Goal: Task Accomplishment & Management: Use online tool/utility

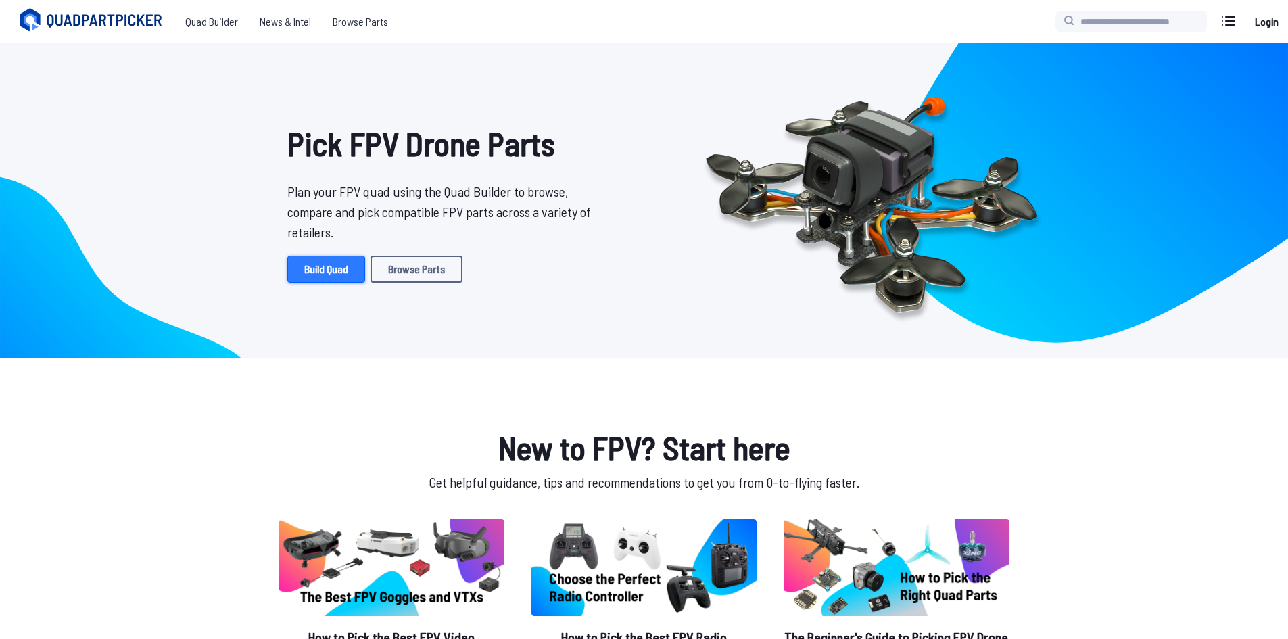
click at [320, 270] on link "Build Quad" at bounding box center [326, 269] width 78 height 27
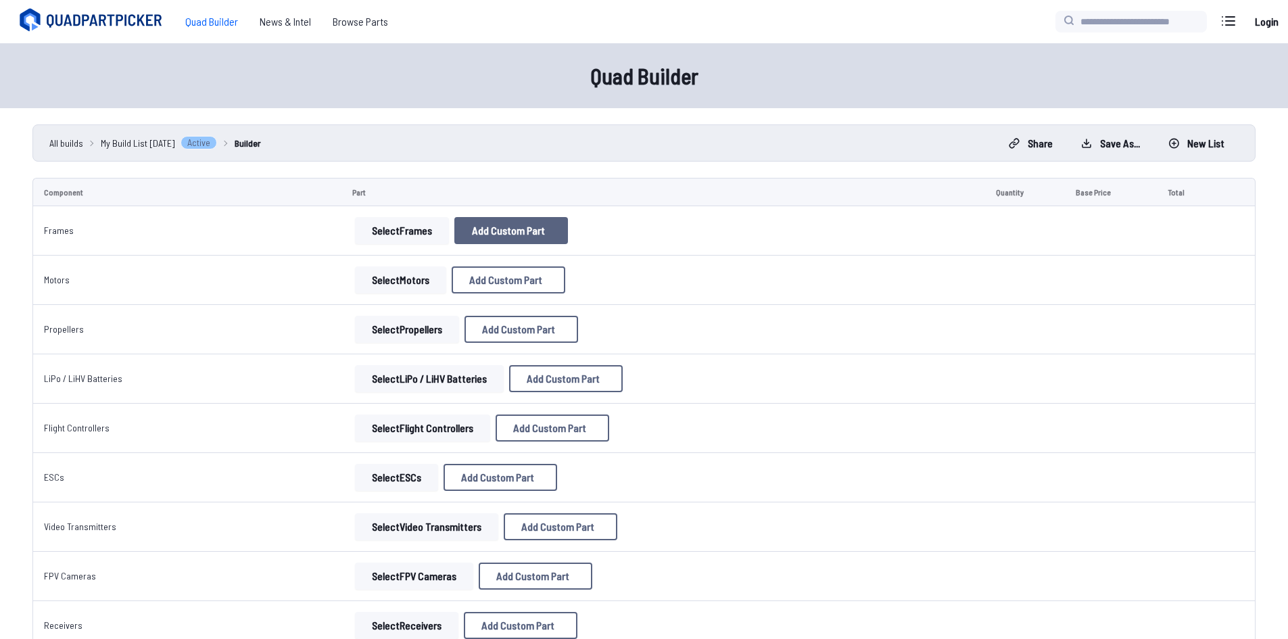
click at [472, 232] on span "Add Custom Part" at bounding box center [508, 230] width 73 height 11
select select "**********"
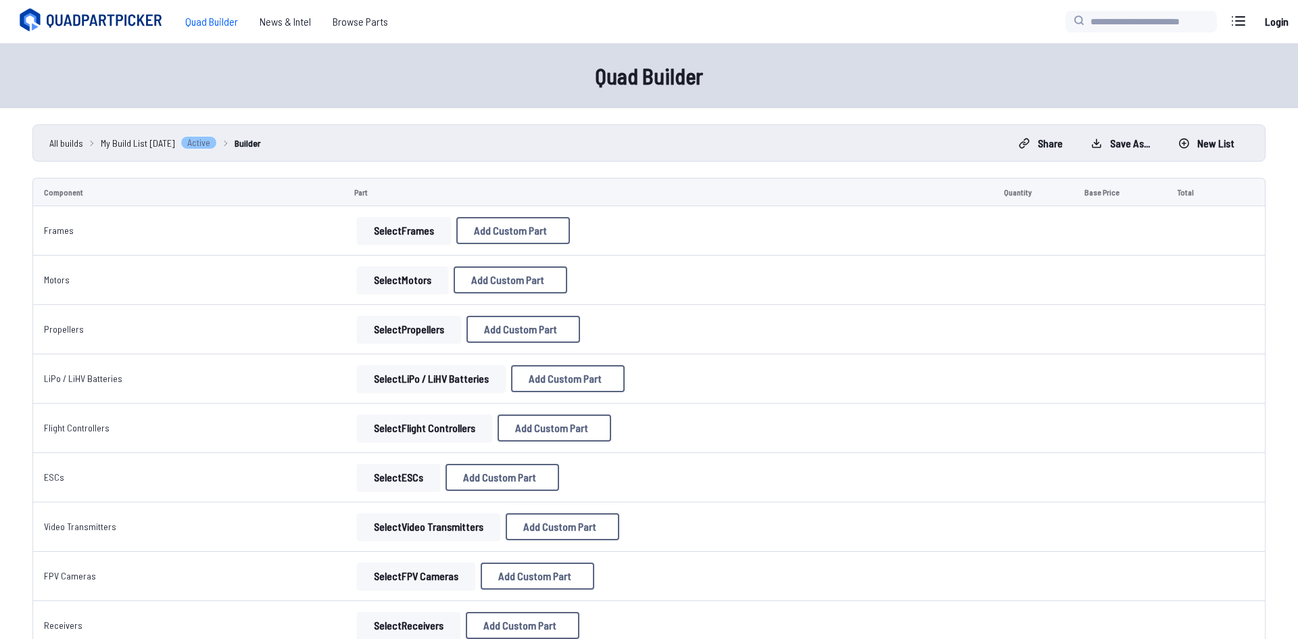
click at [672, 511] on button "Cancel" at bounding box center [677, 502] width 47 height 20
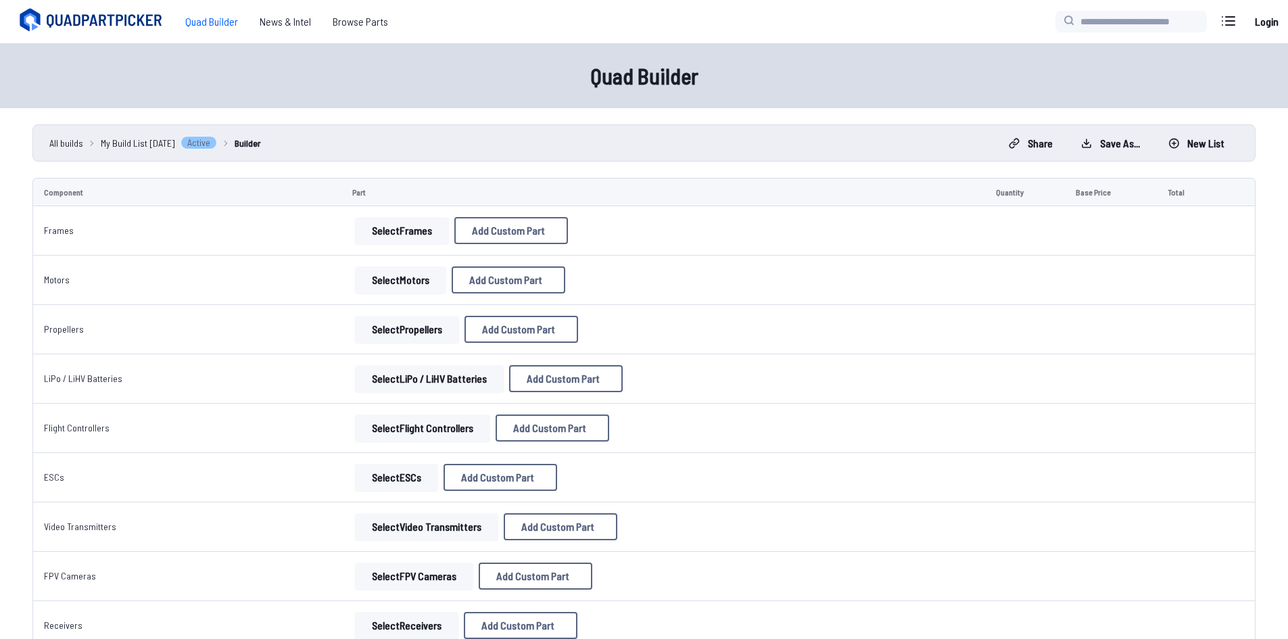
click at [403, 234] on button "Select Frames" at bounding box center [402, 230] width 94 height 27
click at [419, 229] on button "Select Frames" at bounding box center [402, 230] width 94 height 27
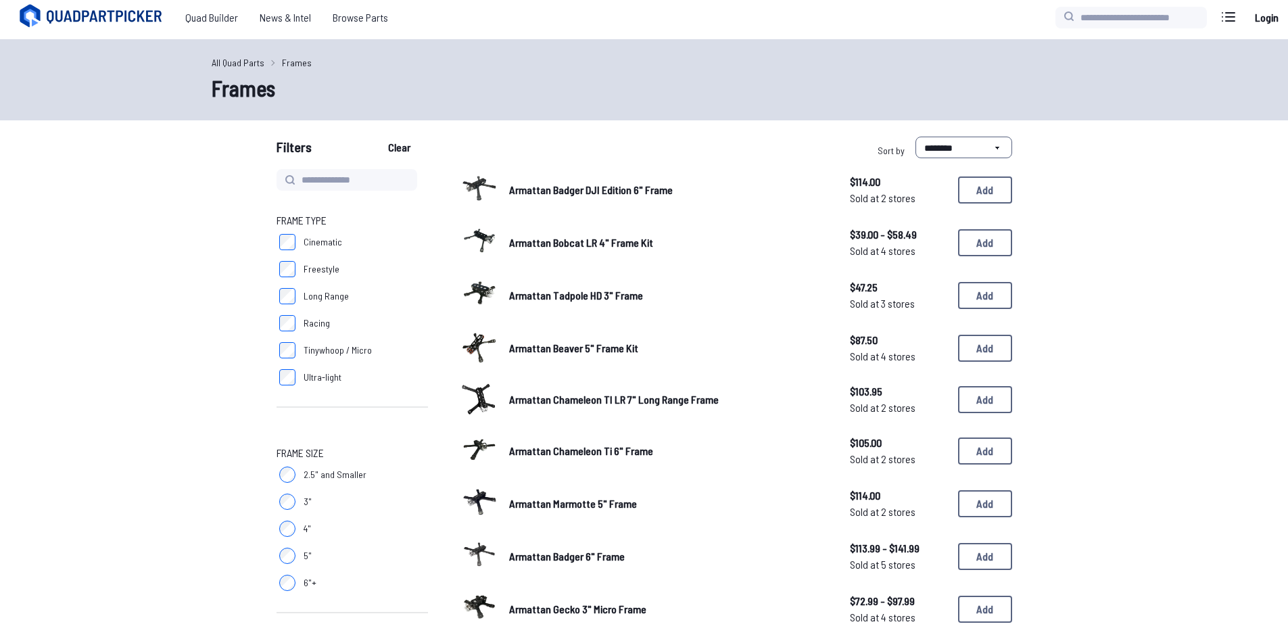
scroll to position [203, 0]
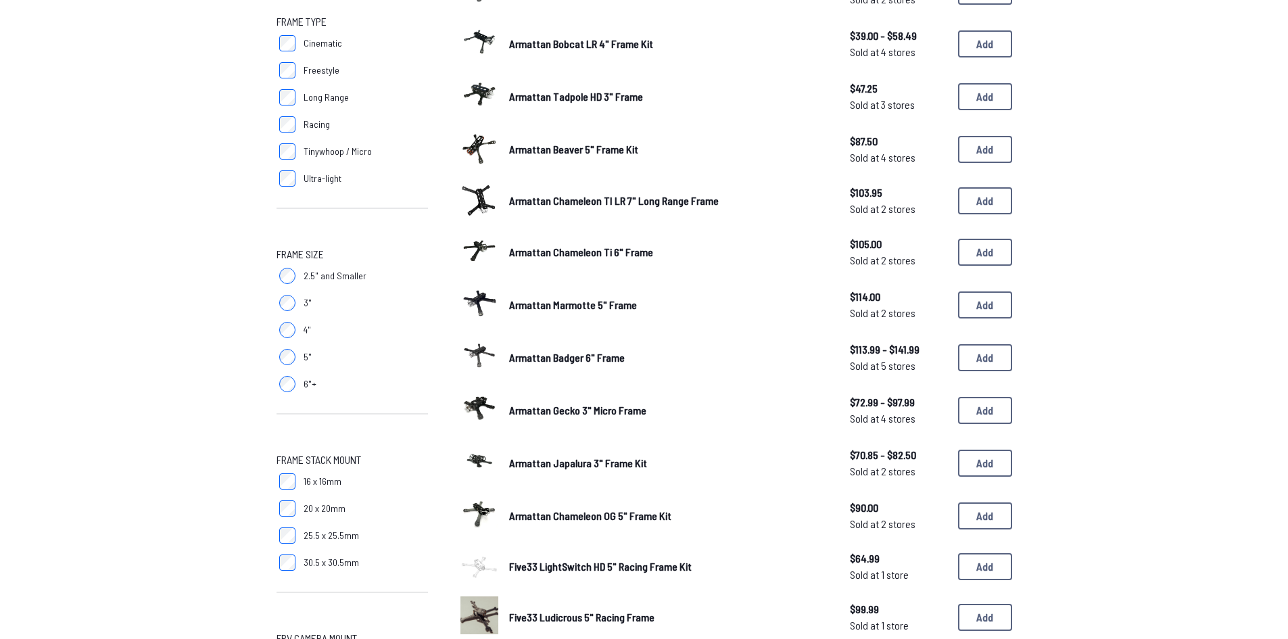
click at [319, 279] on span "2.5" and Smaller" at bounding box center [335, 276] width 63 height 14
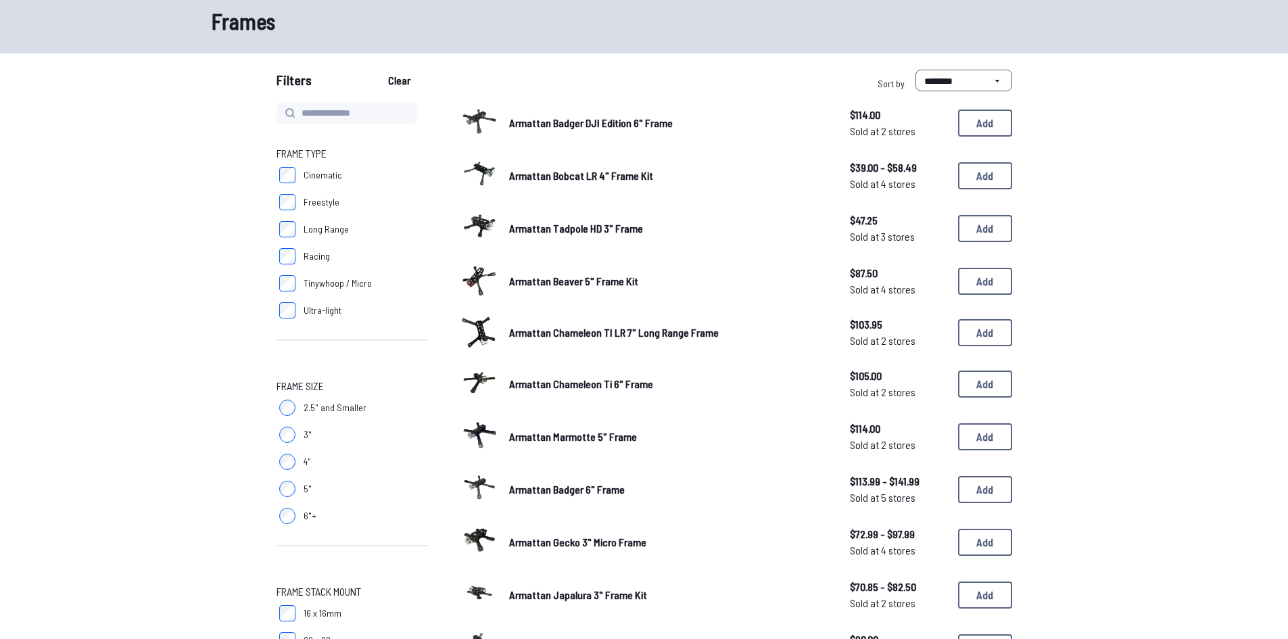
scroll to position [68, 0]
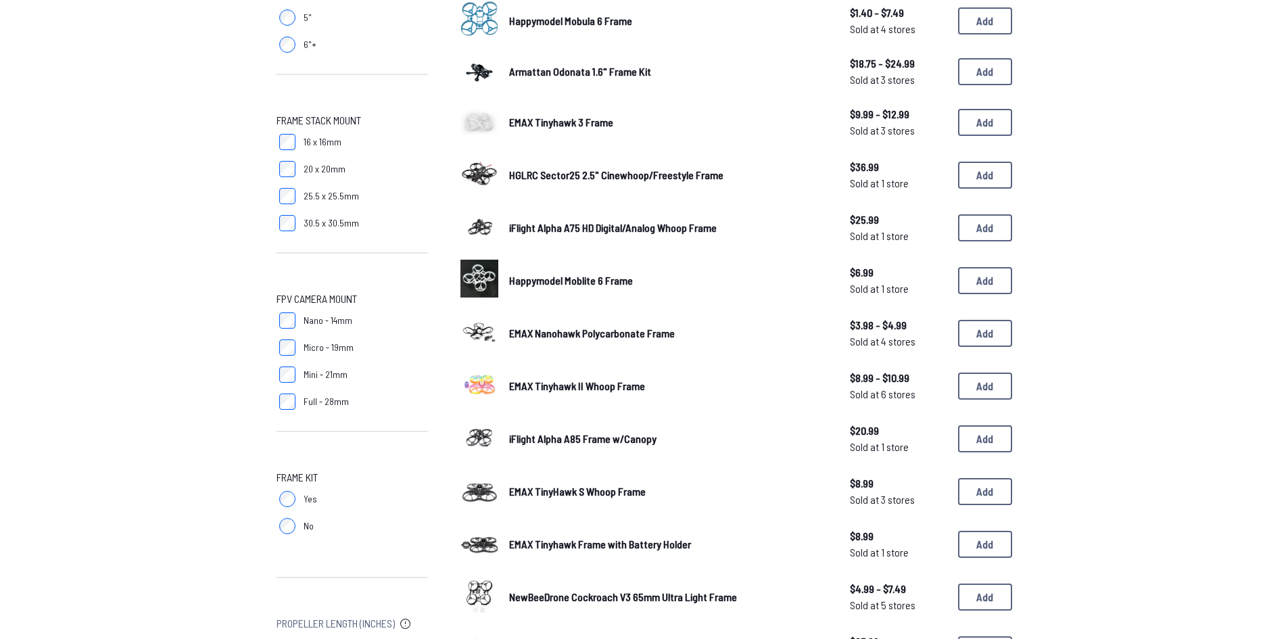
scroll to position [541, 0]
click at [630, 183] on link "HGLRC Sector25 2.5" Cinewhoop/Freestyle Frame" at bounding box center [668, 176] width 319 height 16
click at [994, 181] on button "Add" at bounding box center [985, 176] width 54 height 27
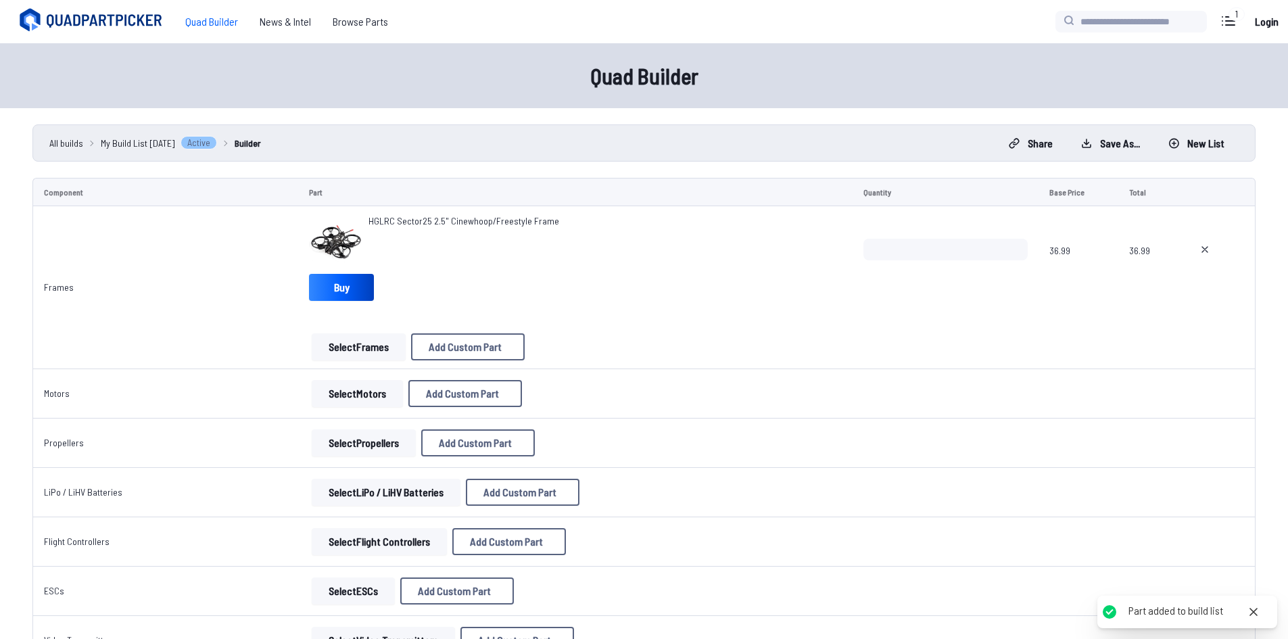
click at [337, 400] on button "Select Motors" at bounding box center [357, 393] width 91 height 27
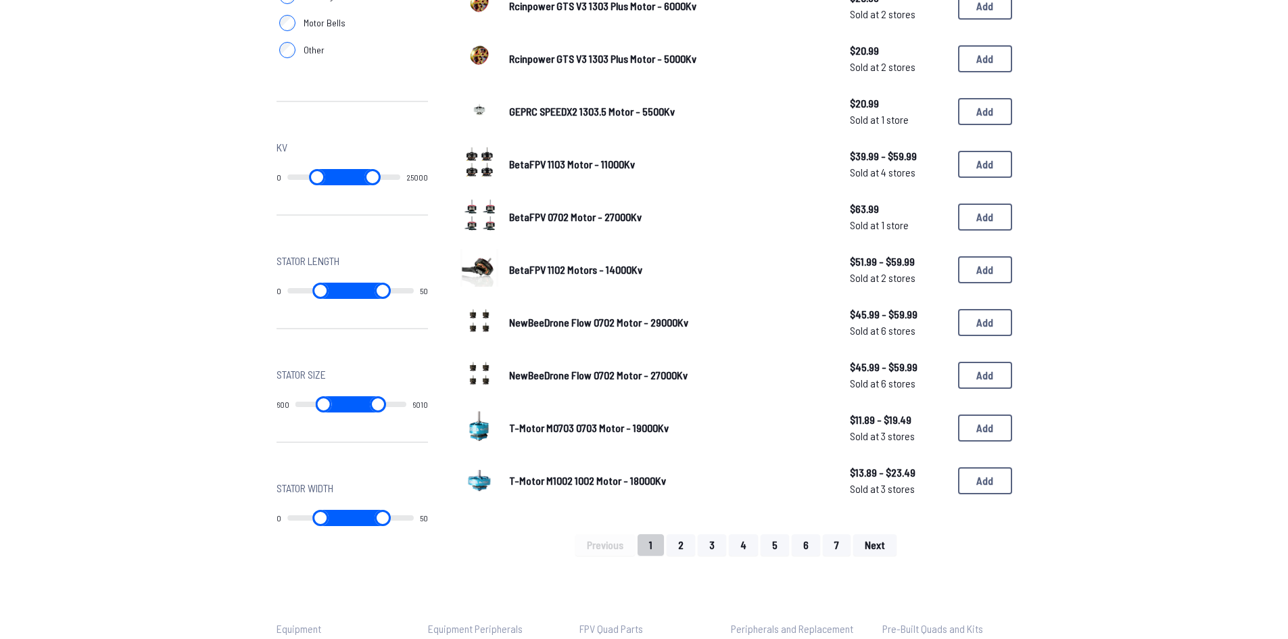
scroll to position [760, 0]
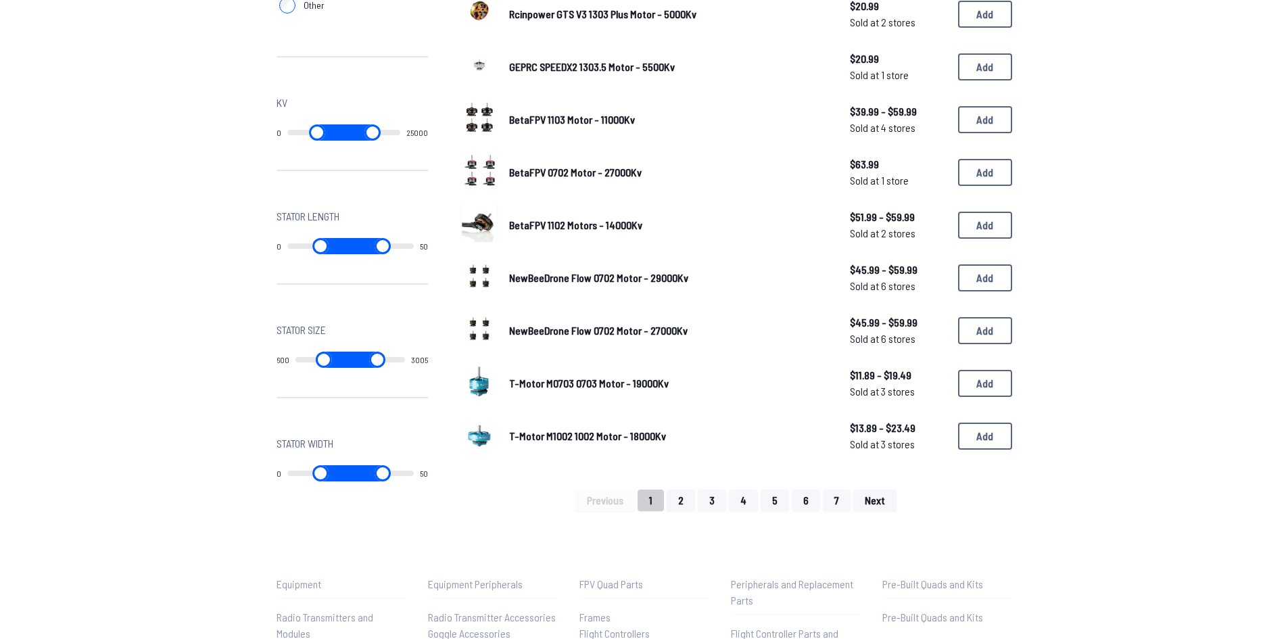
drag, startPoint x: 362, startPoint y: 359, endPoint x: 320, endPoint y: 355, distance: 41.4
click at [350, 355] on input "range" at bounding box center [377, 360] width 55 height 16
type input "****"
drag, startPoint x: 358, startPoint y: 359, endPoint x: 318, endPoint y: 354, distance: 39.6
click at [350, 357] on input "range" at bounding box center [377, 360] width 55 height 16
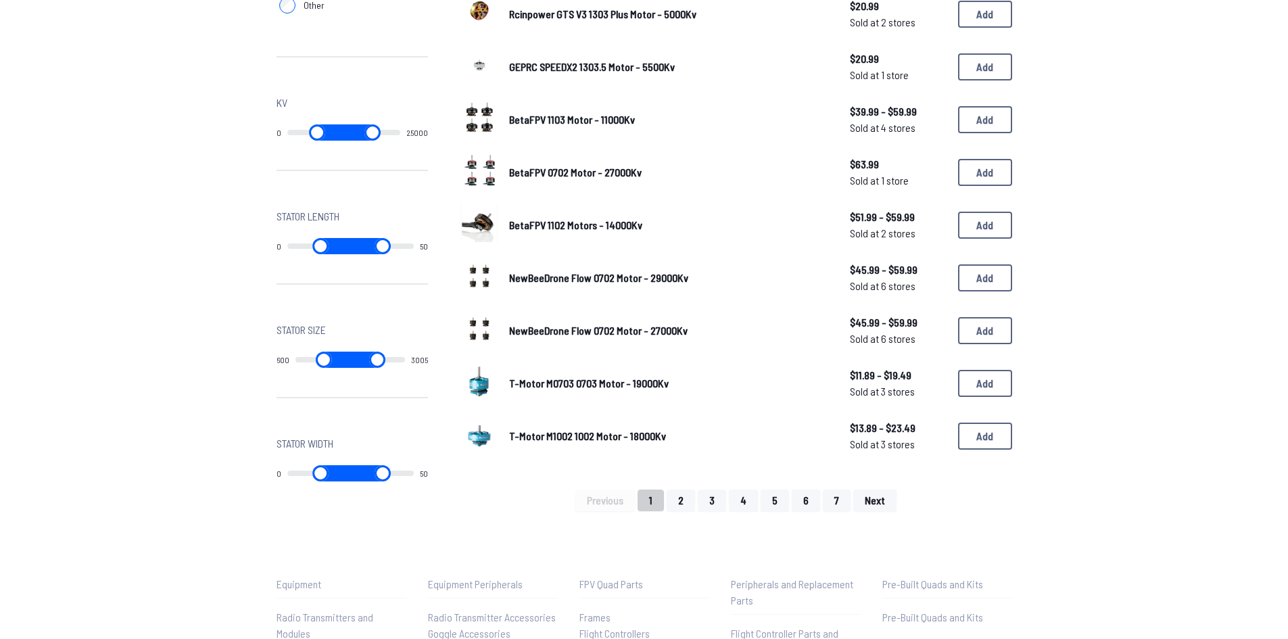
type input "****"
drag, startPoint x: 400, startPoint y: 473, endPoint x: 289, endPoint y: 475, distance: 111.6
click at [350, 475] on input "range" at bounding box center [382, 473] width 64 height 16
type input "**"
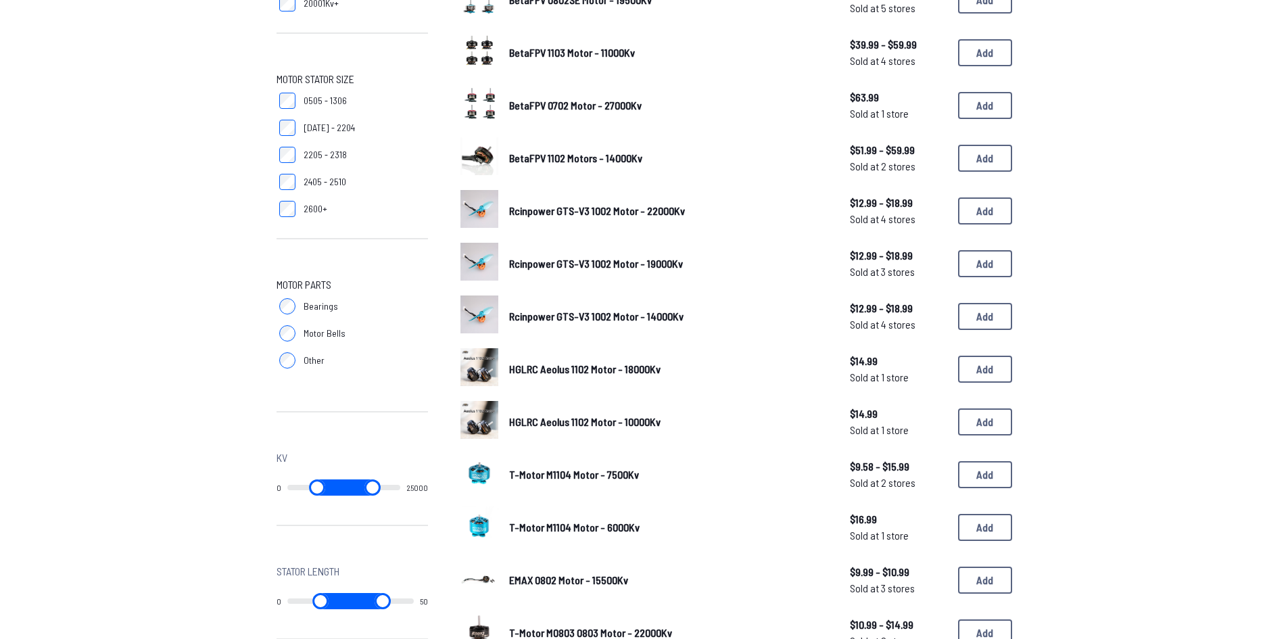
scroll to position [406, 0]
type input "**"
drag, startPoint x: 379, startPoint y: 488, endPoint x: 256, endPoint y: 467, distance: 124.8
click at [346, 479] on input "range" at bounding box center [374, 487] width 57 height 16
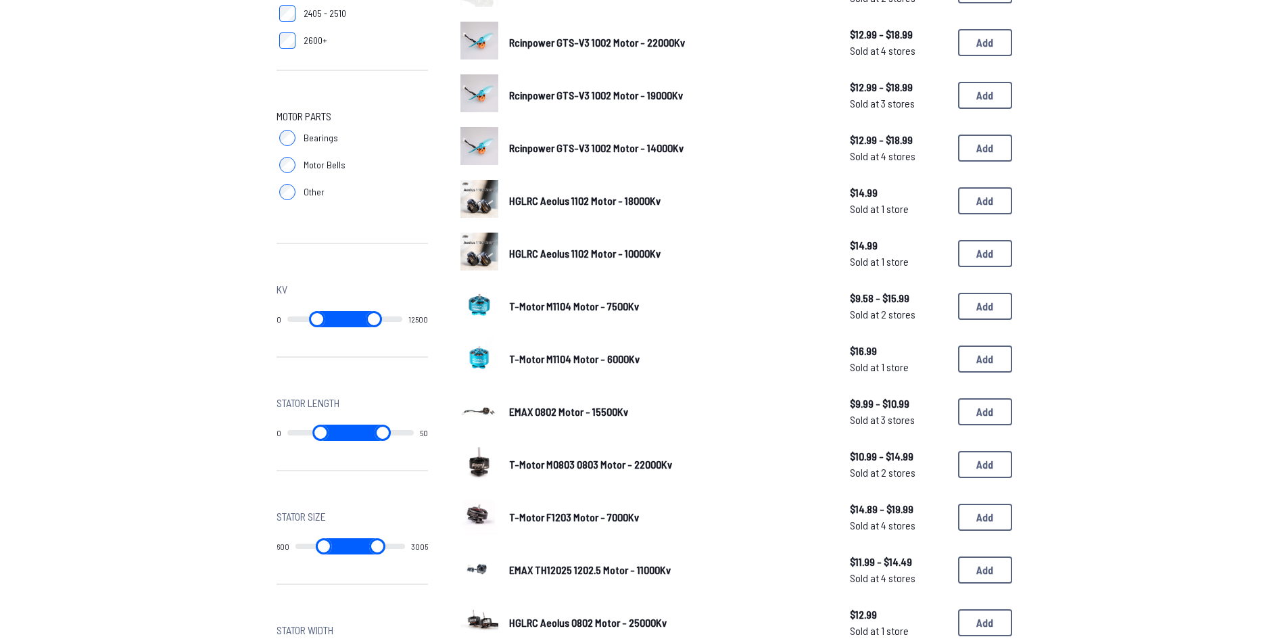
scroll to position [676, 0]
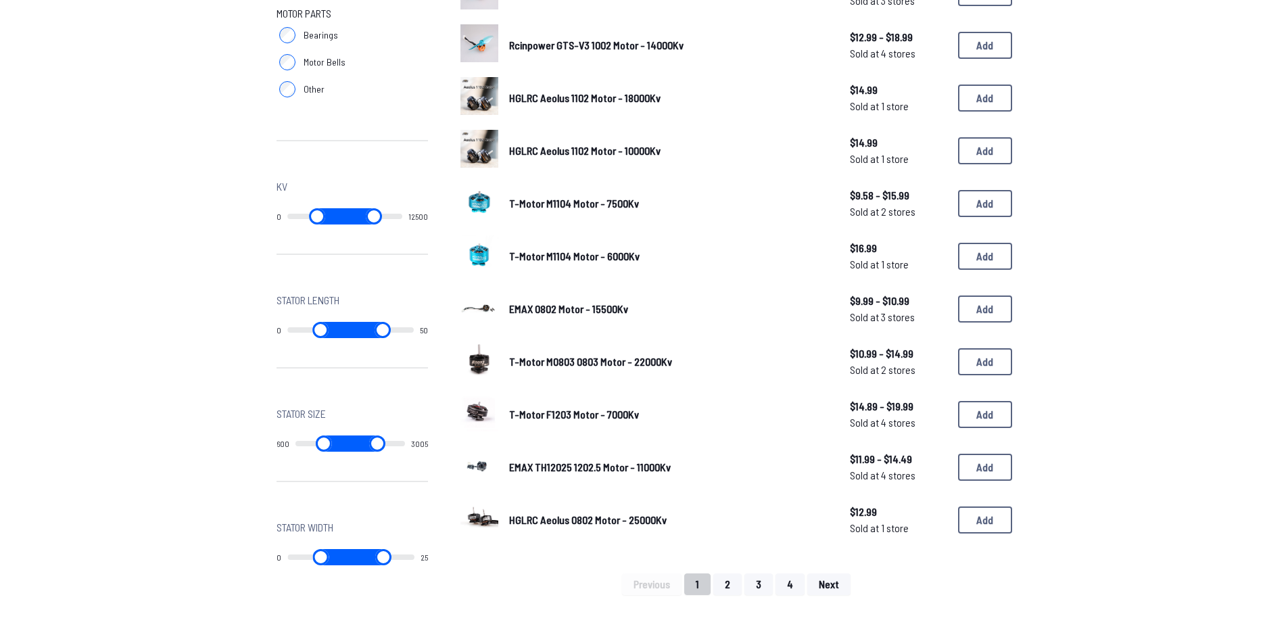
type input "*****"
type input "****"
type input "**"
type input "****"
type input "**"
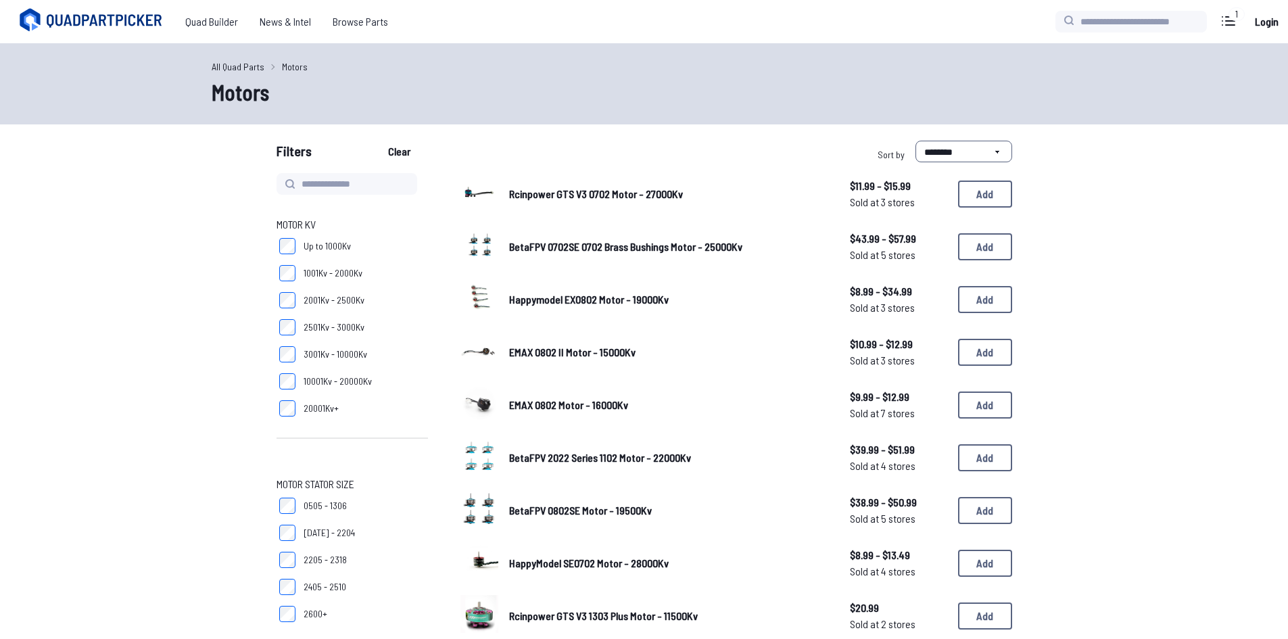
type input "*****"
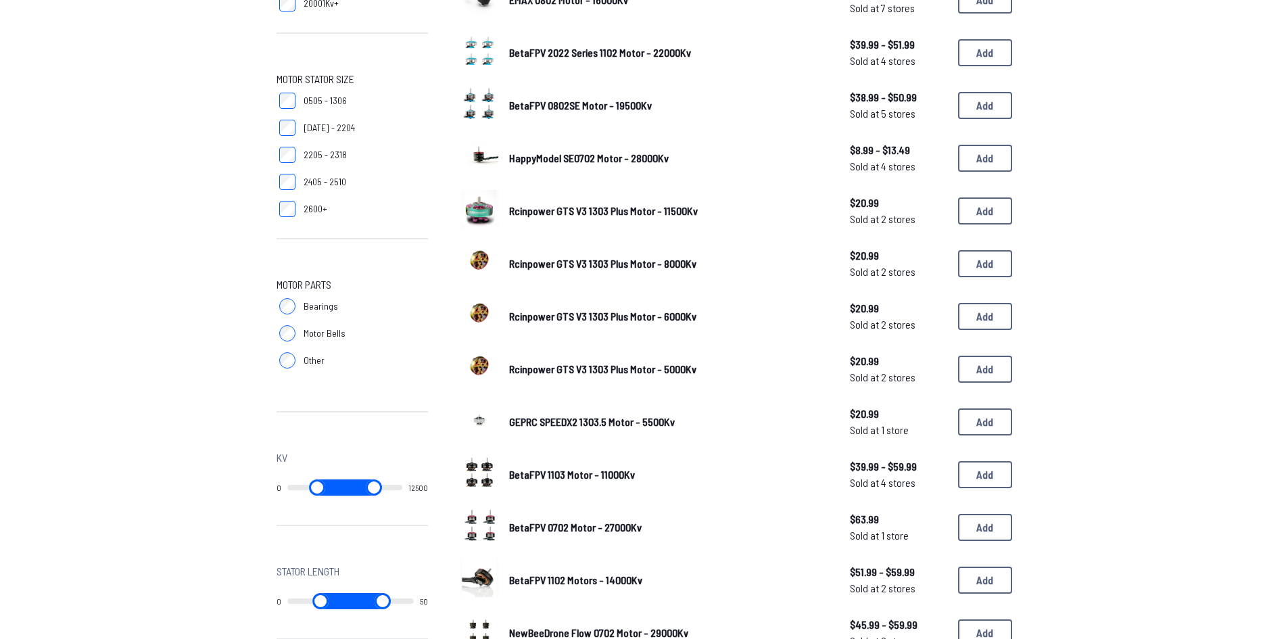
scroll to position [406, 0]
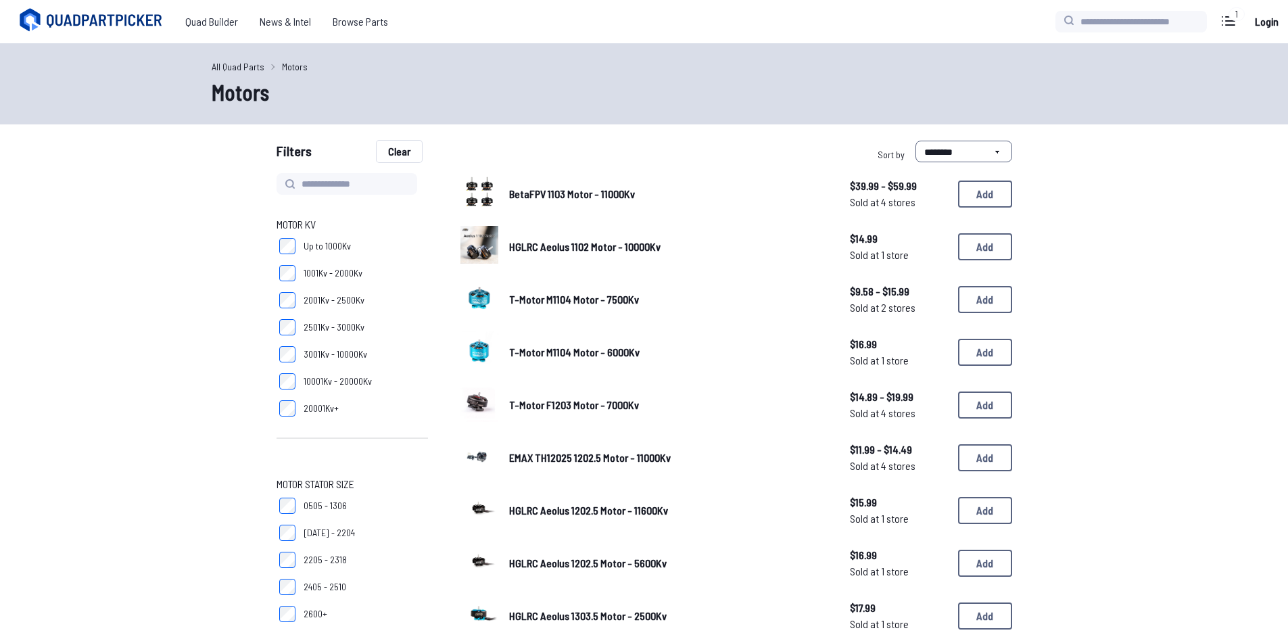
click at [402, 151] on button "Clear" at bounding box center [399, 152] width 45 height 22
click at [408, 148] on button "Clear" at bounding box center [399, 152] width 45 height 22
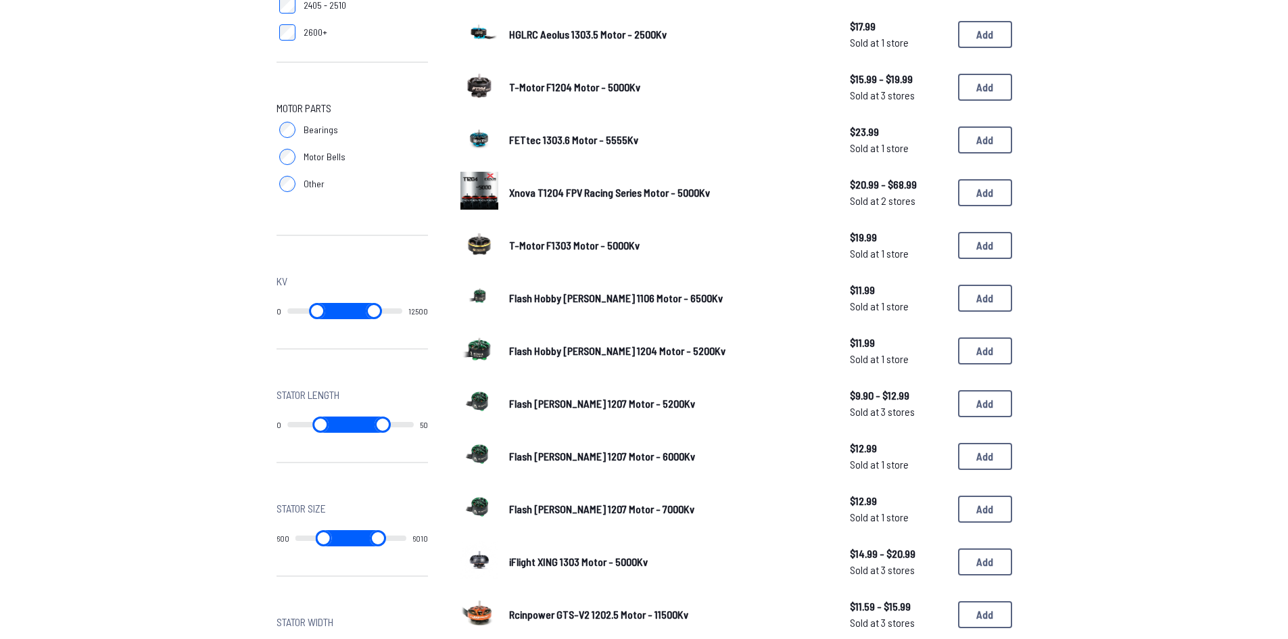
scroll to position [541, 0]
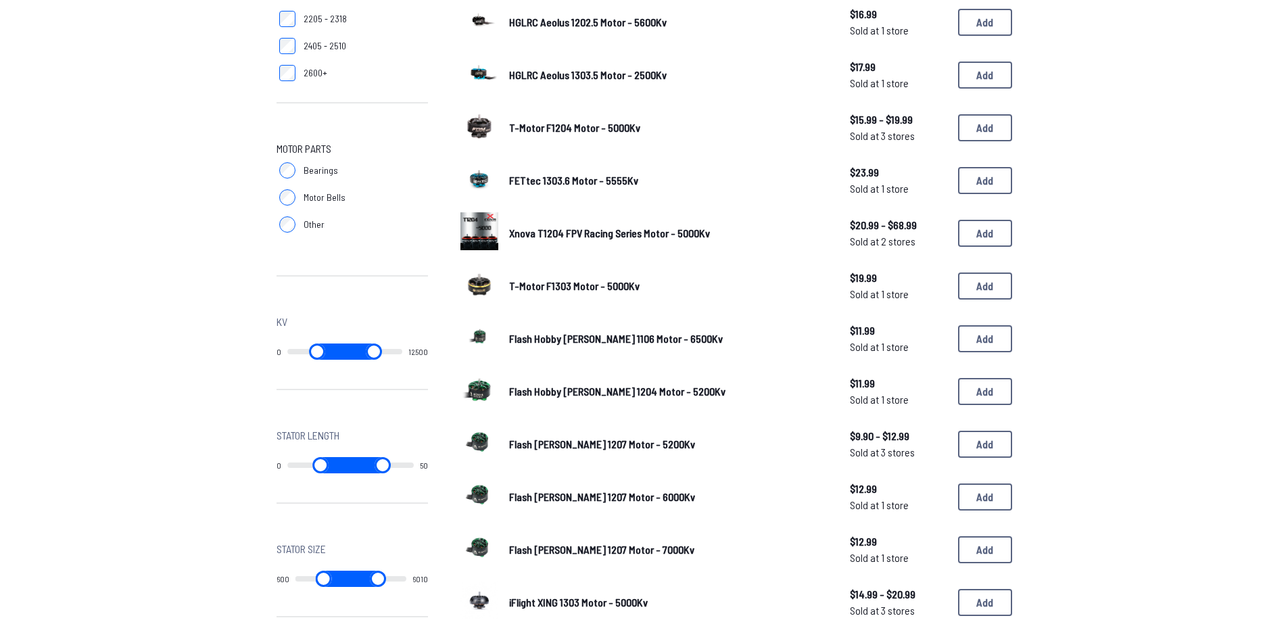
drag, startPoint x: 352, startPoint y: 354, endPoint x: 846, endPoint y: 325, distance: 495.1
click at [402, 343] on input "range" at bounding box center [374, 351] width 56 height 16
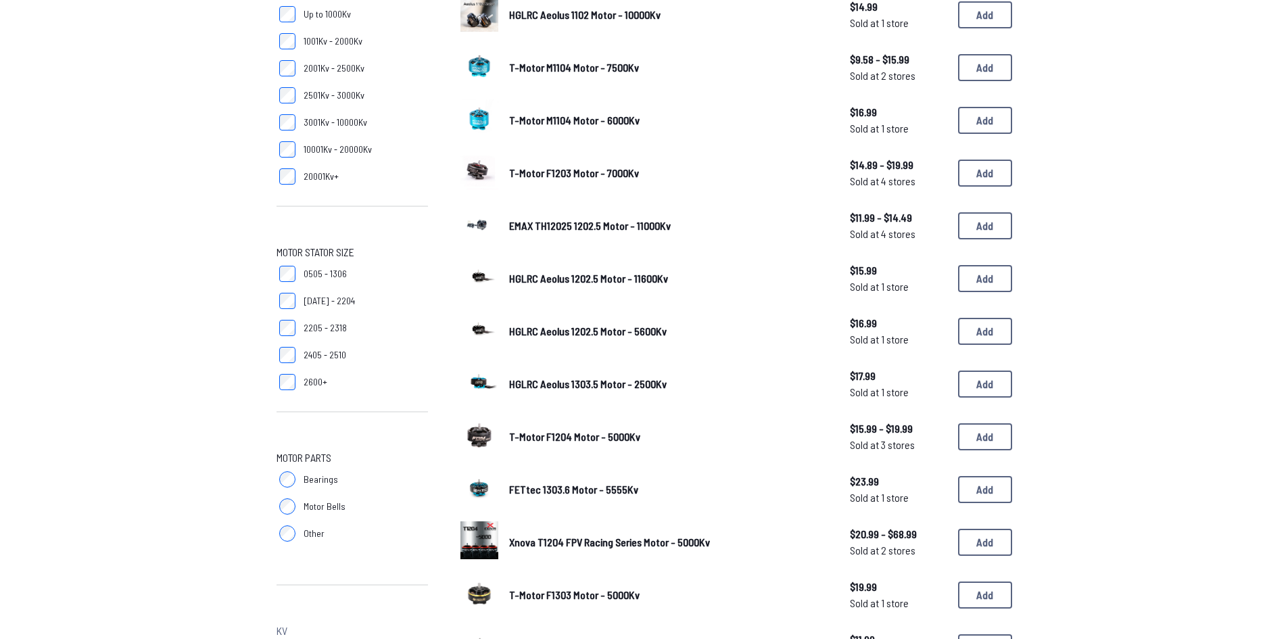
scroll to position [0, 0]
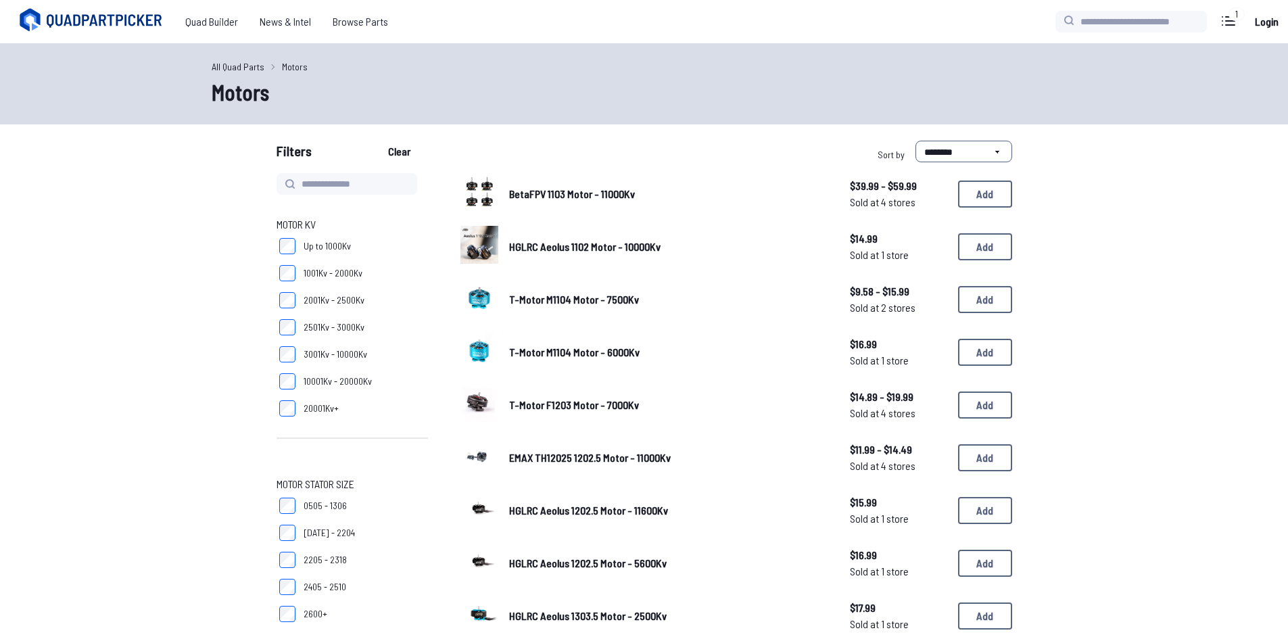
type input "*****"
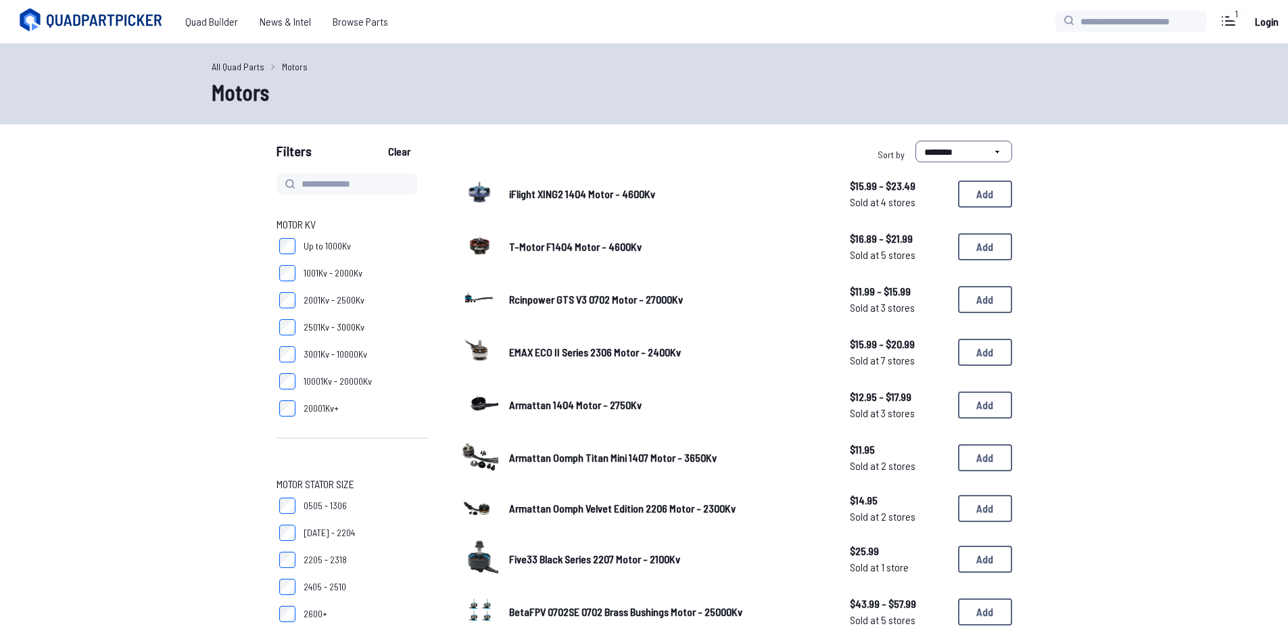
click at [327, 245] on span "Up to 1000Kv" at bounding box center [327, 246] width 47 height 14
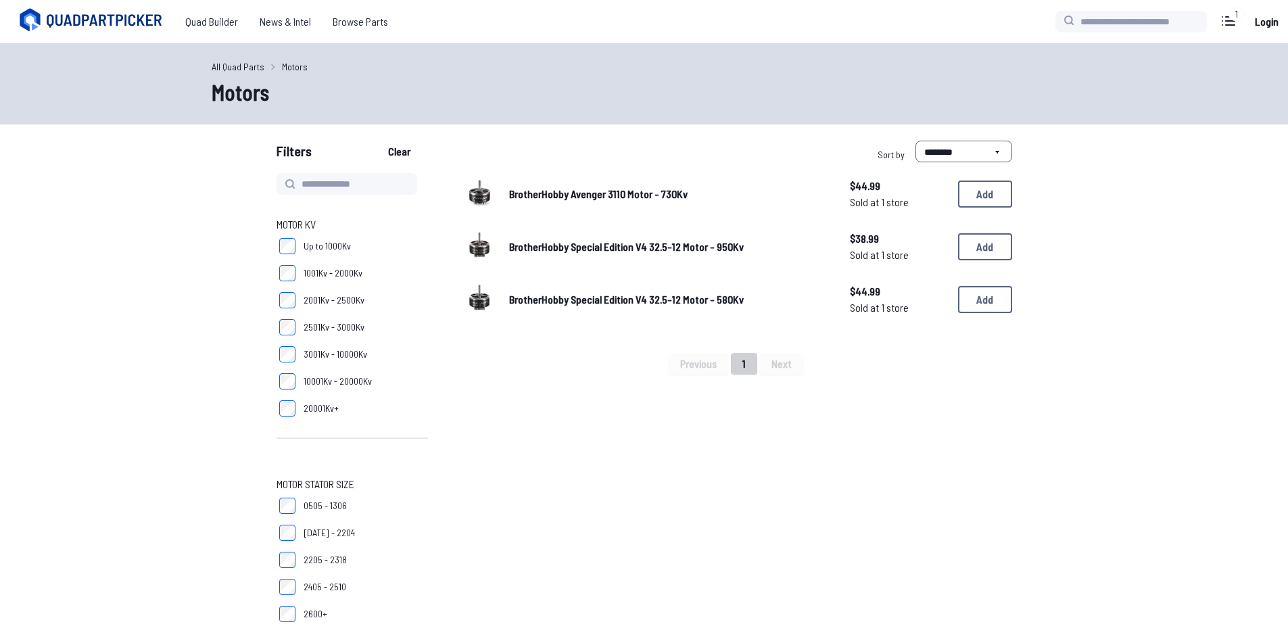
click at [330, 243] on span "Up to 1000Kv" at bounding box center [327, 246] width 47 height 14
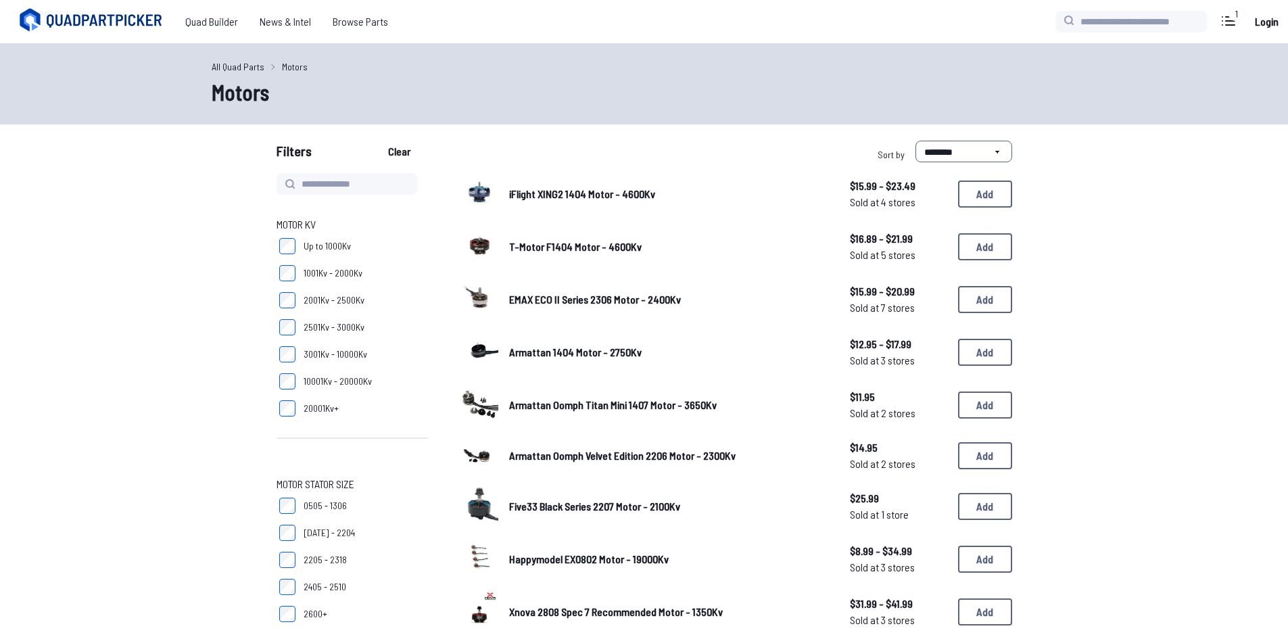
click at [331, 325] on span "2501Kv - 3000Kv" at bounding box center [334, 327] width 61 height 14
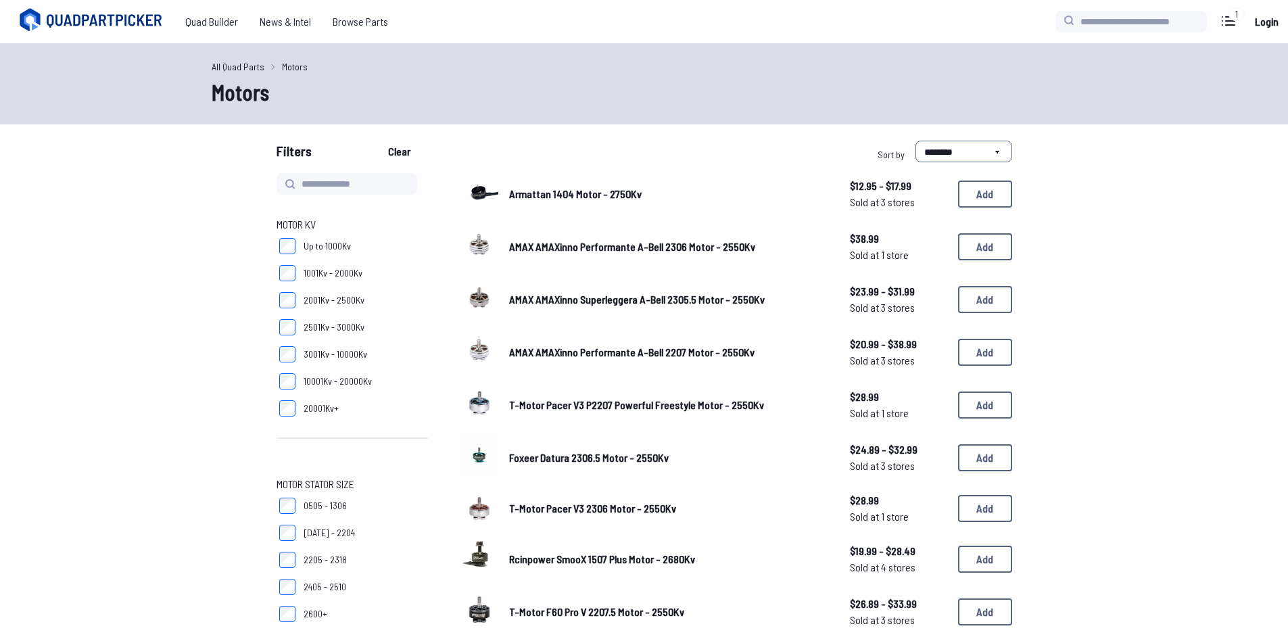
click at [355, 295] on span "2001Kv - 2500Kv" at bounding box center [334, 300] width 61 height 14
click at [350, 273] on span "1001Kv - 2000Kv" at bounding box center [333, 273] width 59 height 14
click at [341, 245] on span "Up to 1000Kv" at bounding box center [327, 246] width 47 height 14
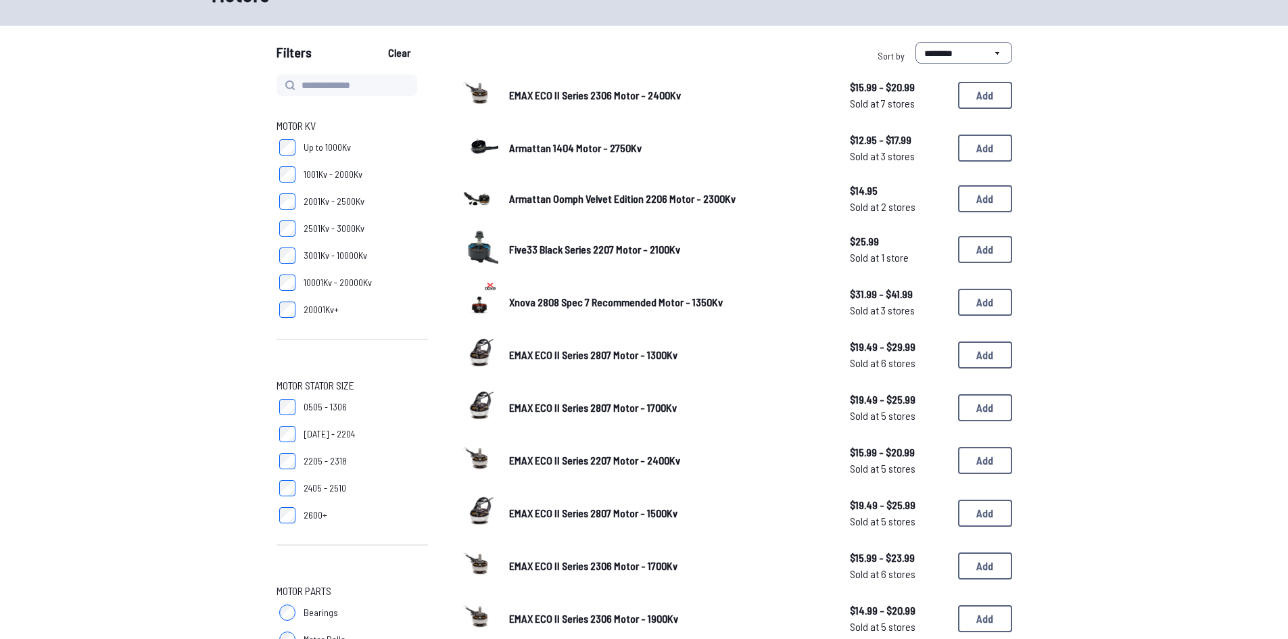
scroll to position [68, 0]
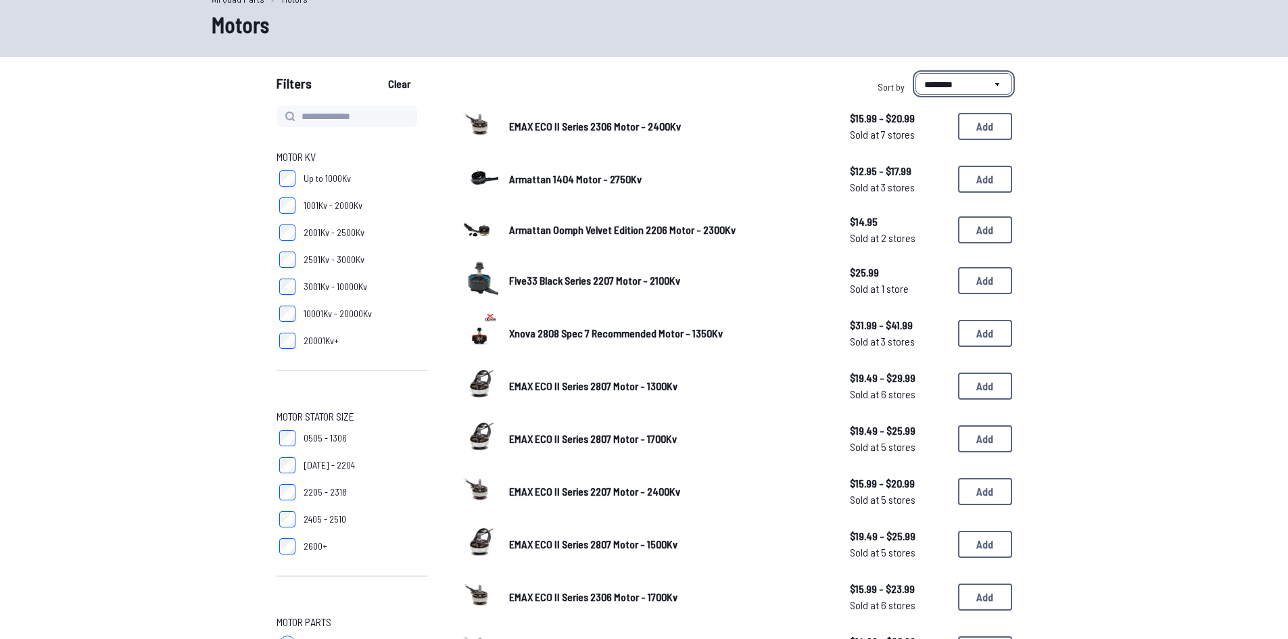
click at [949, 86] on select "**********" at bounding box center [963, 84] width 97 height 22
click at [606, 331] on span "Xnova 2808 Spec 7 Recommended Motor - 1350Kv" at bounding box center [616, 333] width 214 height 13
click at [484, 333] on img at bounding box center [479, 331] width 38 height 38
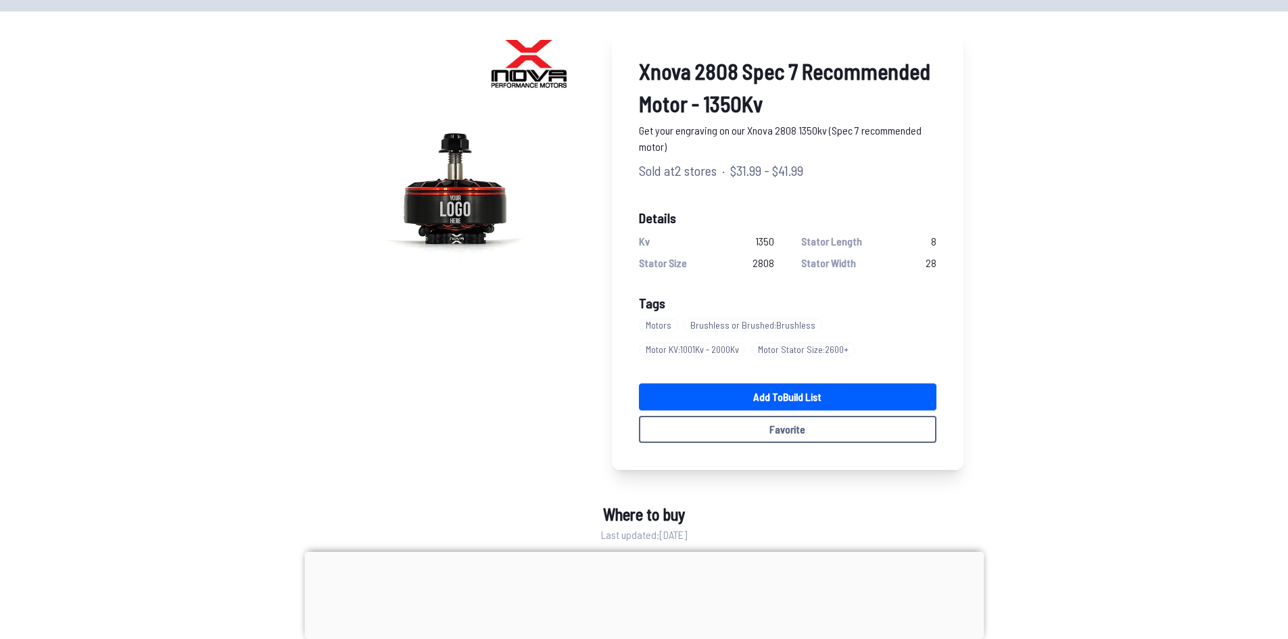
scroll to position [68, 0]
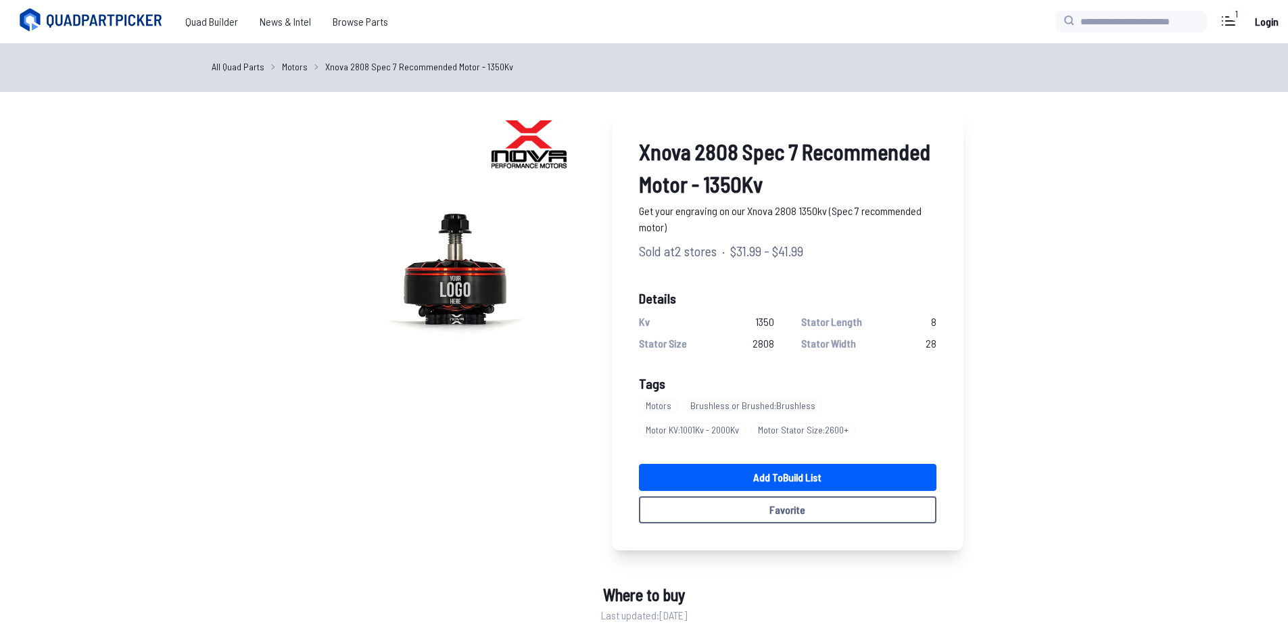
scroll to position [24, 0]
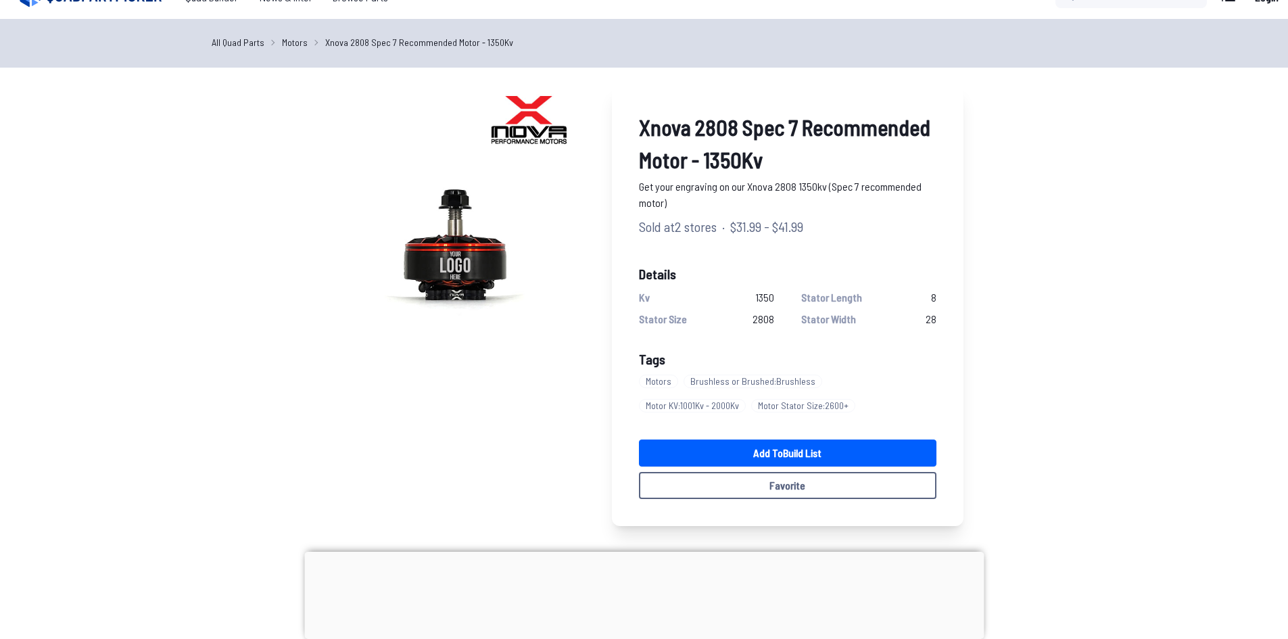
scroll to position [68, 0]
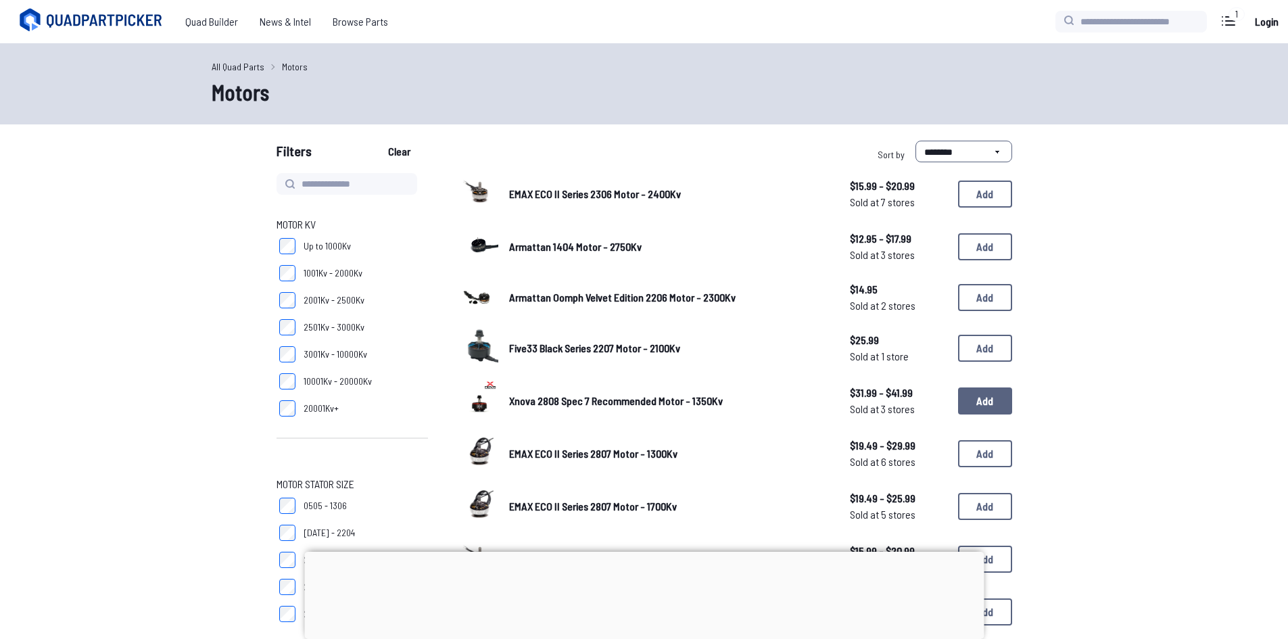
click at [985, 398] on button "Add" at bounding box center [985, 400] width 54 height 27
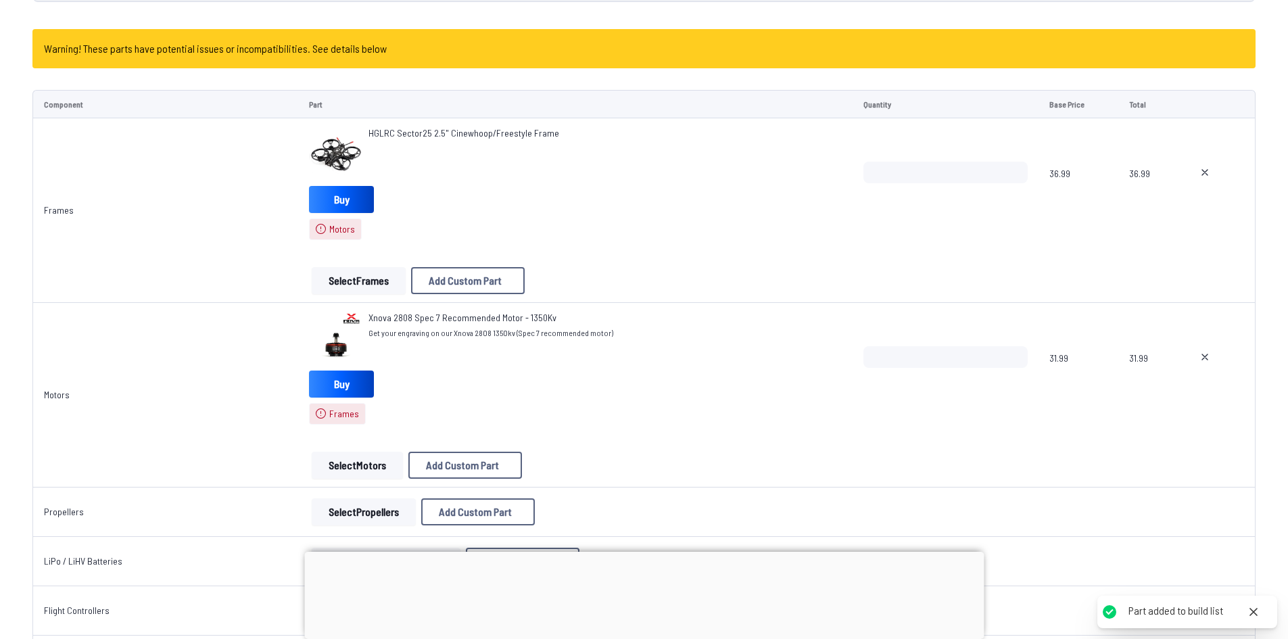
scroll to position [135, 0]
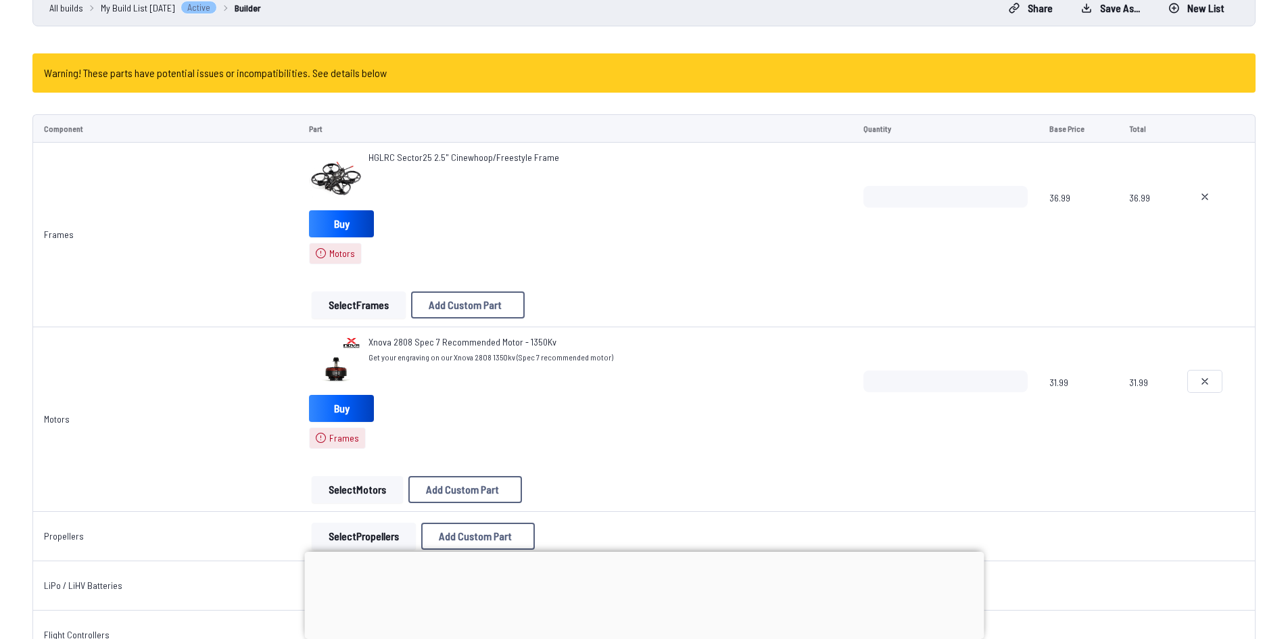
click at [1204, 383] on icon at bounding box center [1204, 381] width 11 height 11
type textarea "**********"
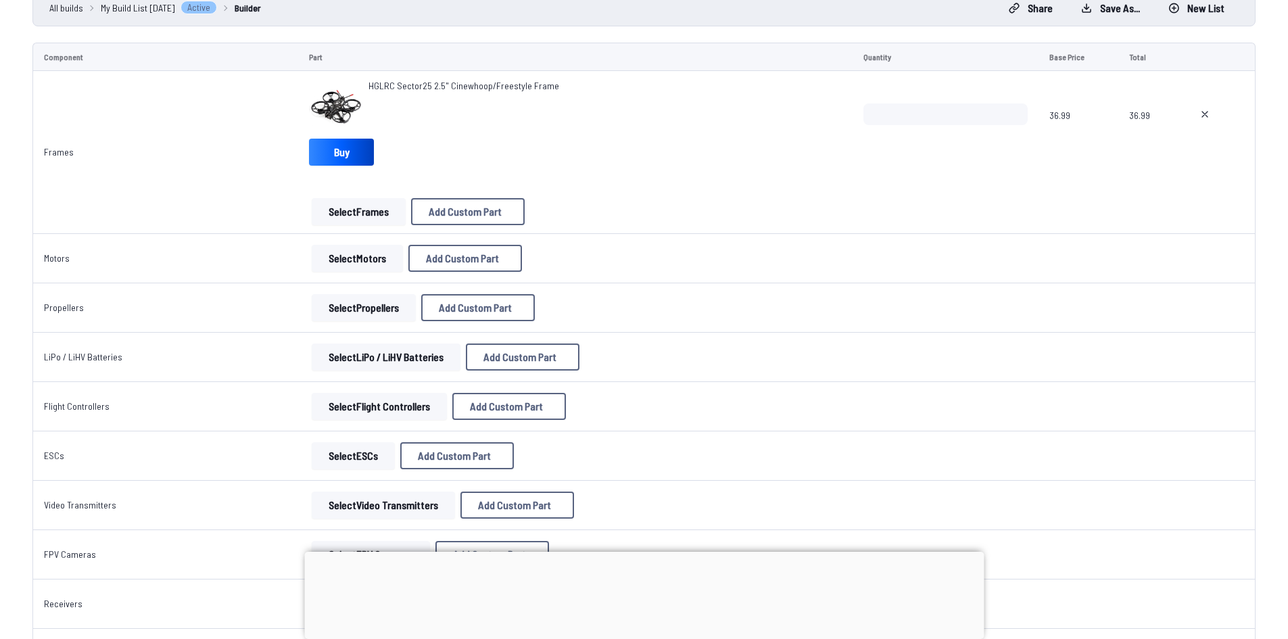
click at [367, 264] on button "Select Motors" at bounding box center [357, 258] width 91 height 27
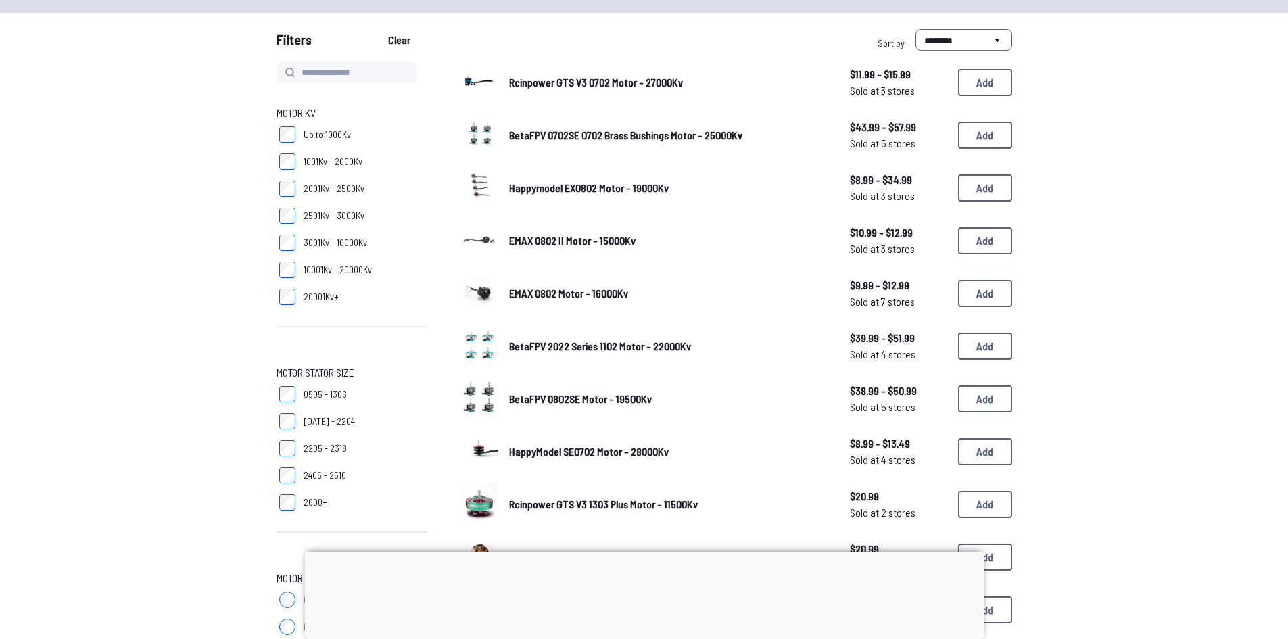
scroll to position [135, 0]
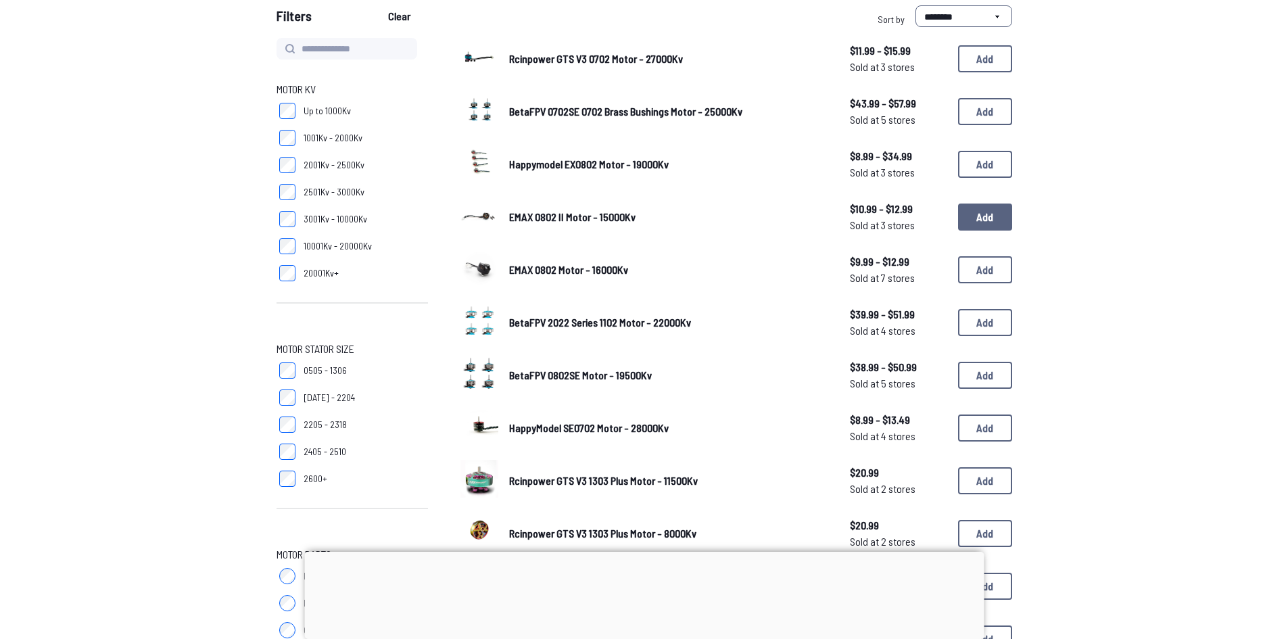
click at [991, 226] on button "Add" at bounding box center [985, 217] width 54 height 27
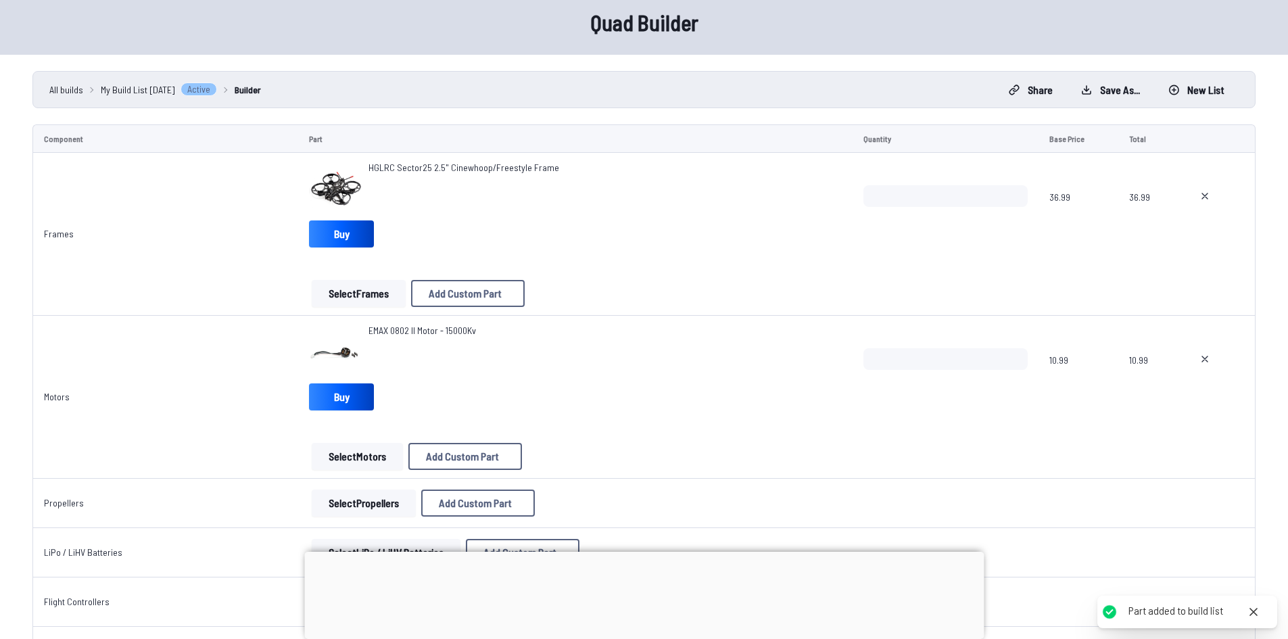
scroll to position [135, 0]
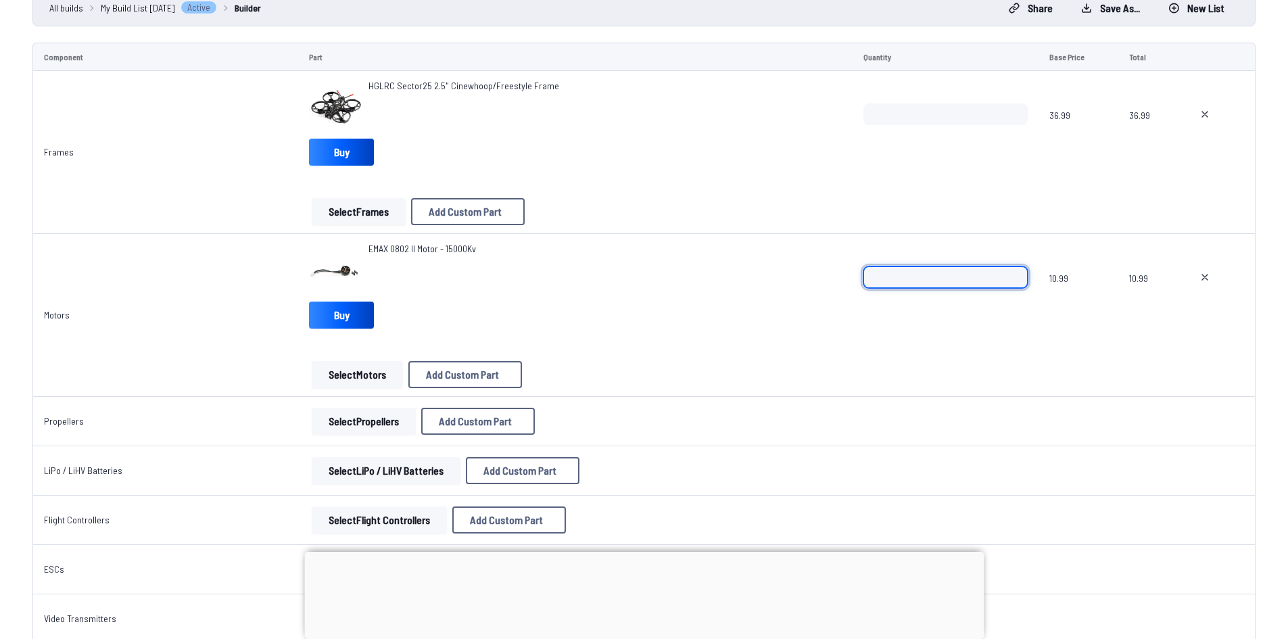
click at [1014, 273] on input "*" at bounding box center [945, 277] width 165 height 22
type input "*"
click at [1014, 273] on input "*" at bounding box center [945, 277] width 165 height 22
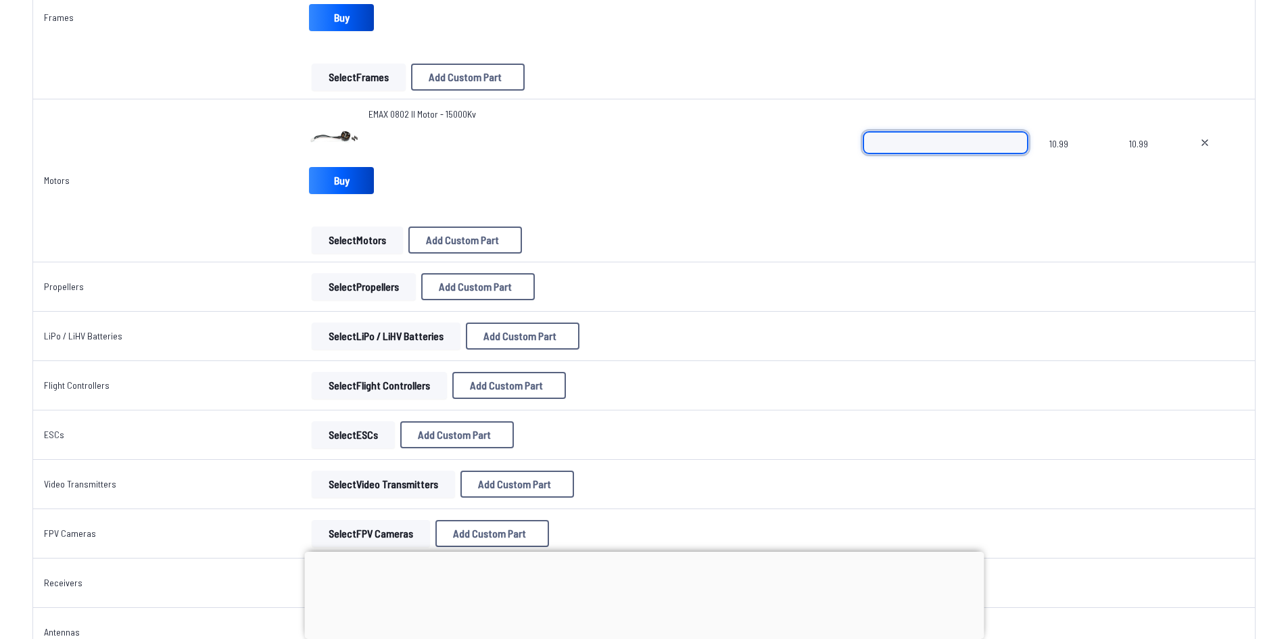
scroll to position [270, 0]
click at [865, 241] on td "*" at bounding box center [946, 180] width 187 height 163
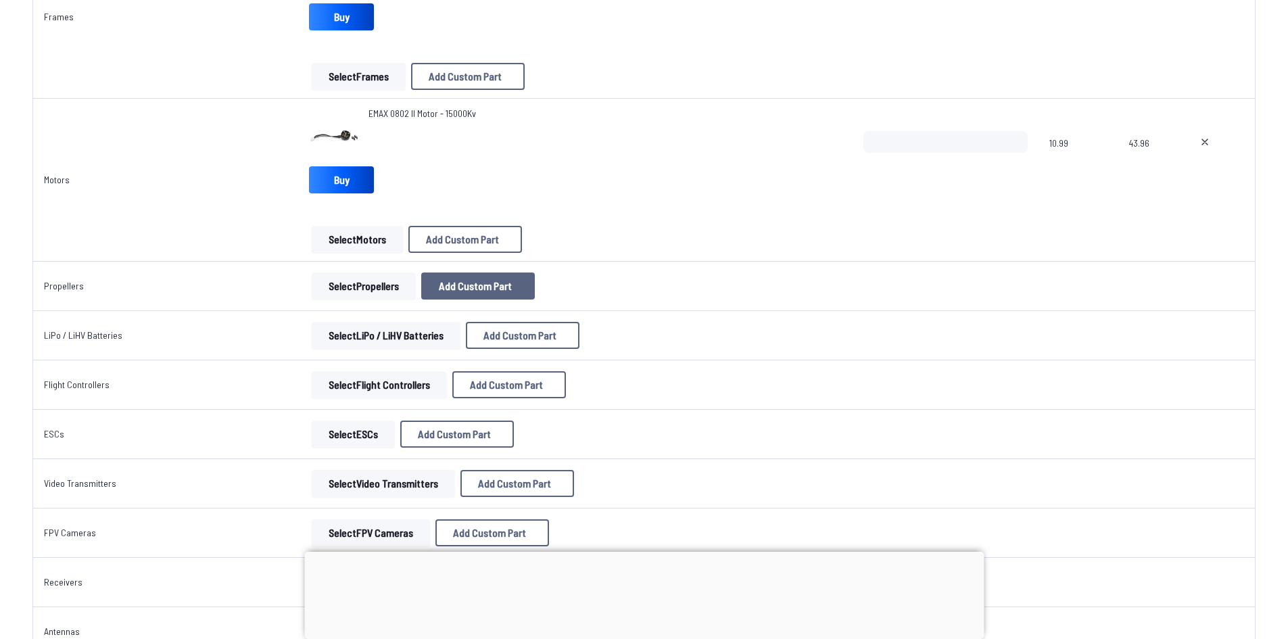
click at [502, 285] on span "Add Custom Part" at bounding box center [475, 286] width 73 height 11
select select "**********"
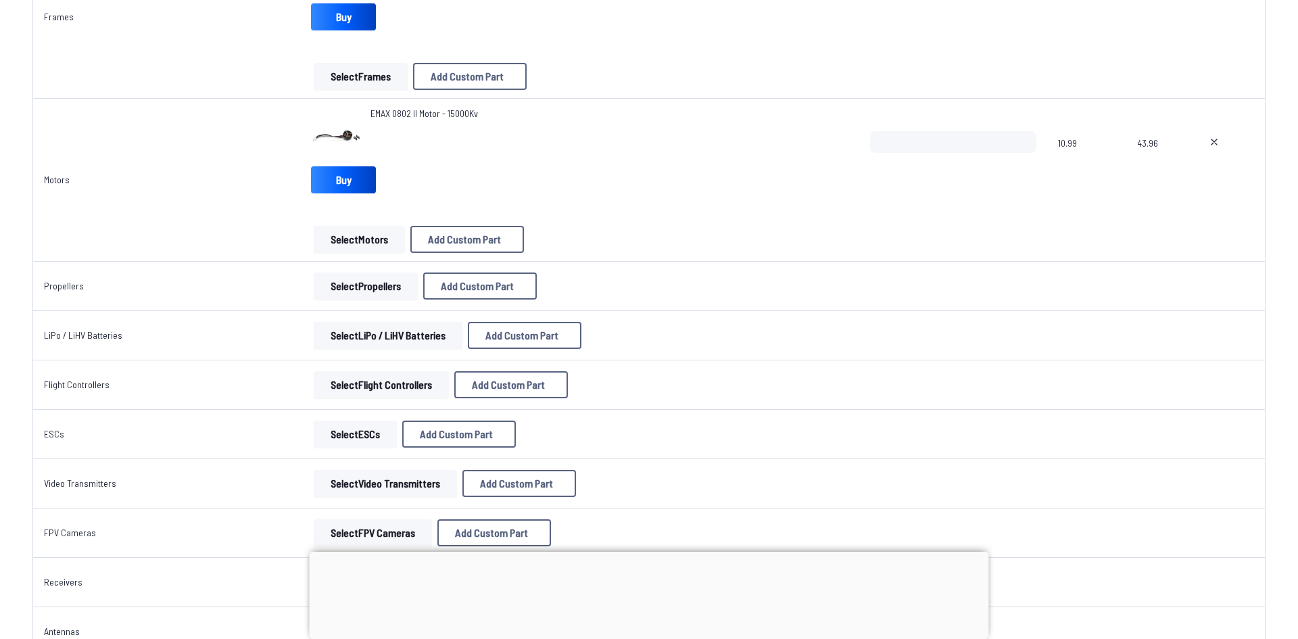
click at [778, 128] on button at bounding box center [776, 138] width 33 height 20
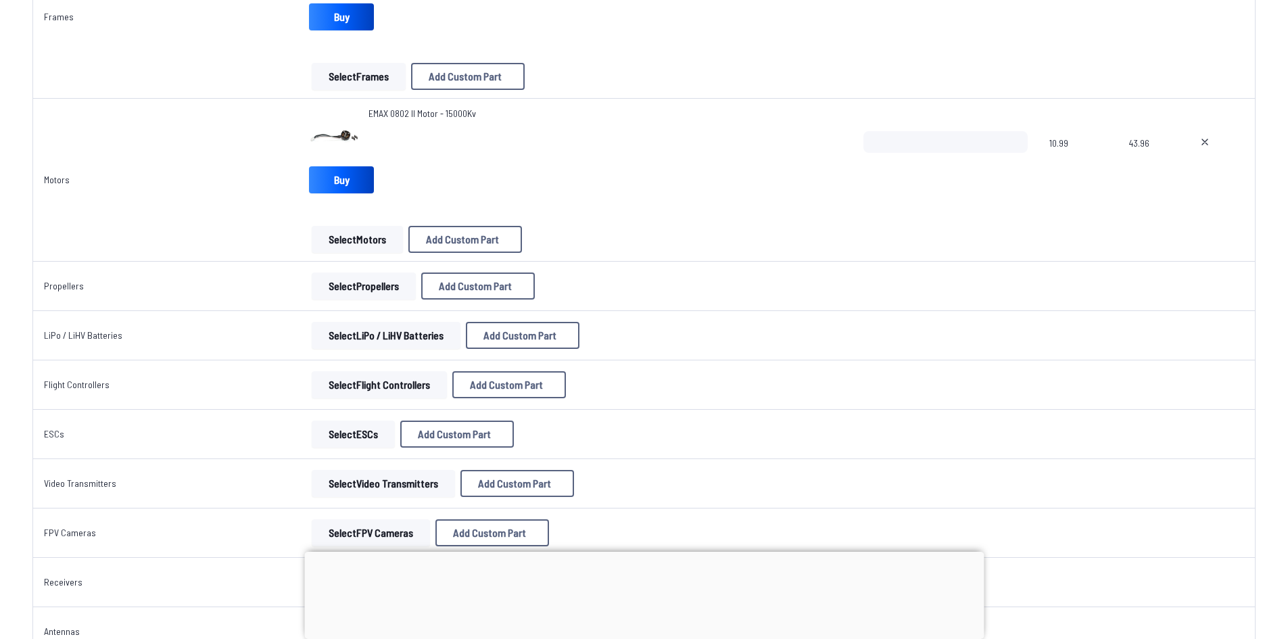
click at [370, 293] on button "Select Propellers" at bounding box center [364, 285] width 104 height 27
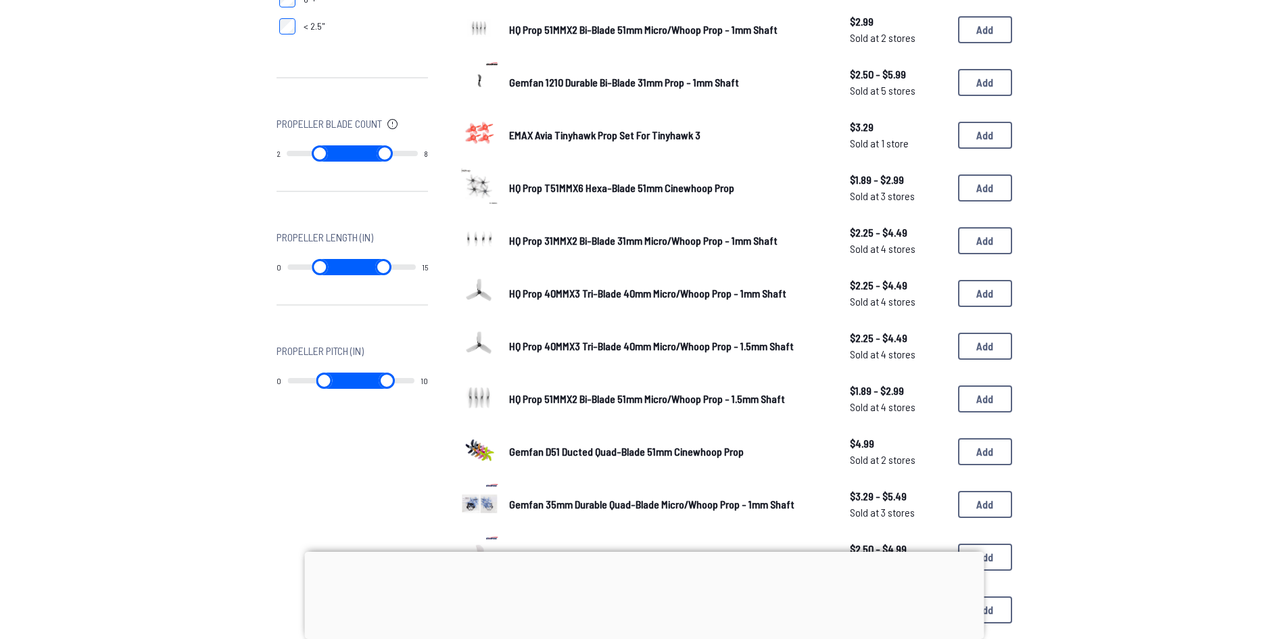
scroll to position [541, 0]
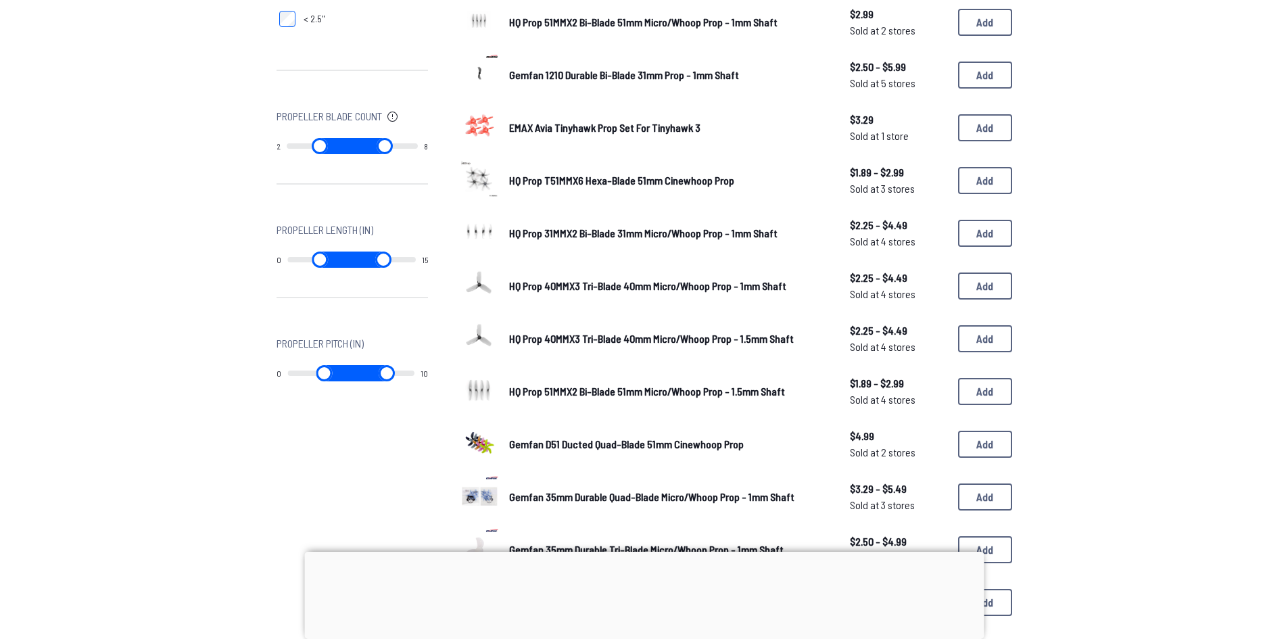
click at [410, 373] on div "10" at bounding box center [389, 373] width 77 height 16
drag, startPoint x: 410, startPoint y: 373, endPoint x: 275, endPoint y: 351, distance: 137.1
click at [352, 365] on input "range" at bounding box center [385, 373] width 66 height 16
drag, startPoint x: 356, startPoint y: 374, endPoint x: 301, endPoint y: 365, distance: 56.1
click at [352, 370] on input "range" at bounding box center [385, 373] width 66 height 16
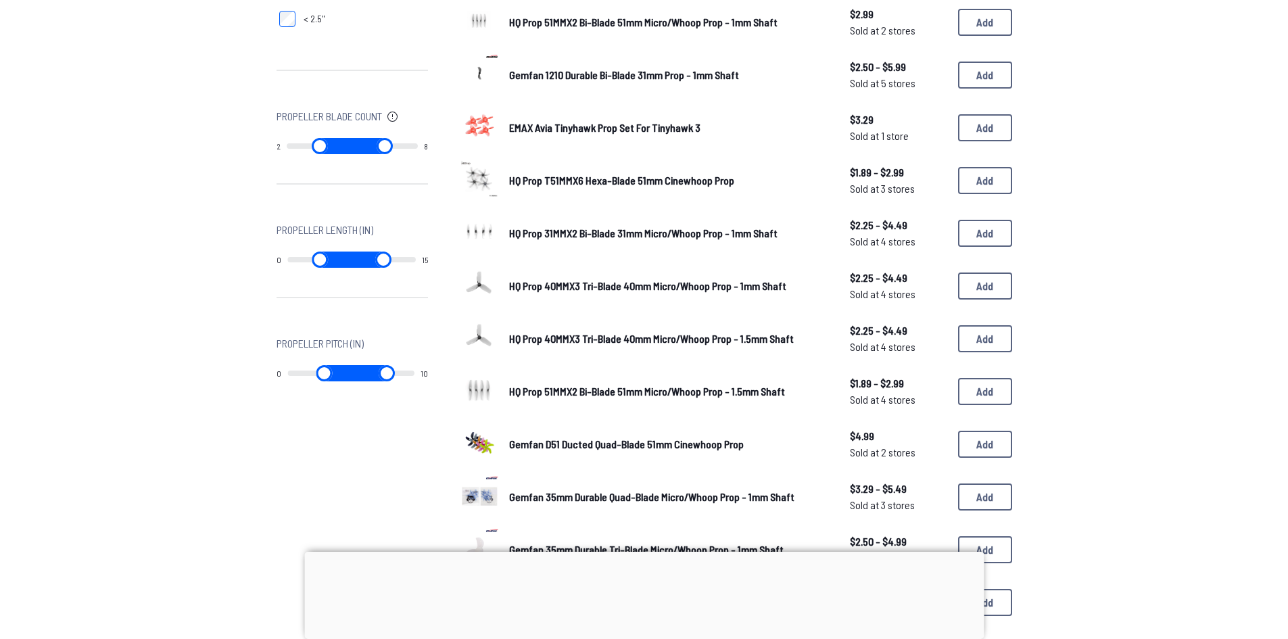
drag, startPoint x: 398, startPoint y: 365, endPoint x: 464, endPoint y: 348, distance: 67.9
type input "**"
click at [414, 365] on input "range" at bounding box center [382, 373] width 64 height 16
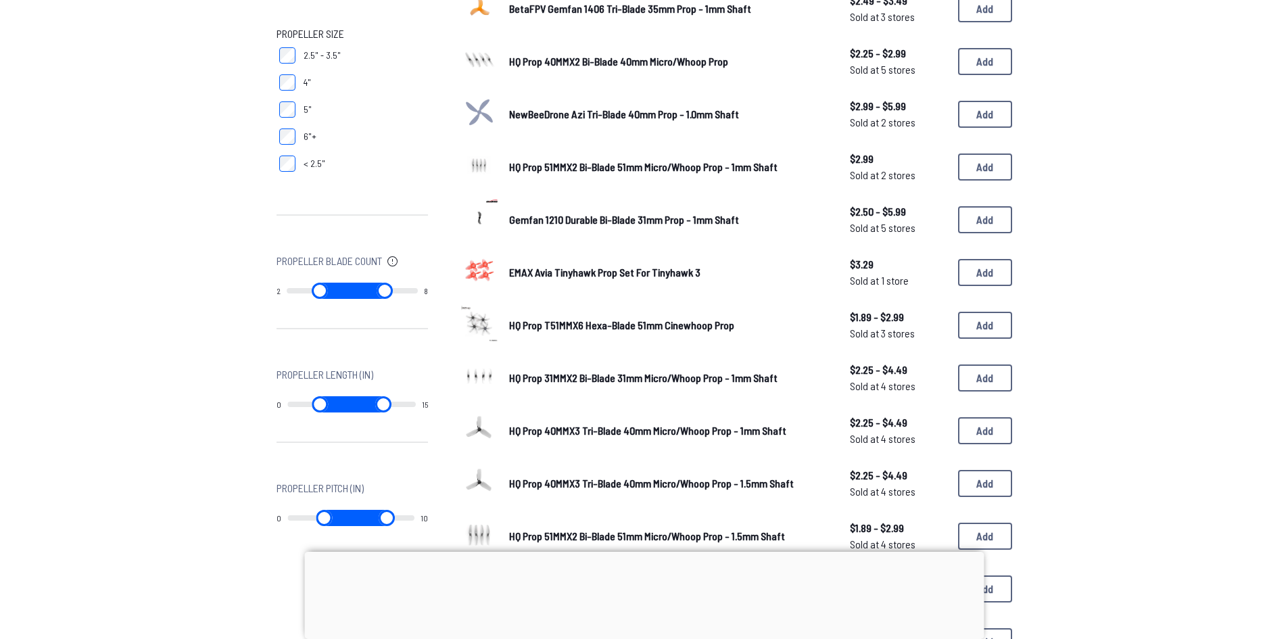
scroll to position [473, 0]
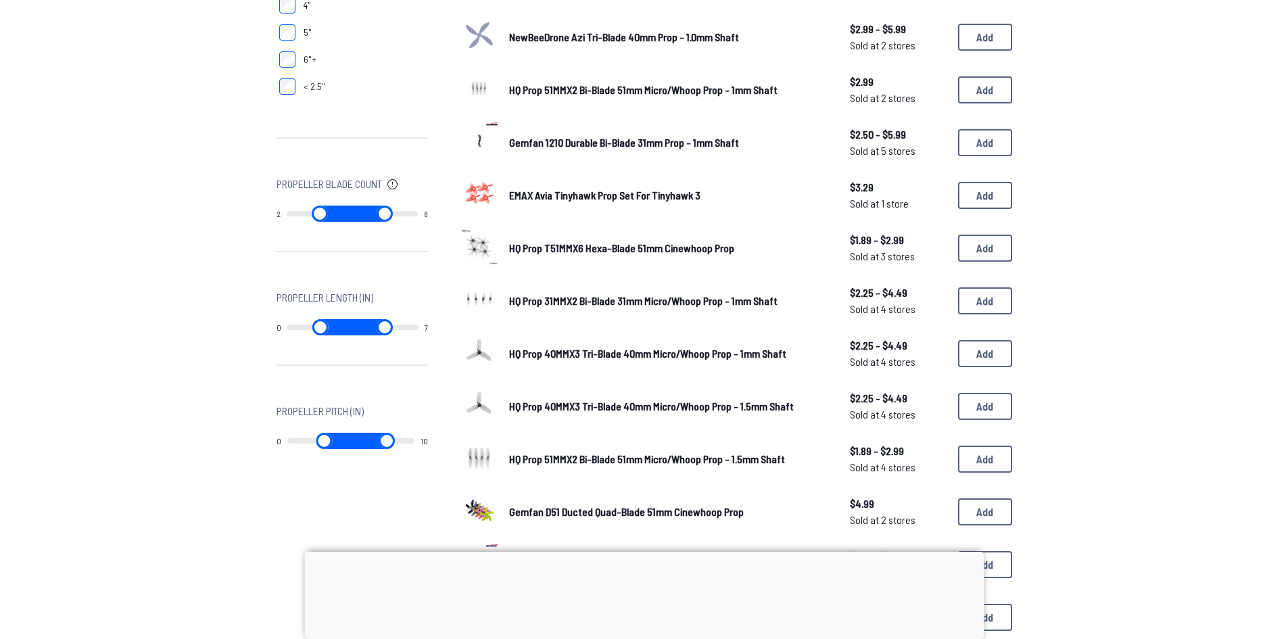
drag, startPoint x: 405, startPoint y: 329, endPoint x: 316, endPoint y: 334, distance: 89.4
click at [352, 335] on input "range" at bounding box center [385, 327] width 66 height 16
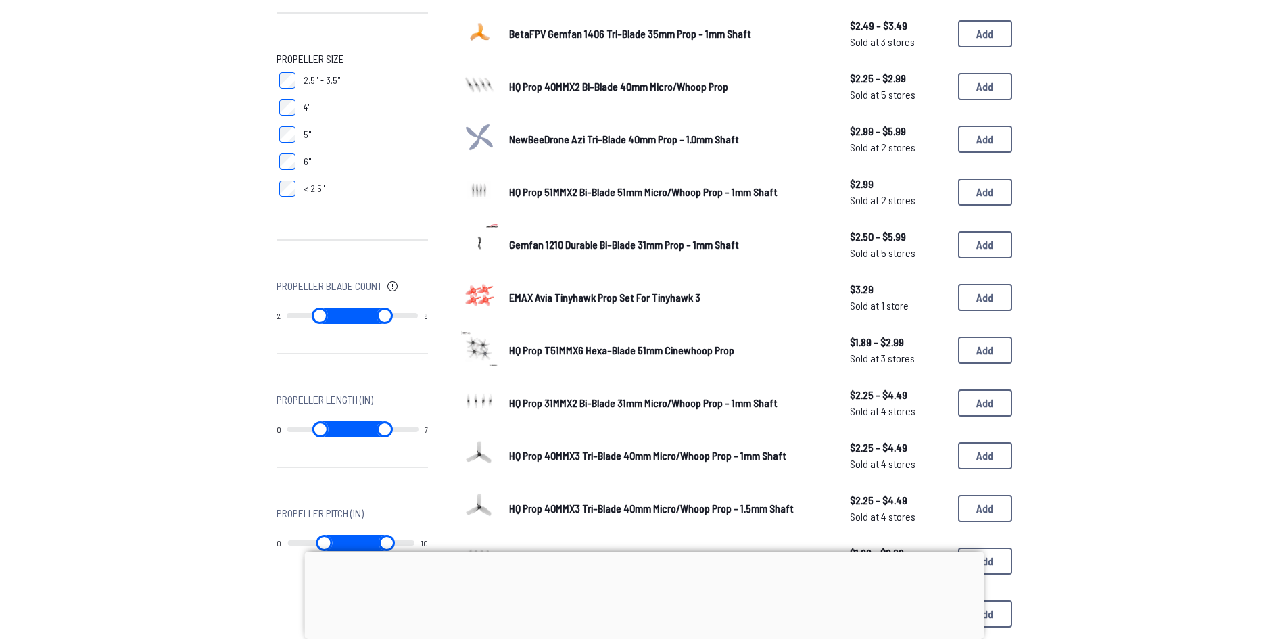
scroll to position [0, 0]
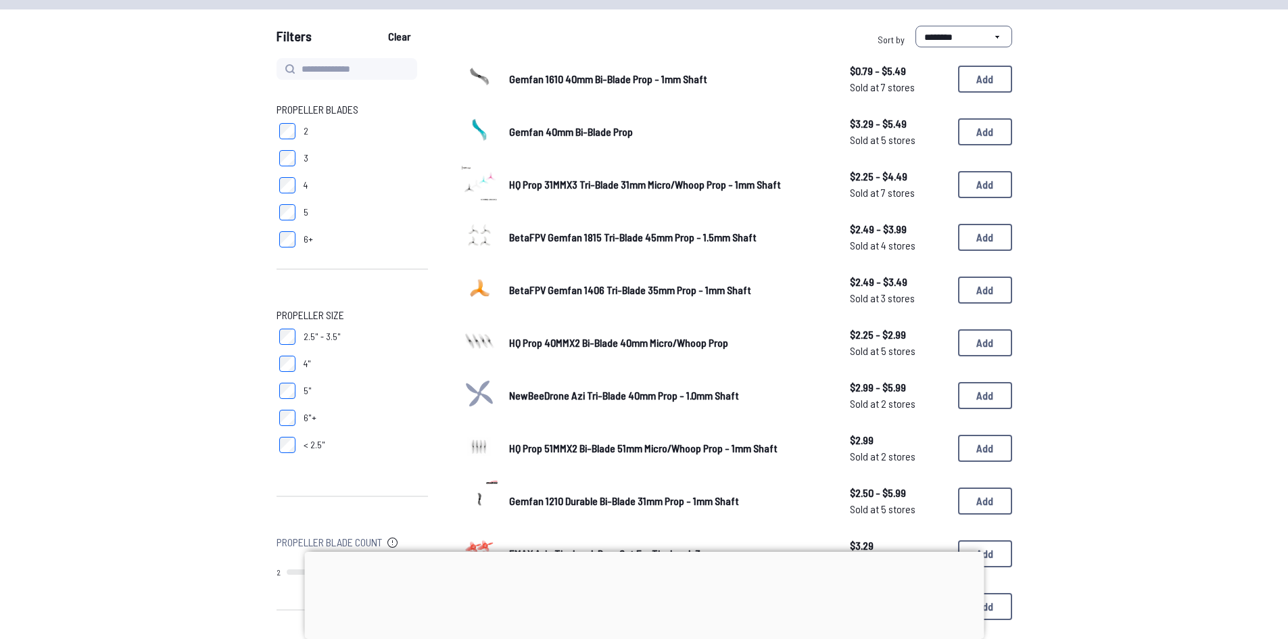
type input "**"
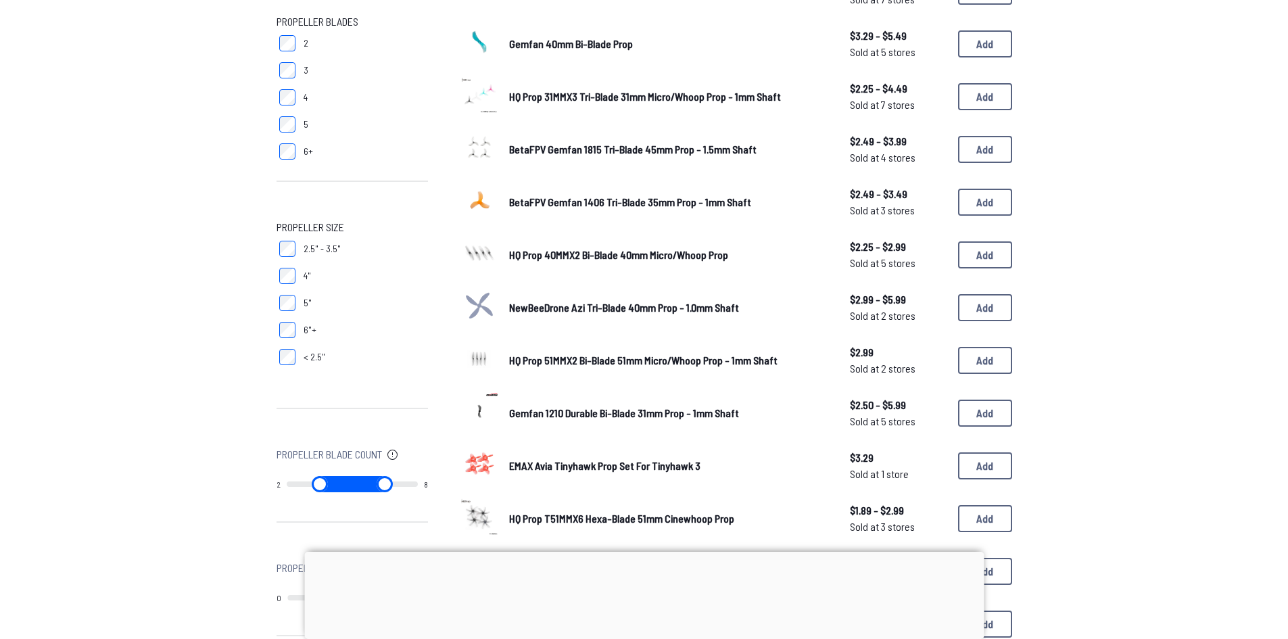
type input "*"
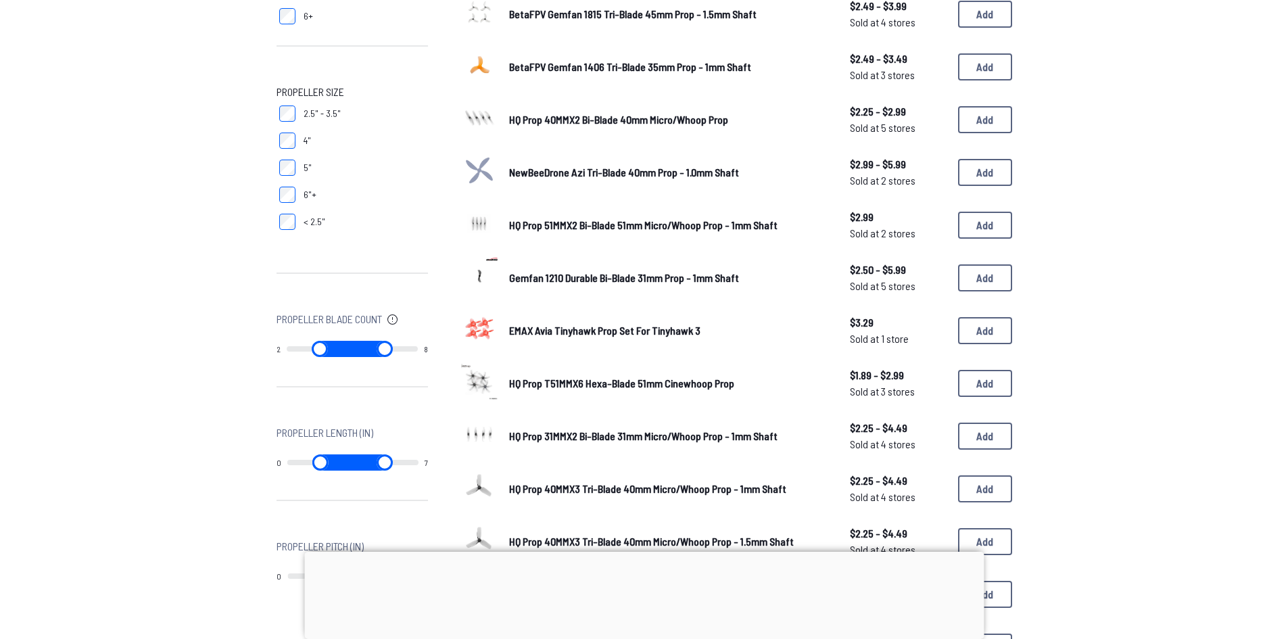
drag, startPoint x: 358, startPoint y: 456, endPoint x: 466, endPoint y: 443, distance: 109.0
click at [418, 454] on input "range" at bounding box center [385, 462] width 66 height 16
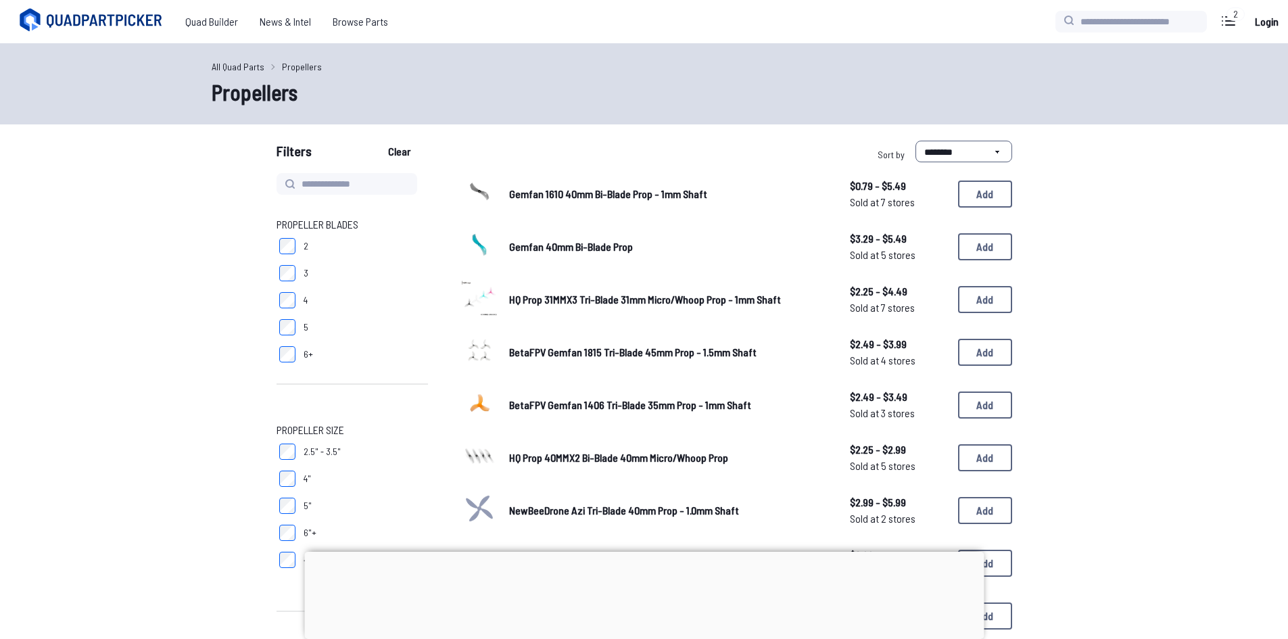
type input "*"
type input "**"
click at [299, 272] on label "3" at bounding box center [352, 273] width 151 height 27
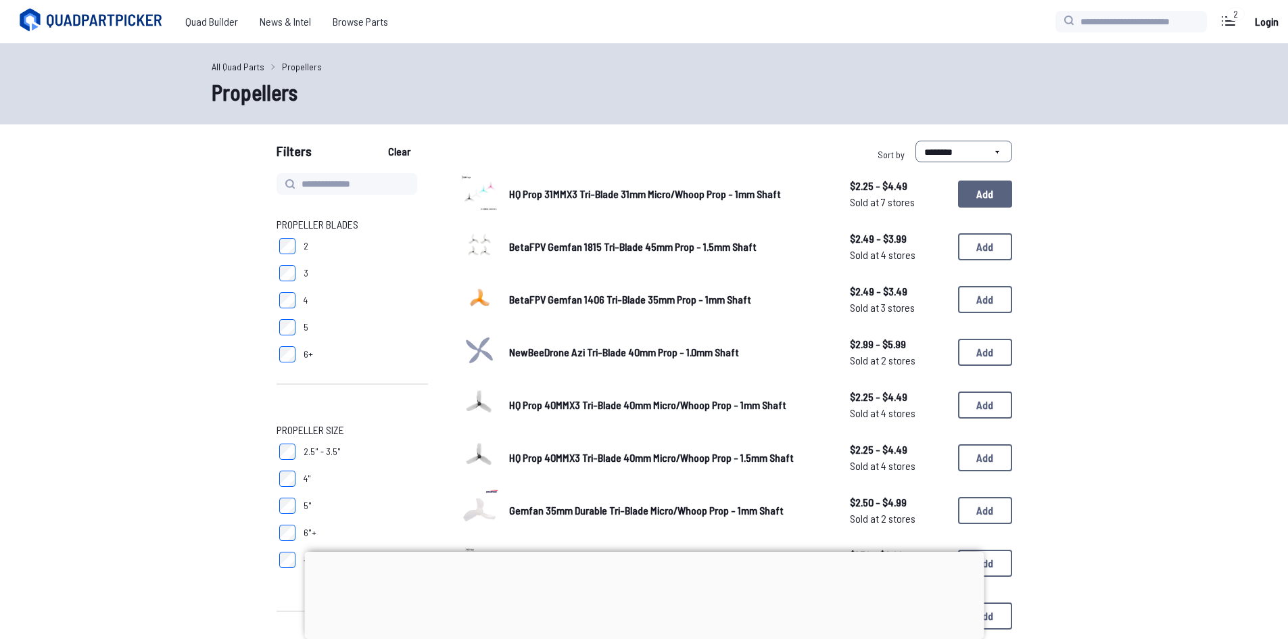
click at [967, 191] on button "Add" at bounding box center [985, 194] width 54 height 27
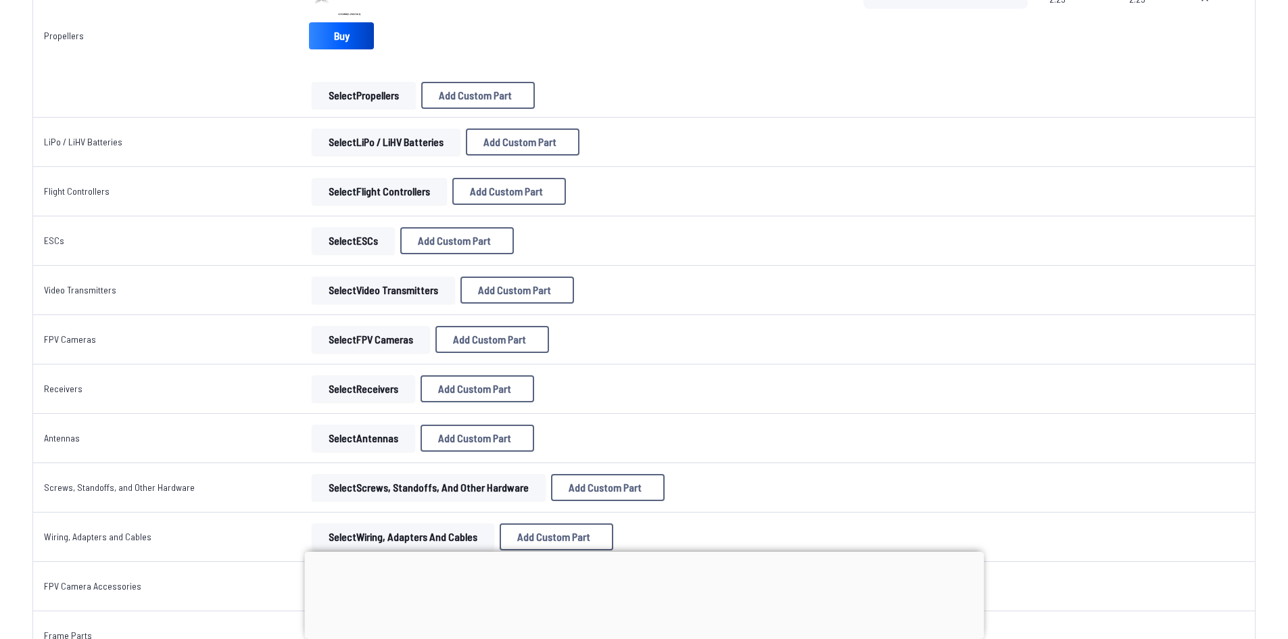
scroll to position [609, 0]
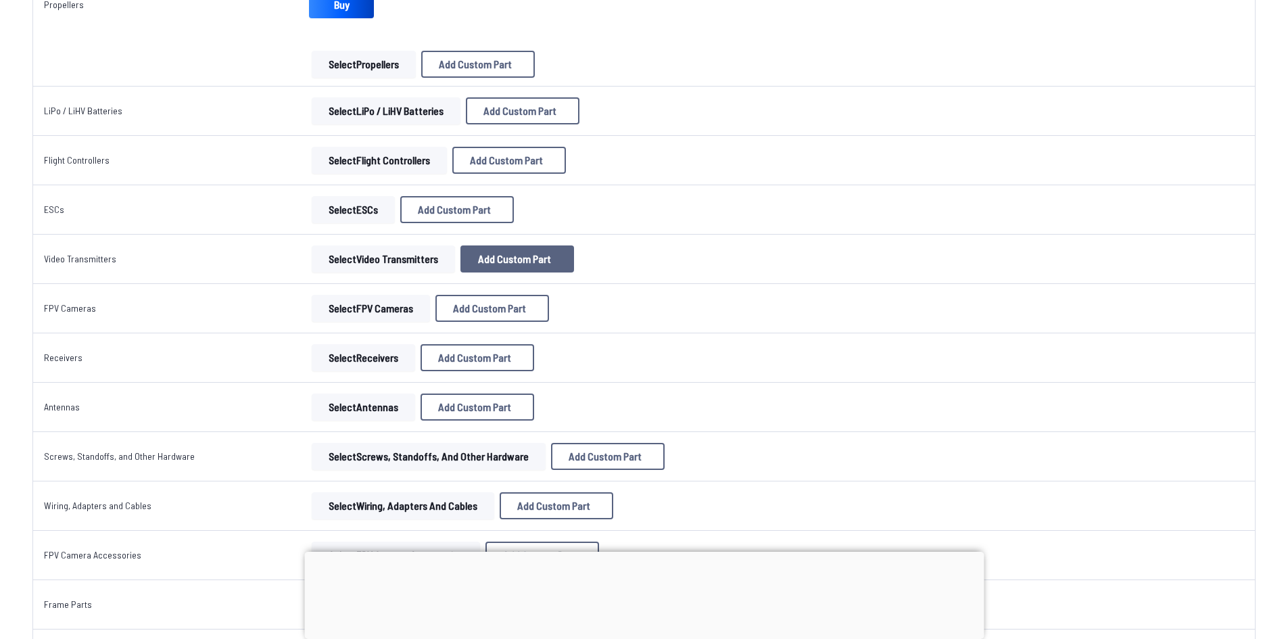
click at [521, 264] on span "Add Custom Part" at bounding box center [514, 259] width 73 height 11
select select "**********"
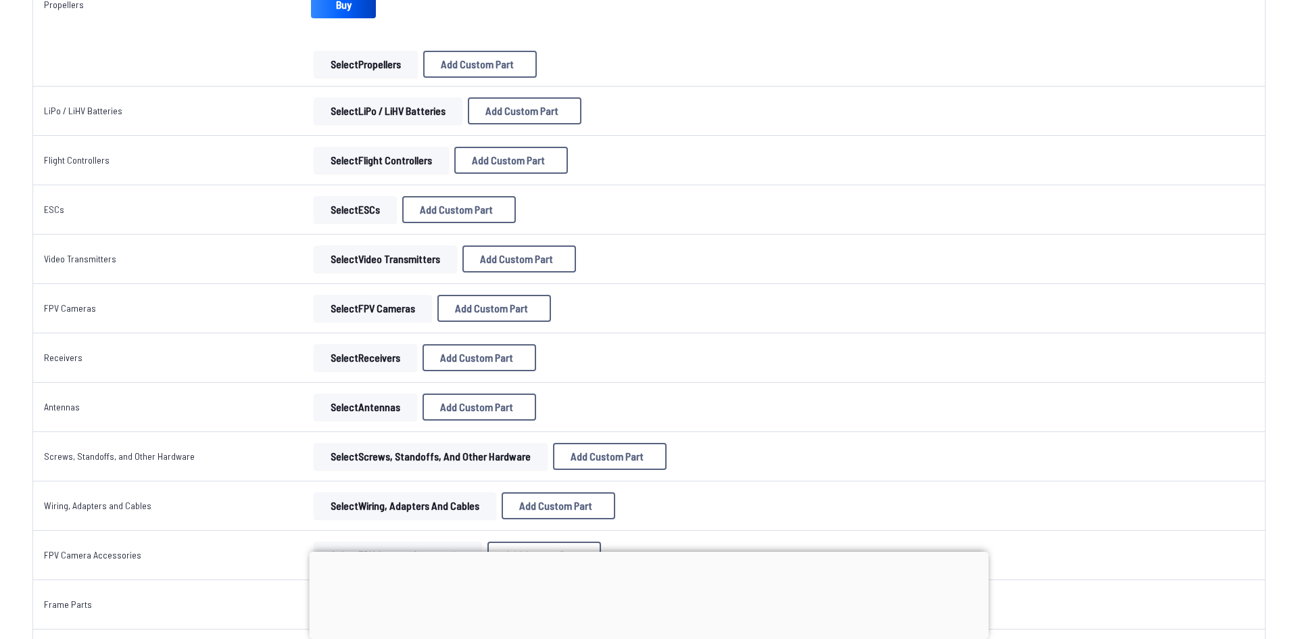
click at [793, 128] on button at bounding box center [776, 138] width 33 height 20
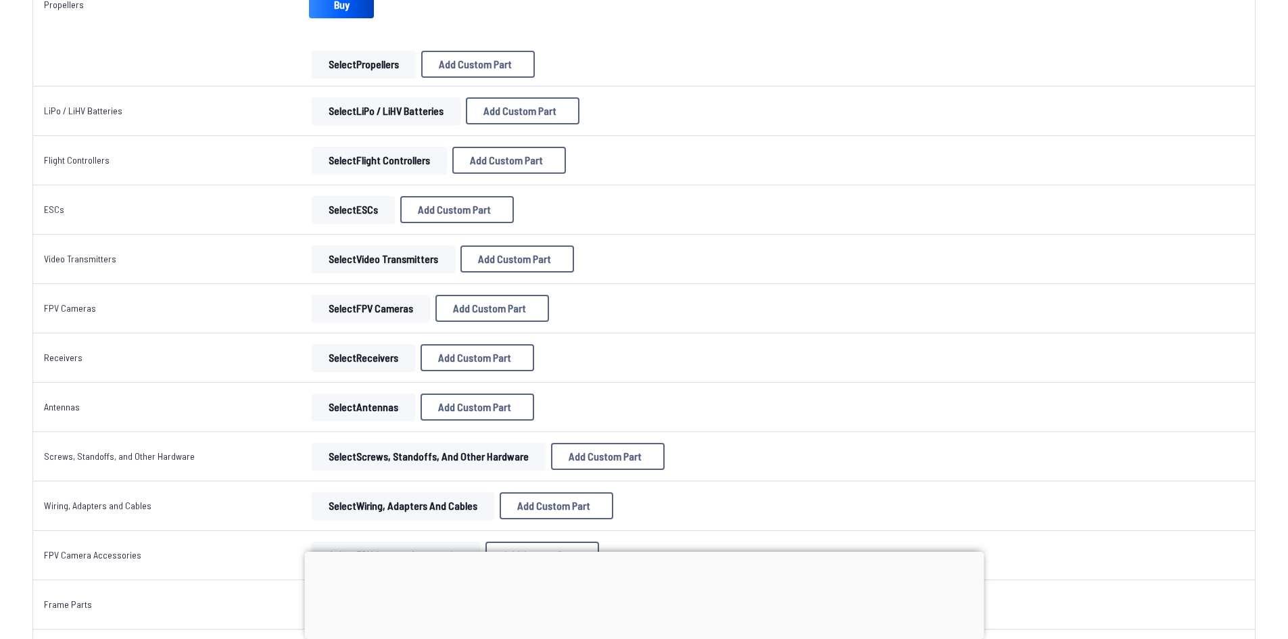
click at [350, 258] on button "Select Video Transmitters" at bounding box center [383, 258] width 143 height 27
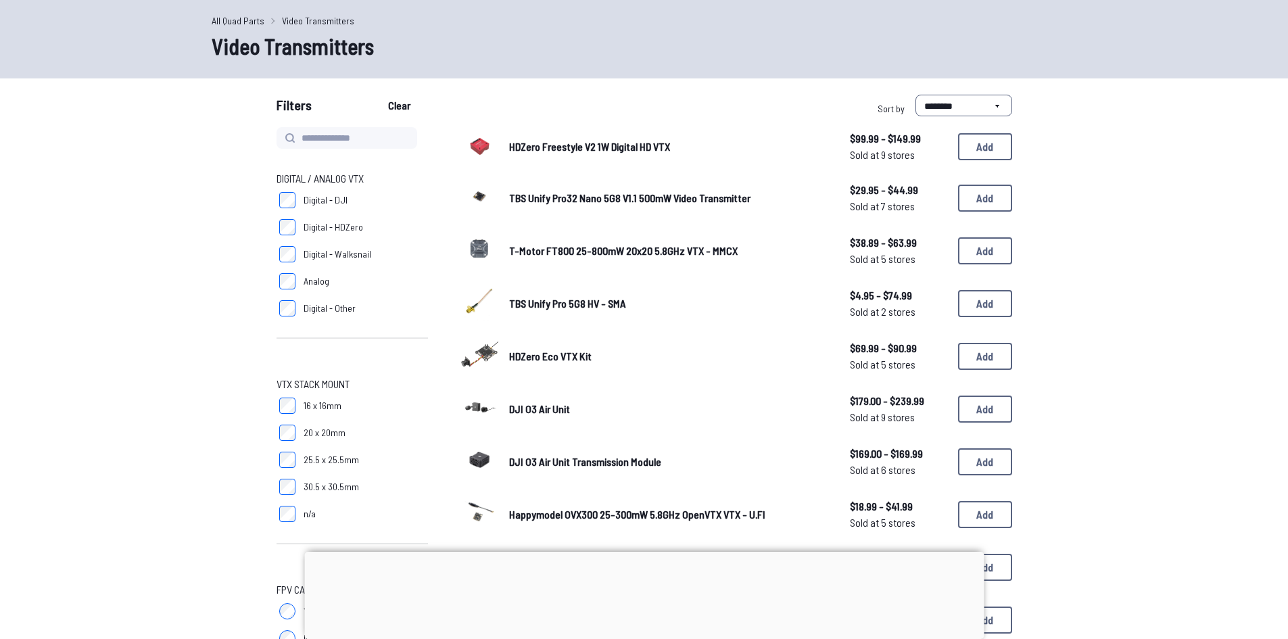
scroll to position [135, 0]
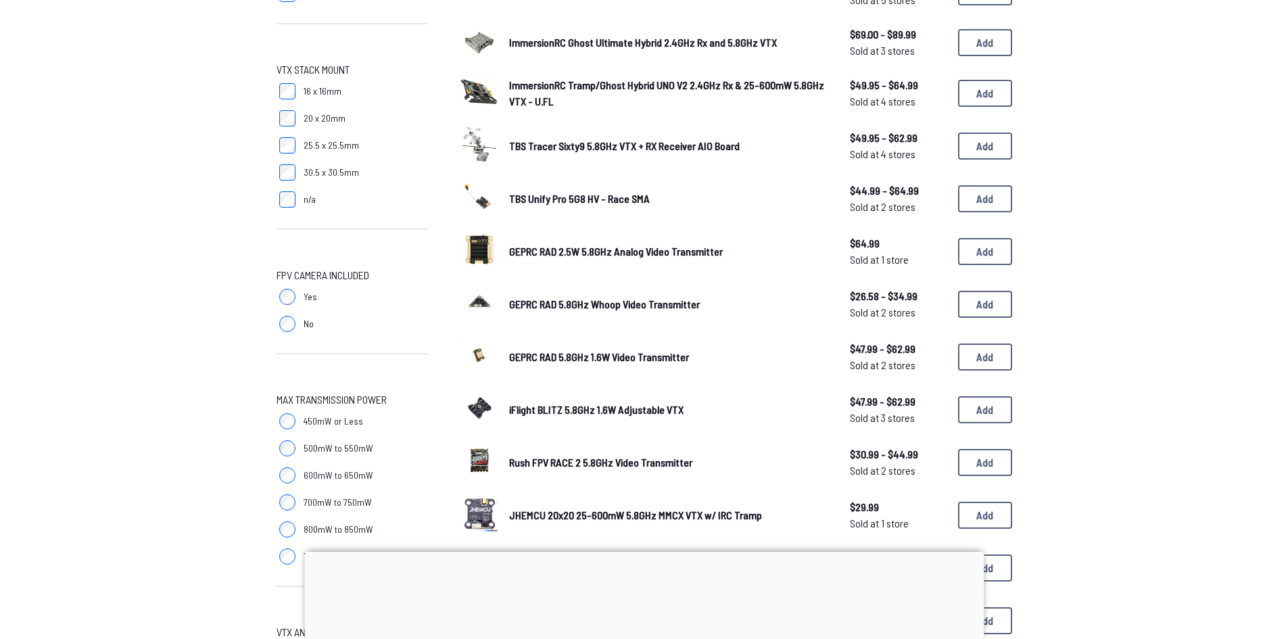
scroll to position [372, 0]
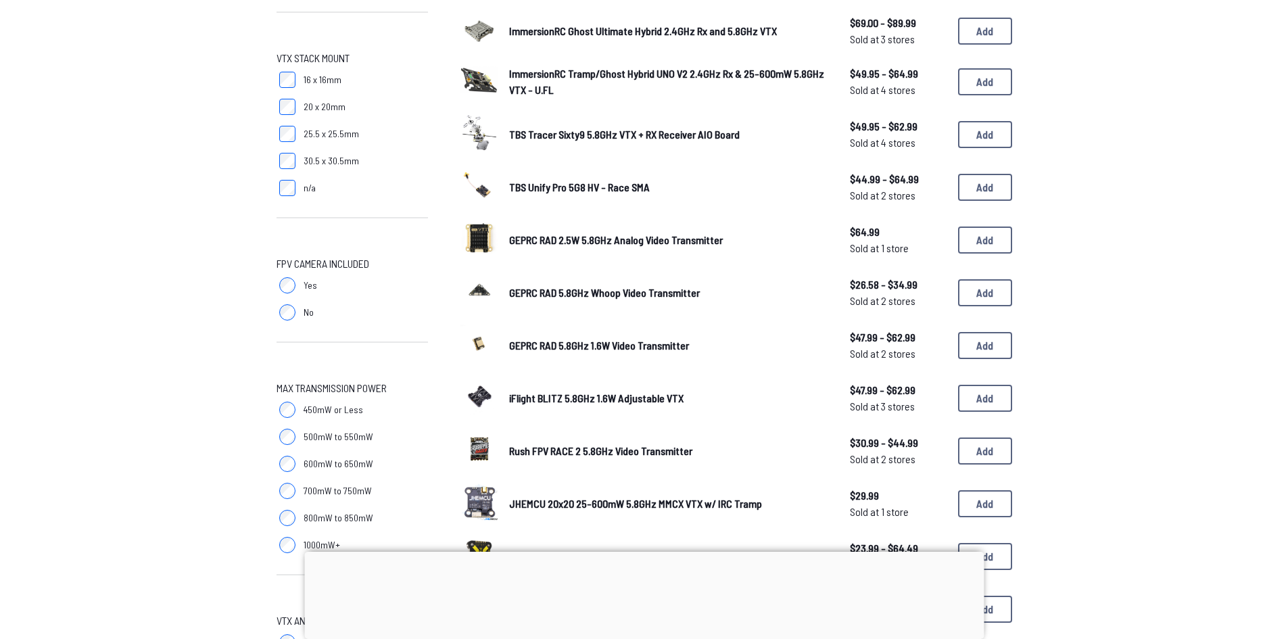
click at [297, 312] on label "No" at bounding box center [352, 312] width 151 height 27
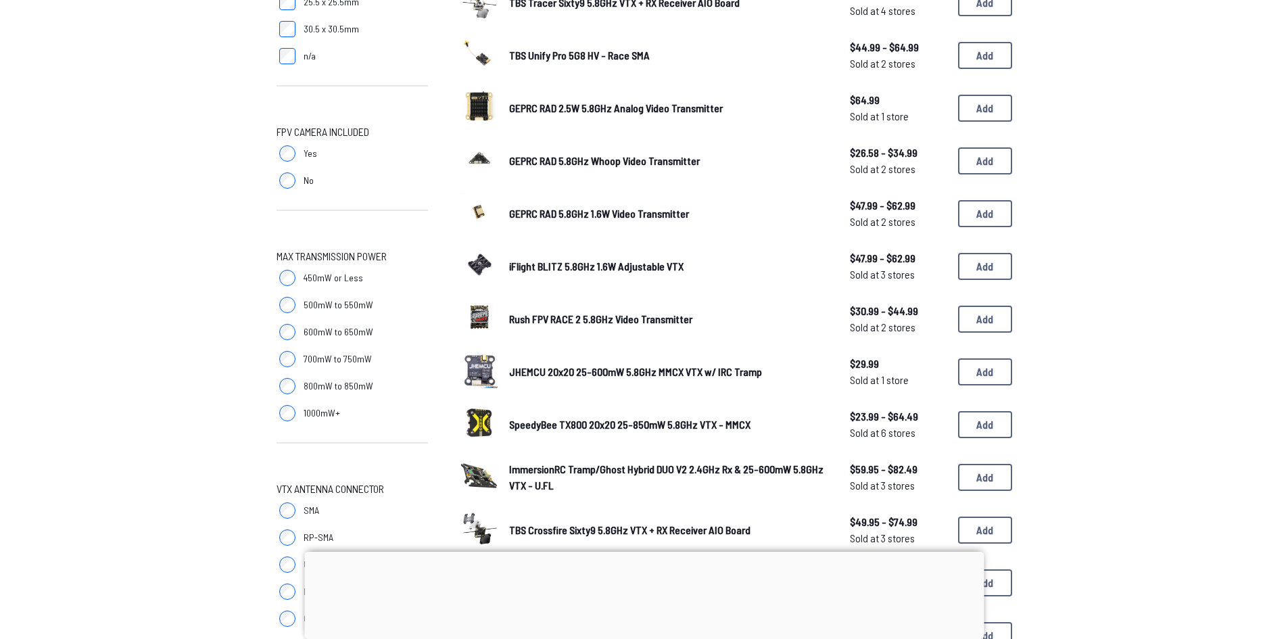
scroll to position [507, 0]
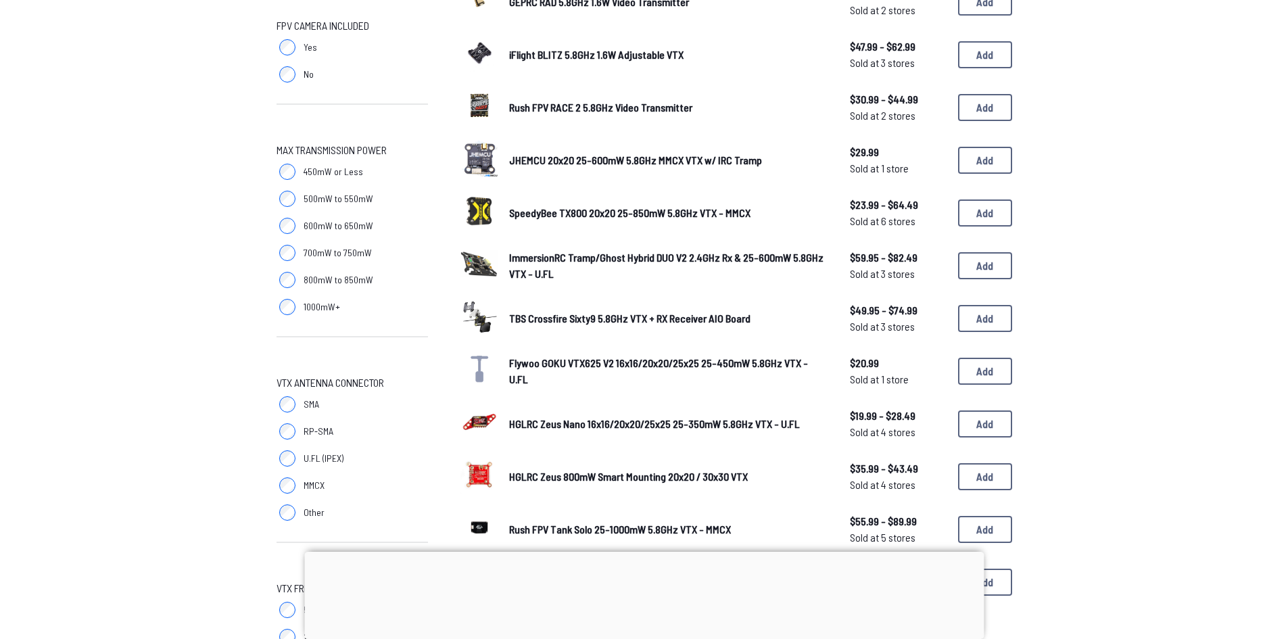
scroll to position [609, 0]
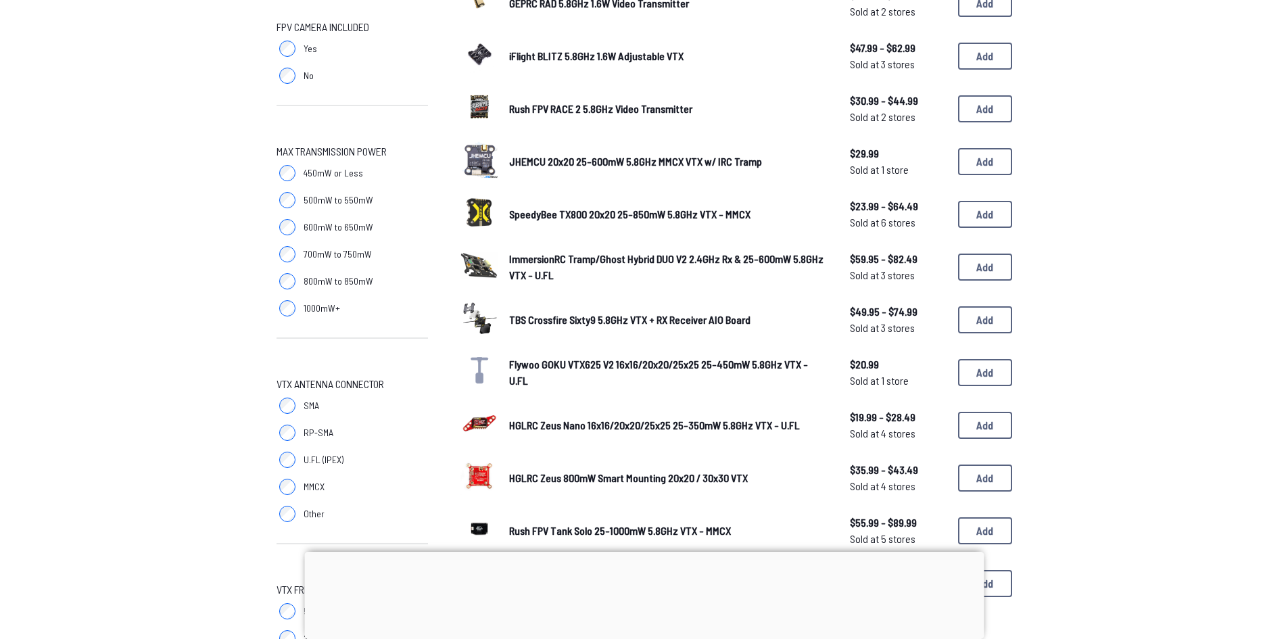
click at [335, 168] on span "450mW or Less" at bounding box center [333, 173] width 59 height 14
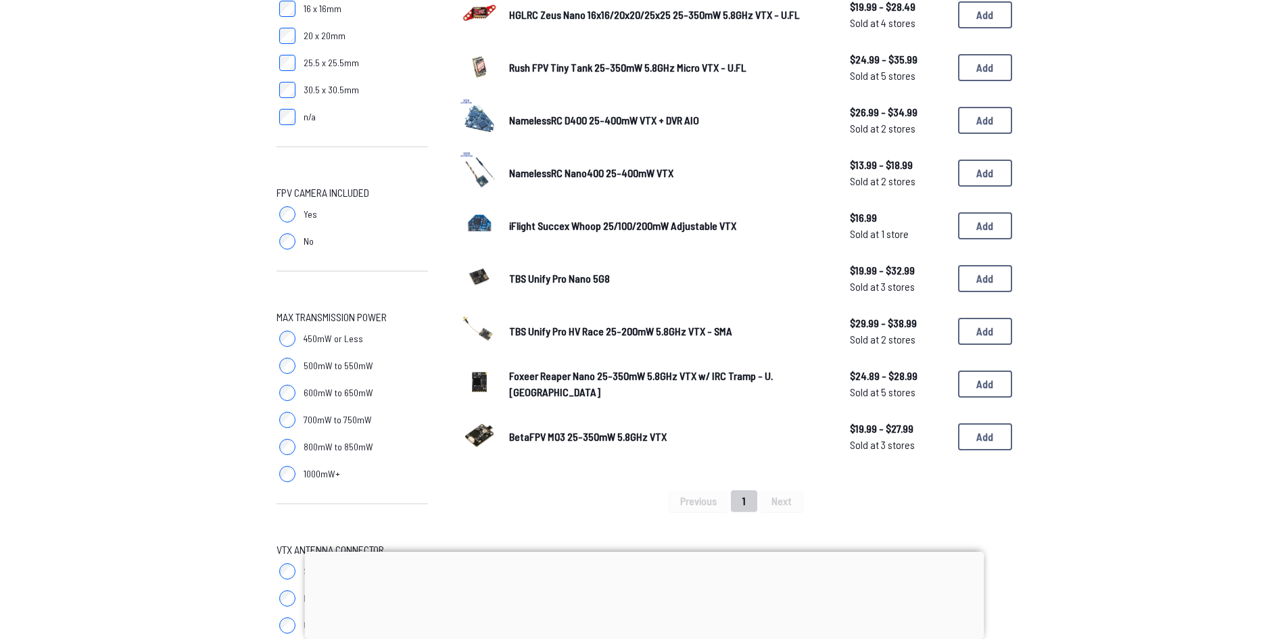
scroll to position [473, 0]
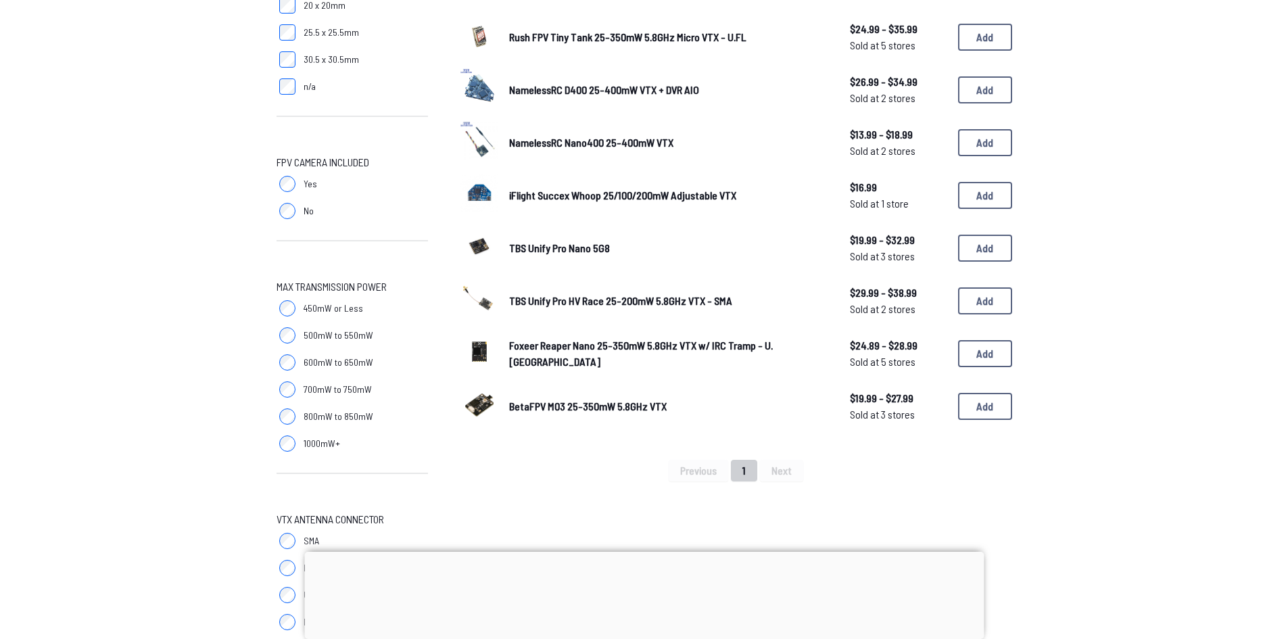
click at [479, 407] on img at bounding box center [479, 404] width 38 height 38
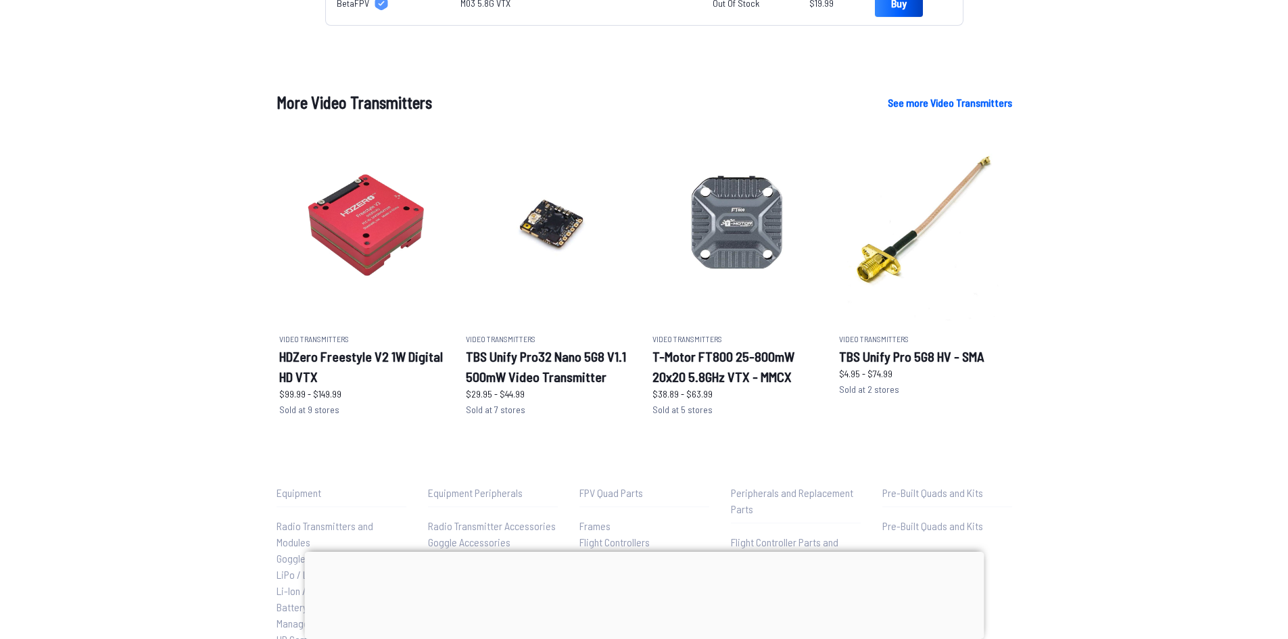
scroll to position [744, 0]
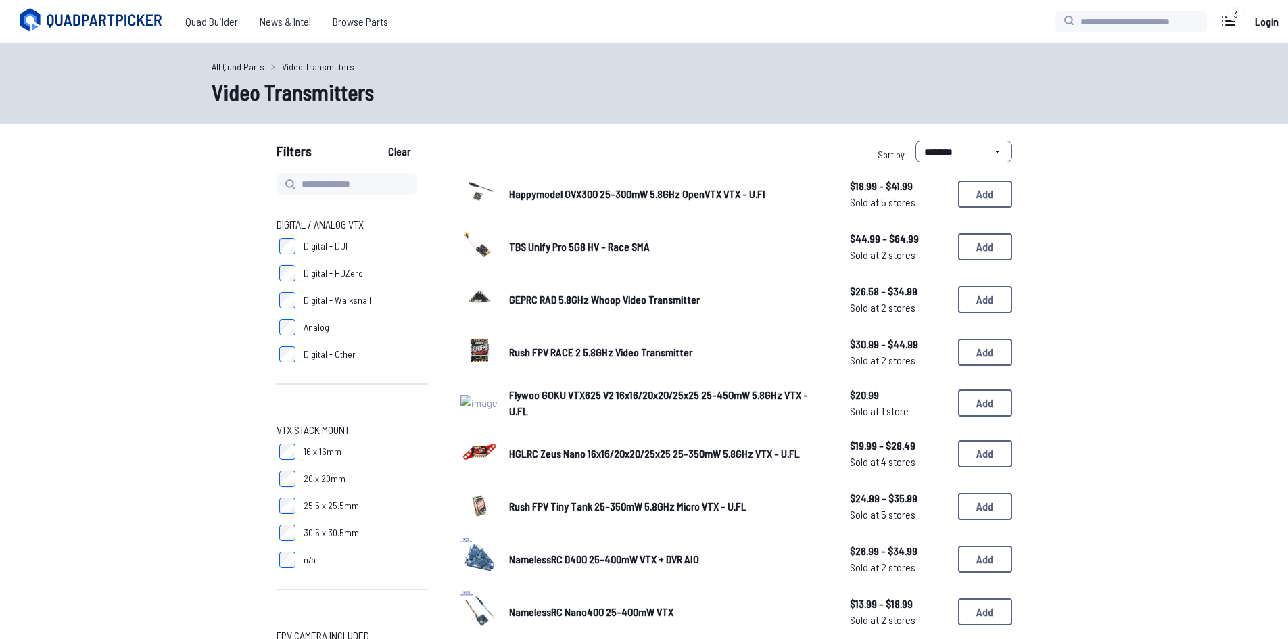
scroll to position [473, 0]
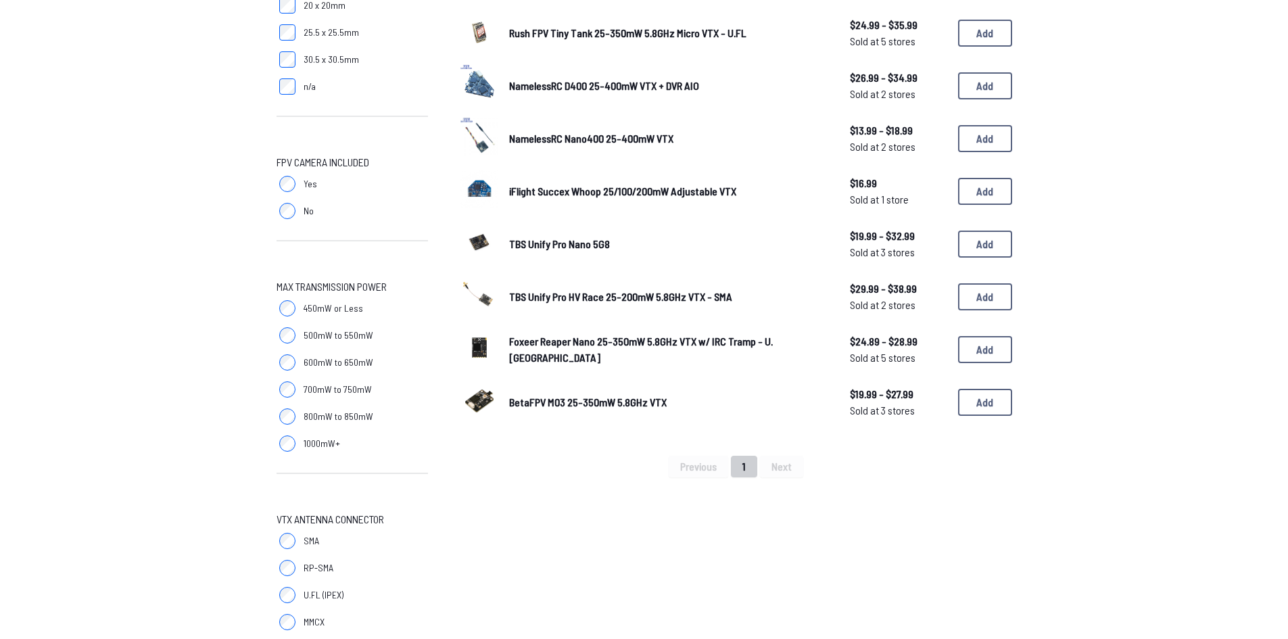
click at [537, 292] on span "TBS Unify Pro HV Race 25-200mW 5.8GHz VTX - SMA" at bounding box center [620, 296] width 223 height 13
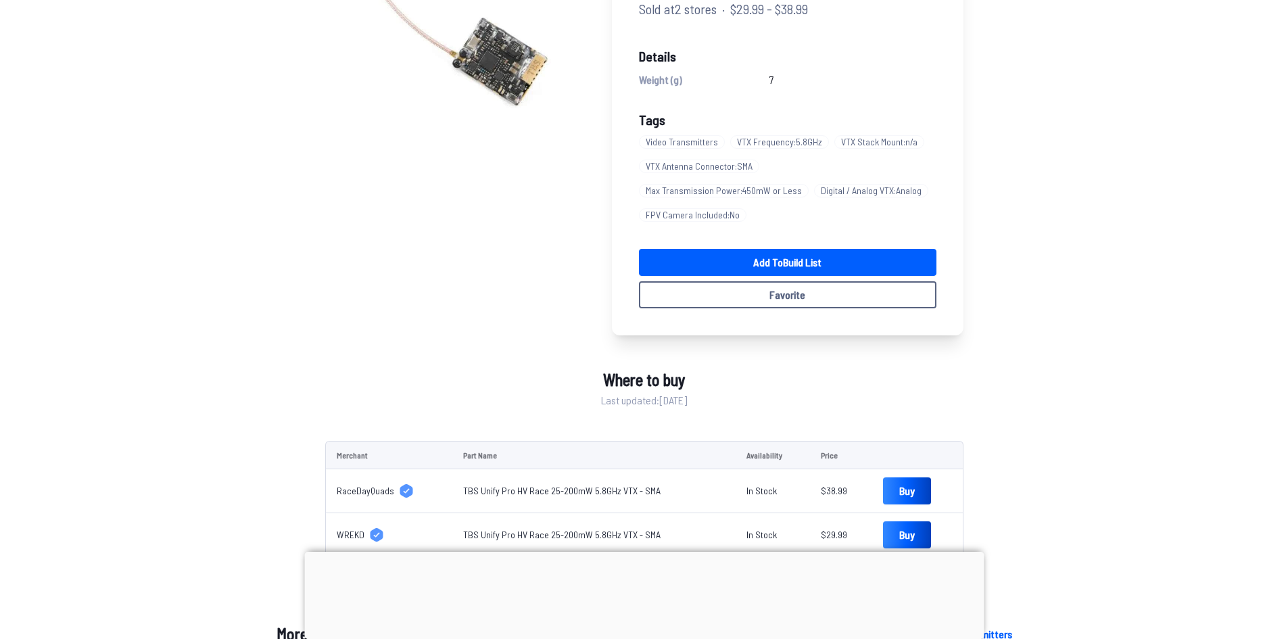
scroll to position [203, 0]
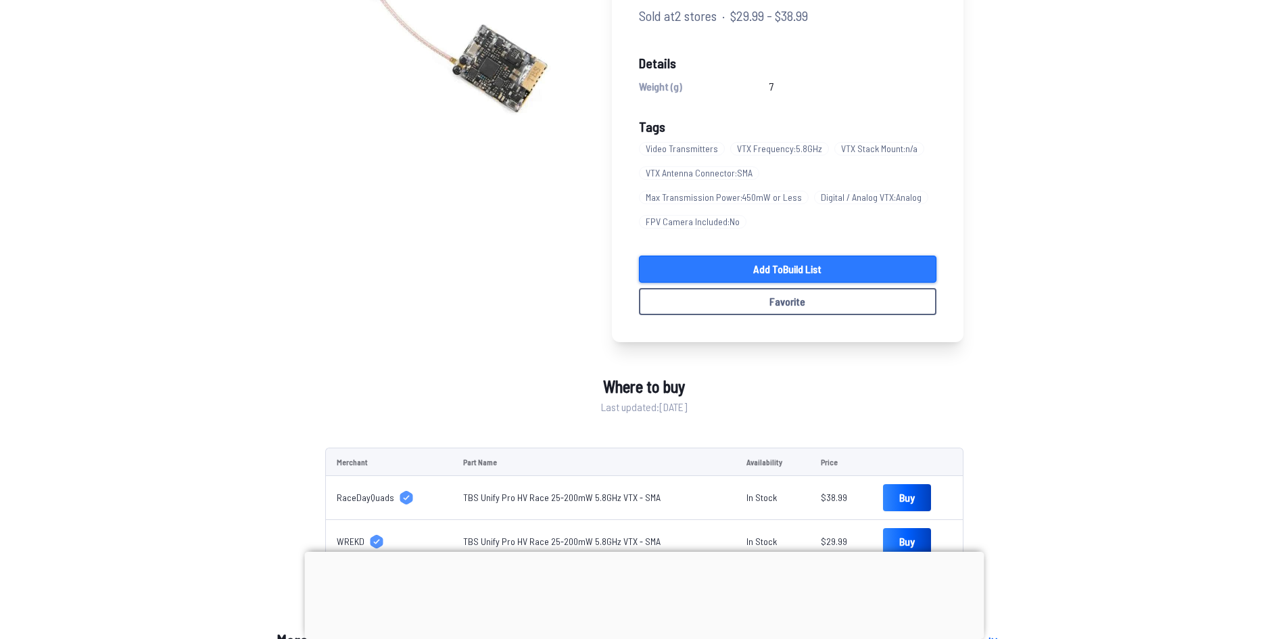
click at [802, 256] on link "Add to Build List" at bounding box center [787, 269] width 297 height 27
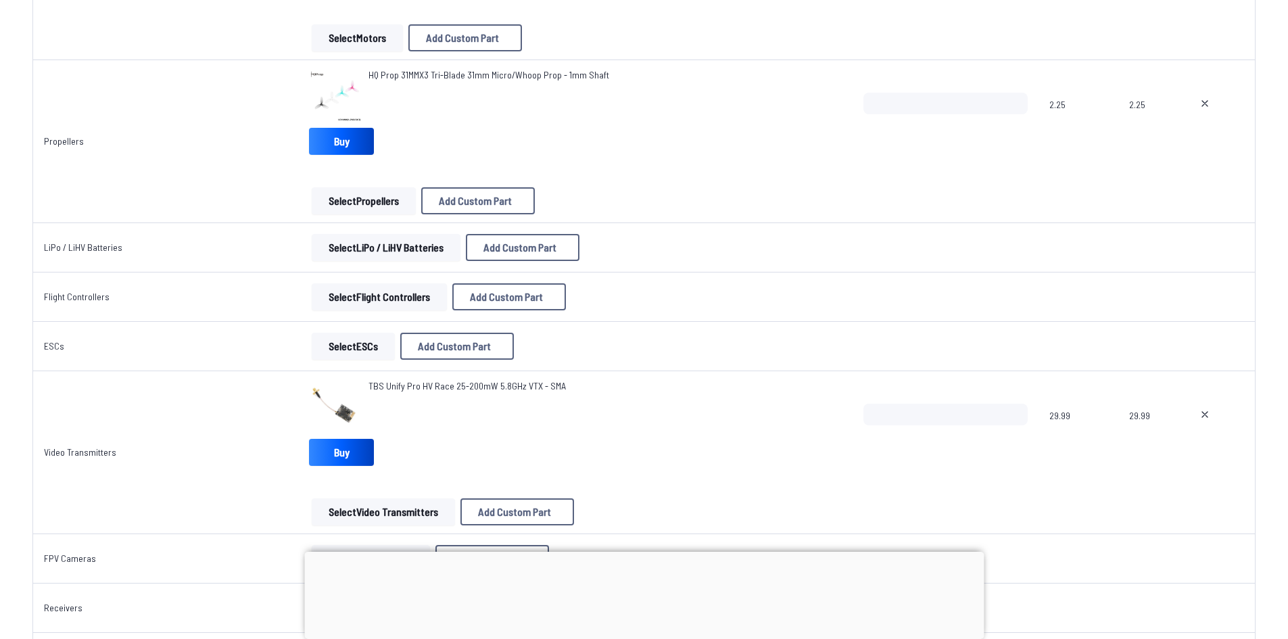
scroll to position [473, 0]
click at [404, 297] on button "Select Flight Controllers" at bounding box center [379, 295] width 135 height 27
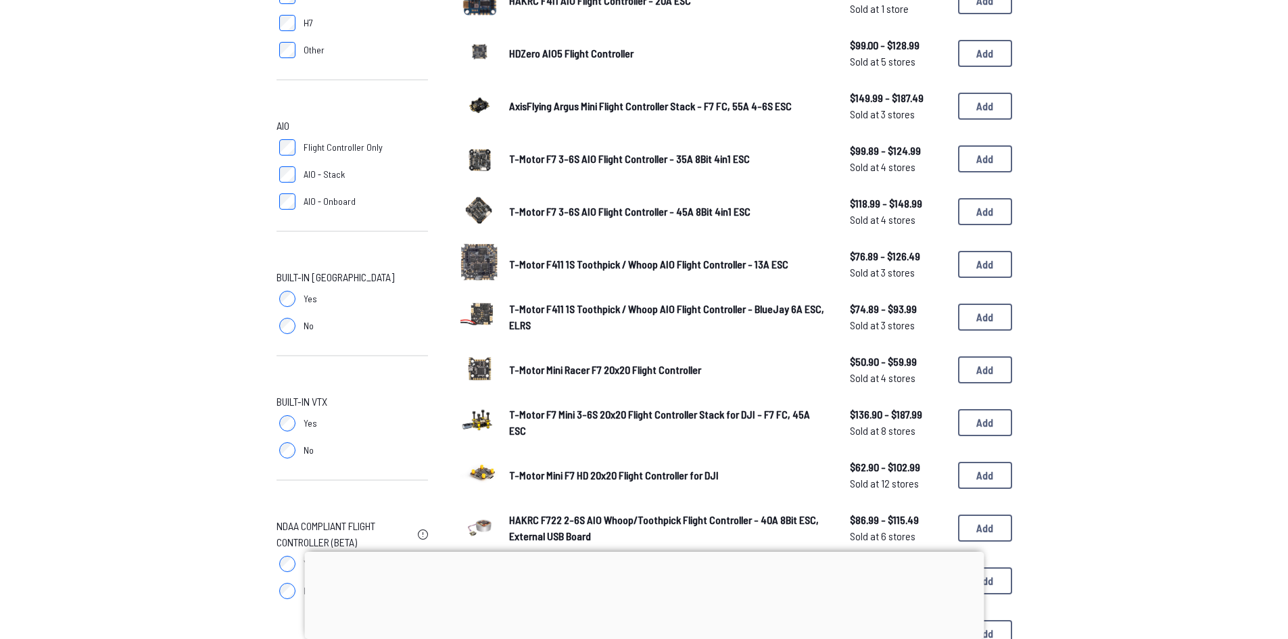
scroll to position [473, 0]
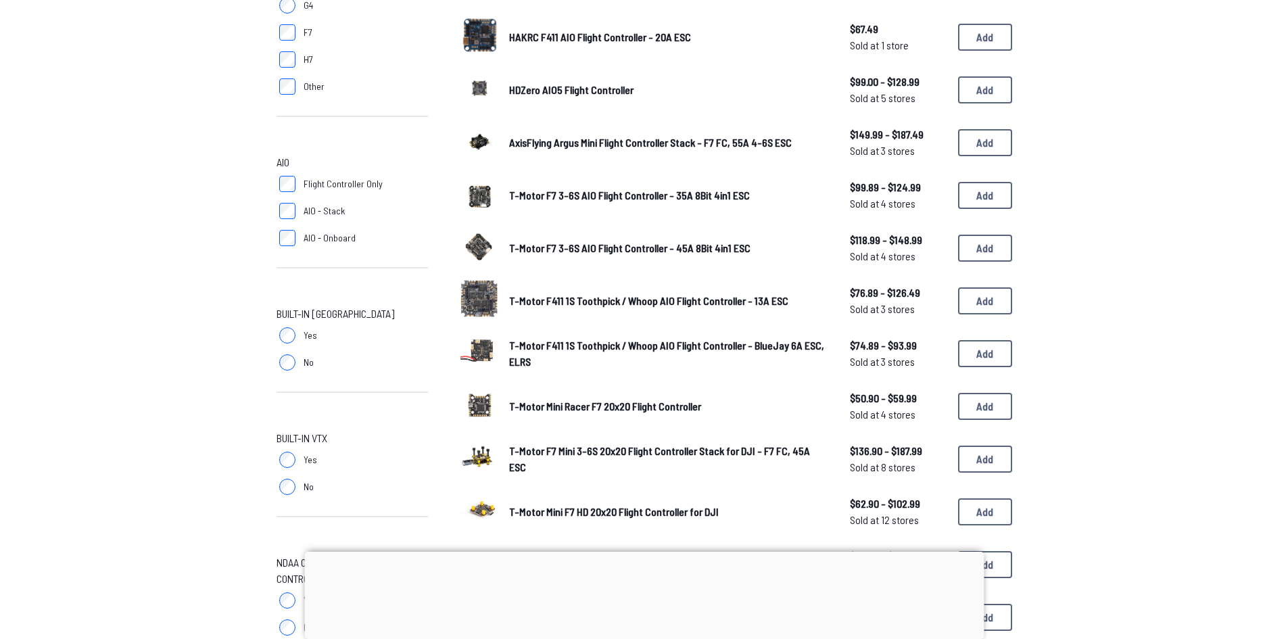
click at [338, 188] on span "Flight Controller Only" at bounding box center [343, 184] width 79 height 14
click at [337, 189] on span "Flight Controller Only" at bounding box center [343, 184] width 79 height 14
click at [327, 210] on span "AIO - Stack" at bounding box center [324, 211] width 41 height 14
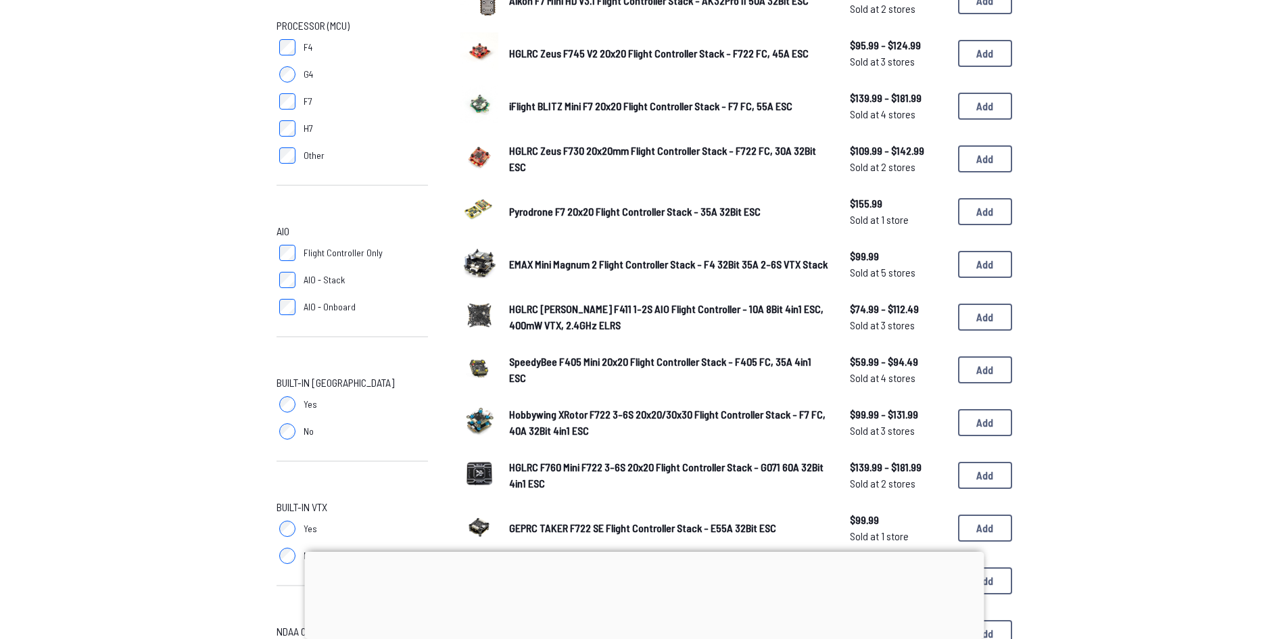
scroll to position [406, 0]
click at [487, 268] on img at bounding box center [479, 261] width 38 height 38
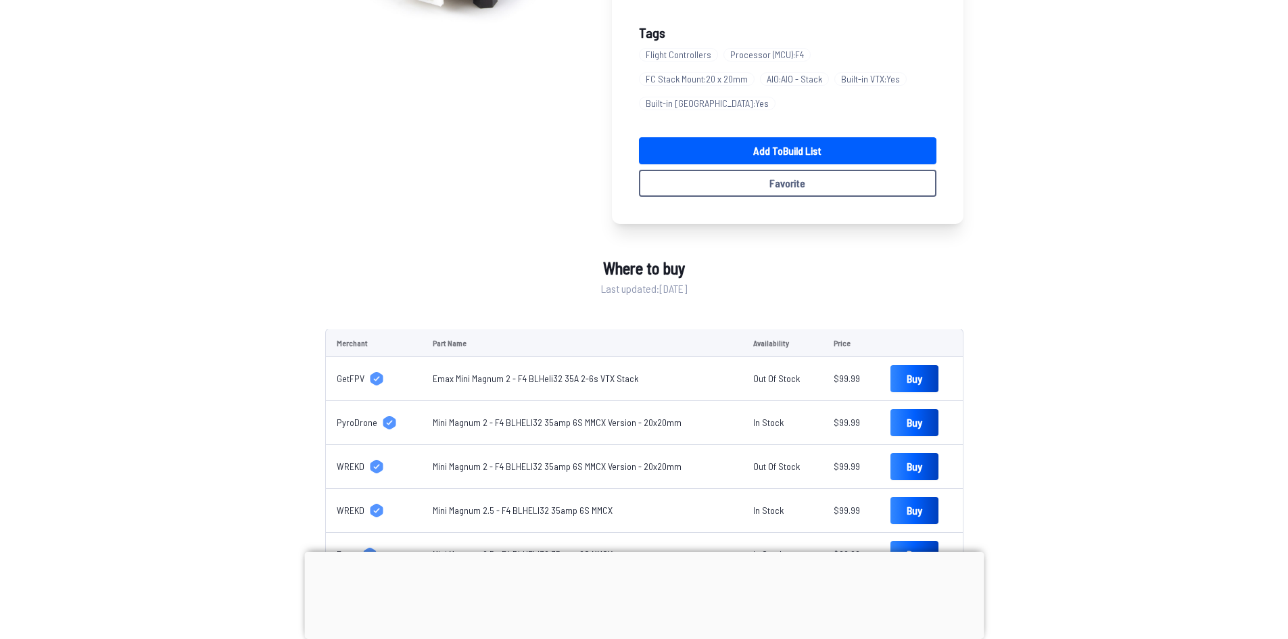
scroll to position [135, 0]
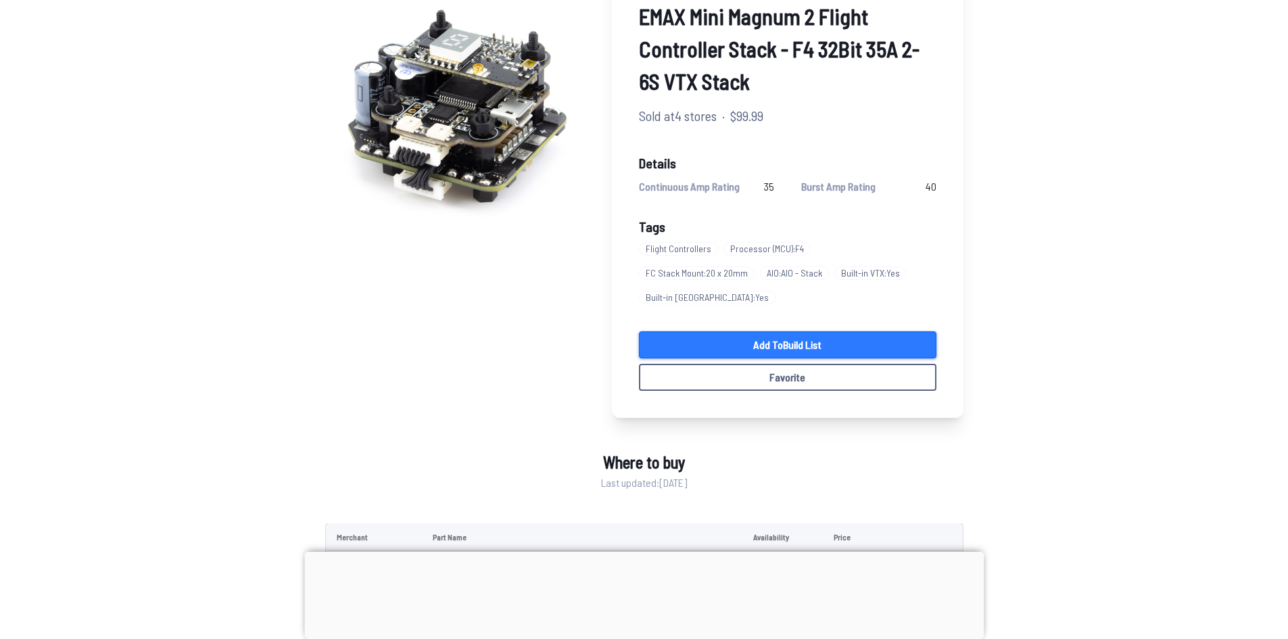
click at [796, 331] on link "Add to Build List" at bounding box center [787, 344] width 297 height 27
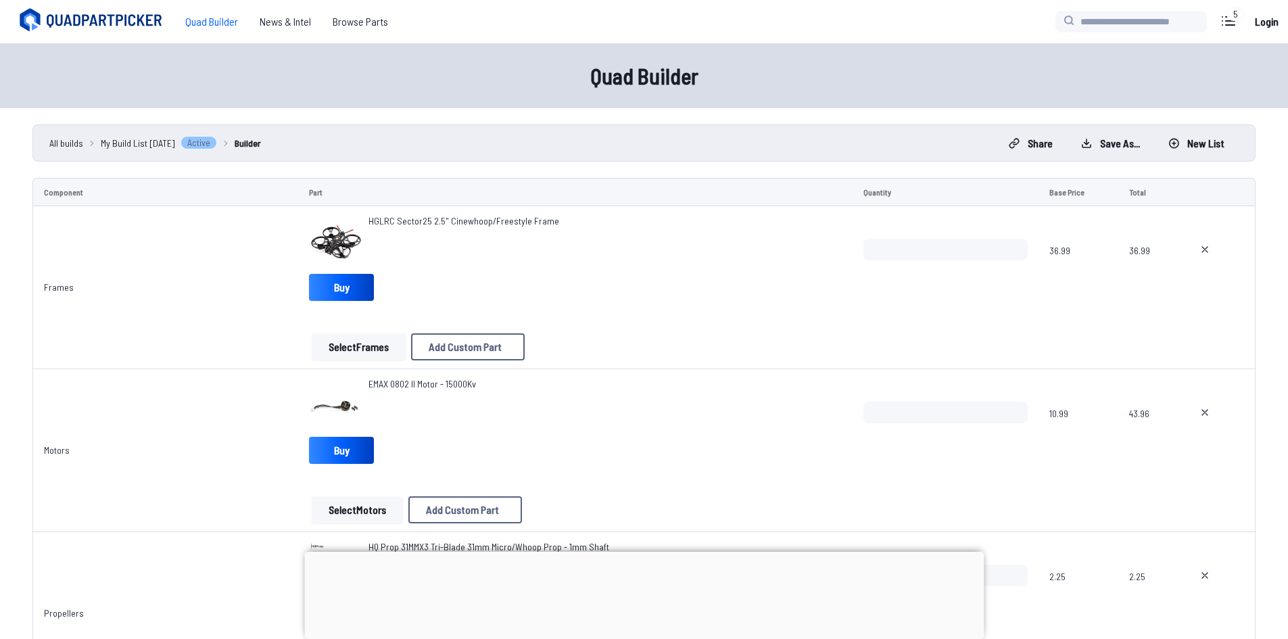
click at [471, 222] on span "HGLRC Sector25 2.5" Cinewhoop/Freestyle Frame" at bounding box center [463, 220] width 191 height 11
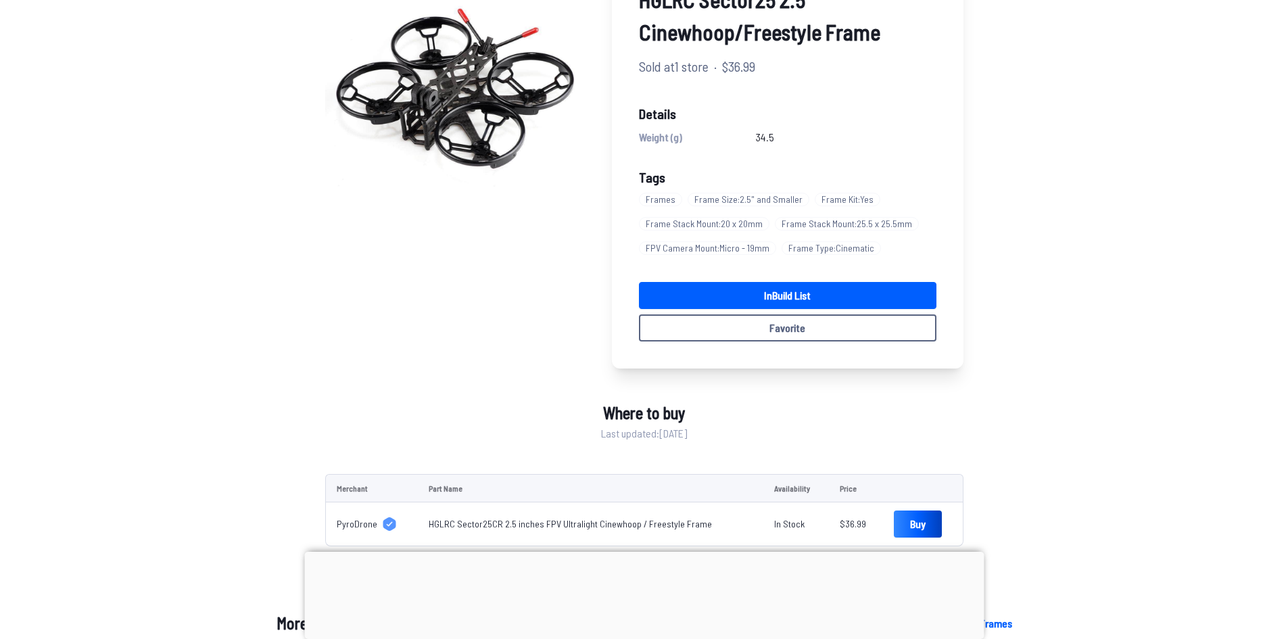
scroll to position [135, 0]
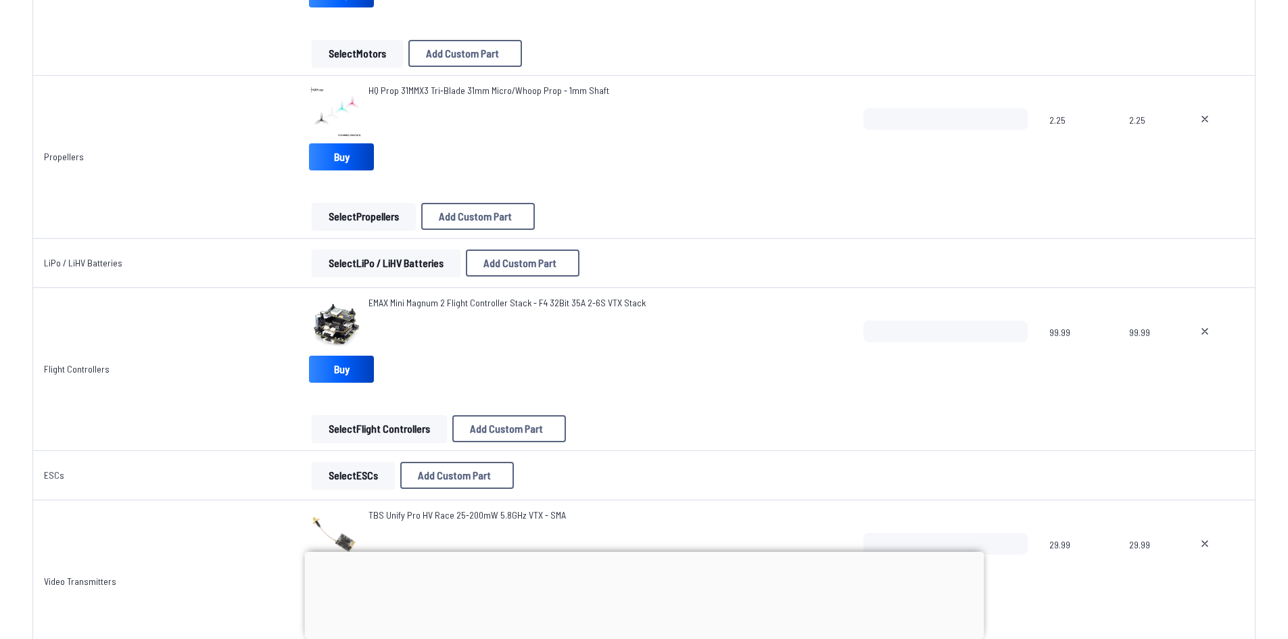
scroll to position [473, 0]
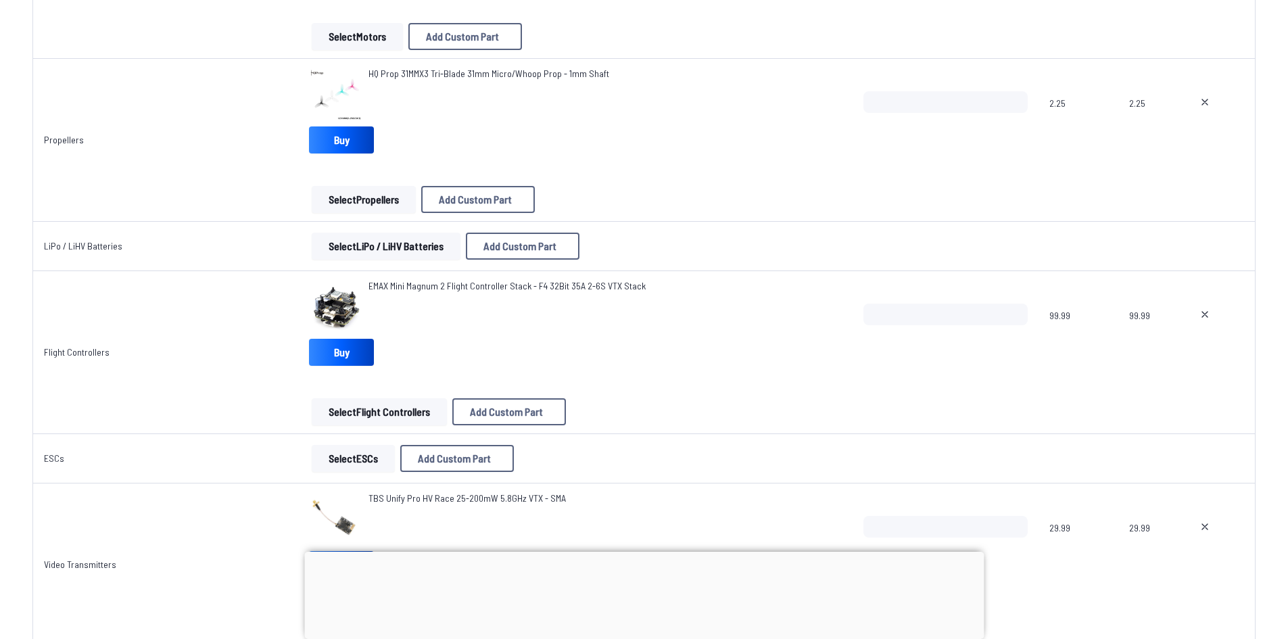
click at [462, 280] on span "EMAX Mini Magnum 2 Flight Controller Stack - F4 32Bit 35A 2-6S VTX Stack" at bounding box center [506, 285] width 277 height 11
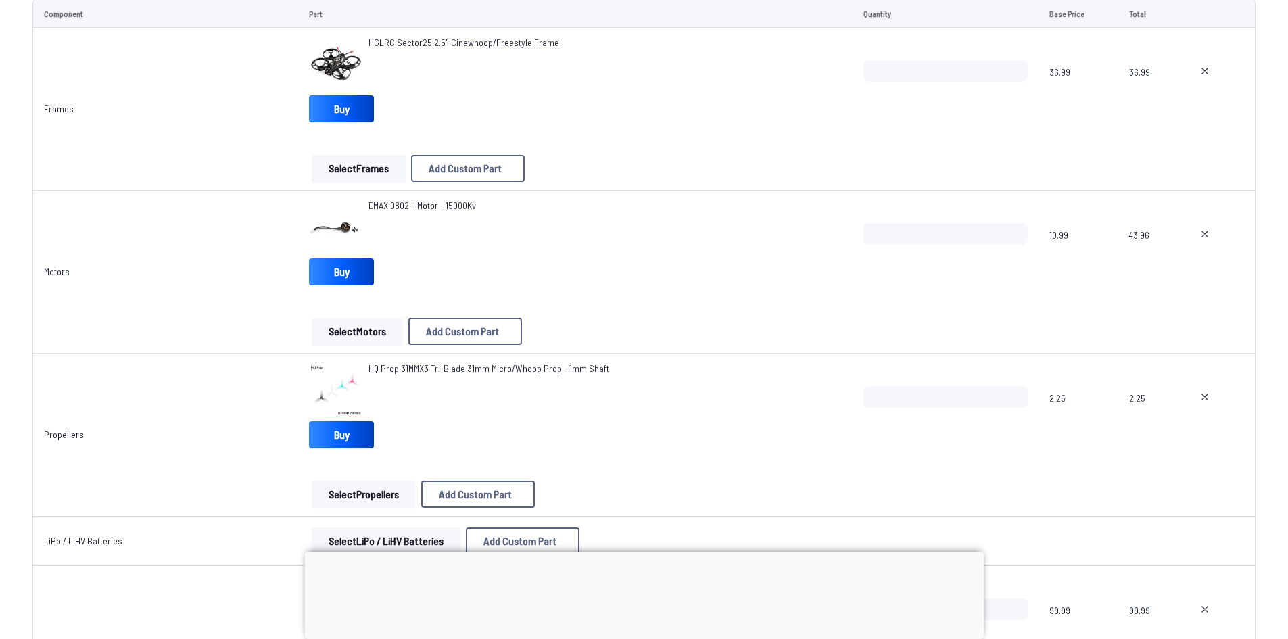
scroll to position [203, 0]
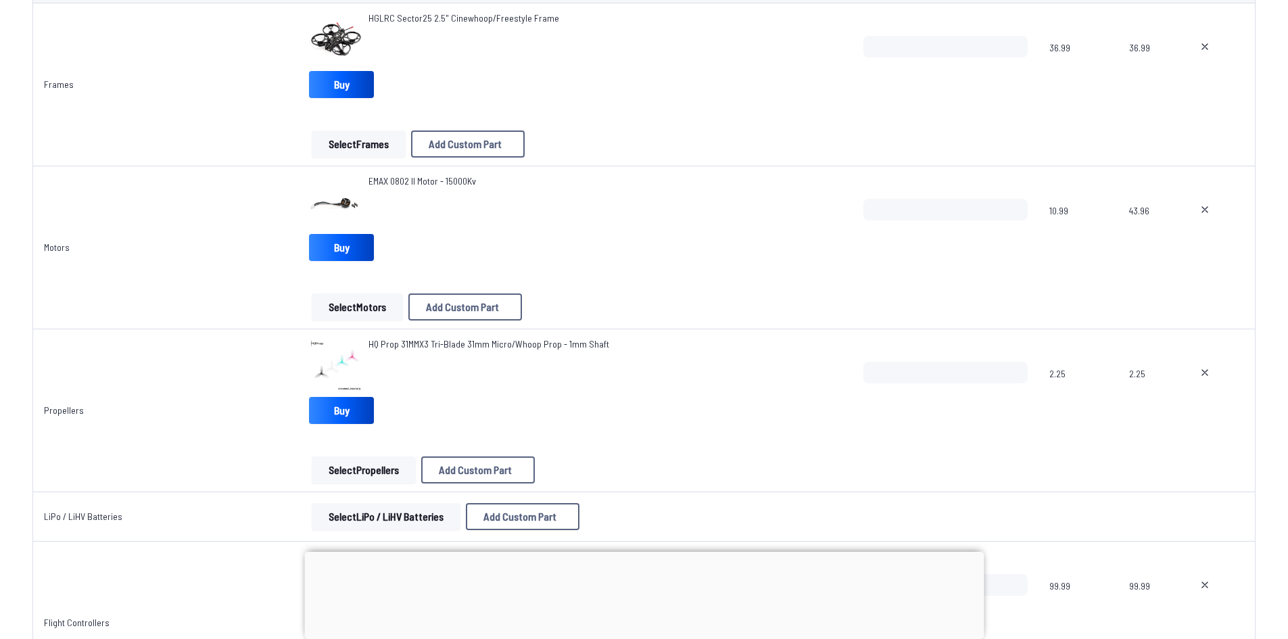
click at [467, 20] on span "HGLRC Sector25 2.5" Cinewhoop/Freestyle Frame" at bounding box center [463, 17] width 191 height 11
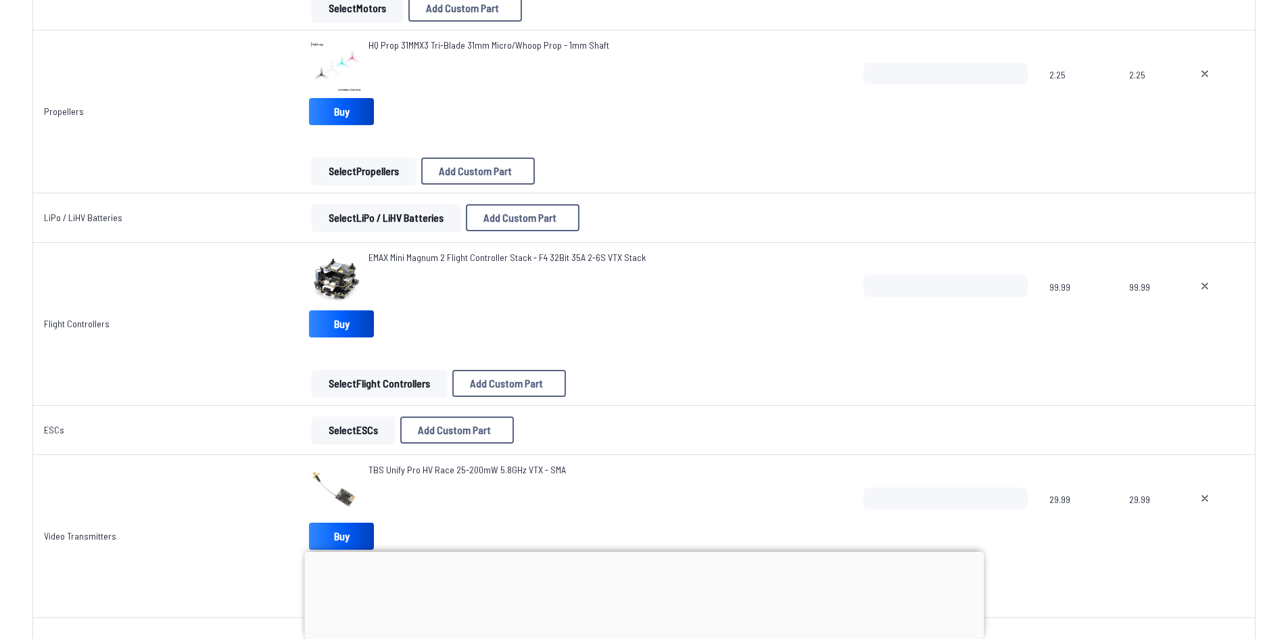
scroll to position [541, 0]
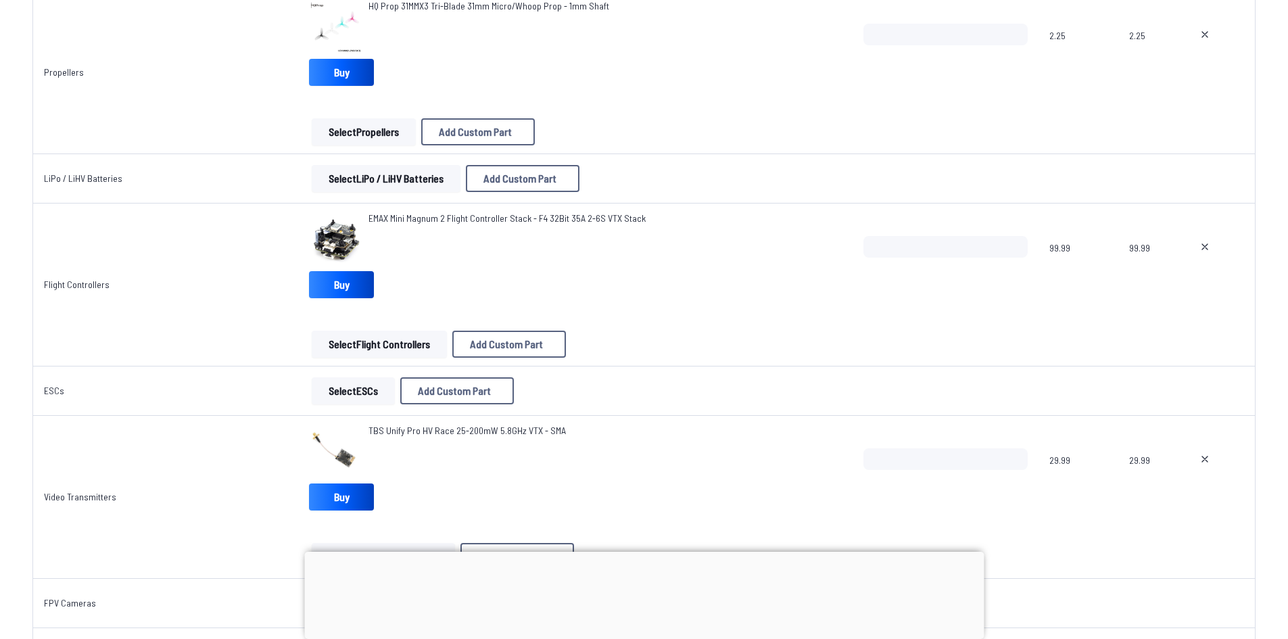
click at [338, 387] on button "Select ESCs" at bounding box center [353, 390] width 83 height 27
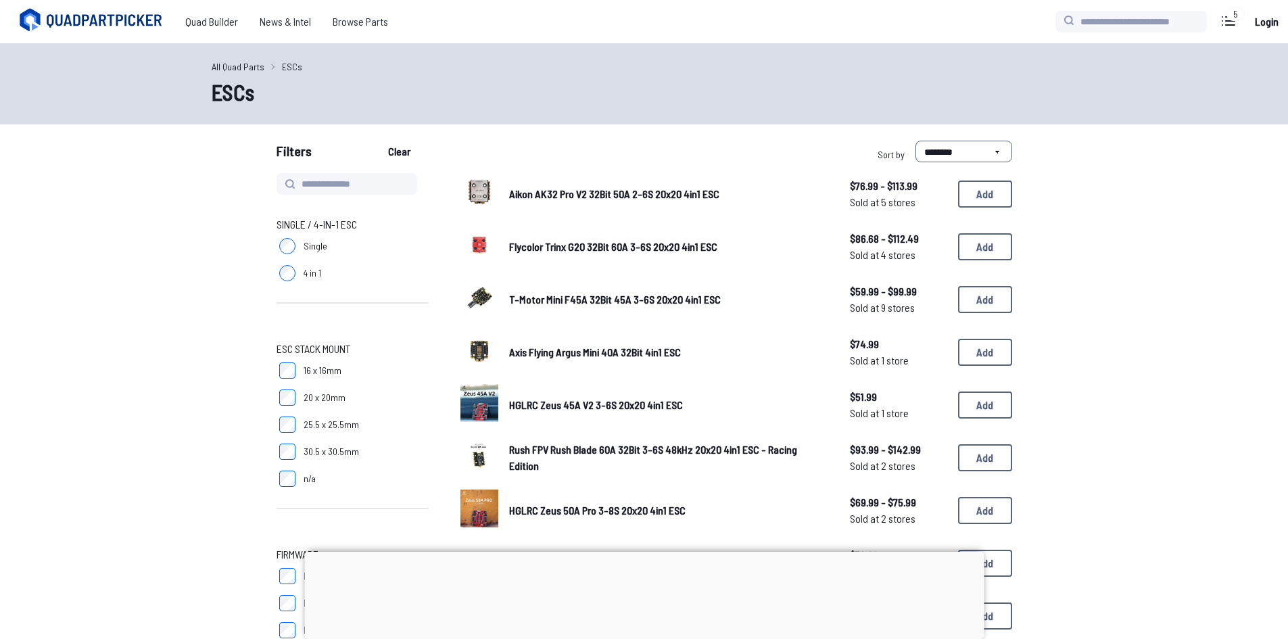
scroll to position [541, 0]
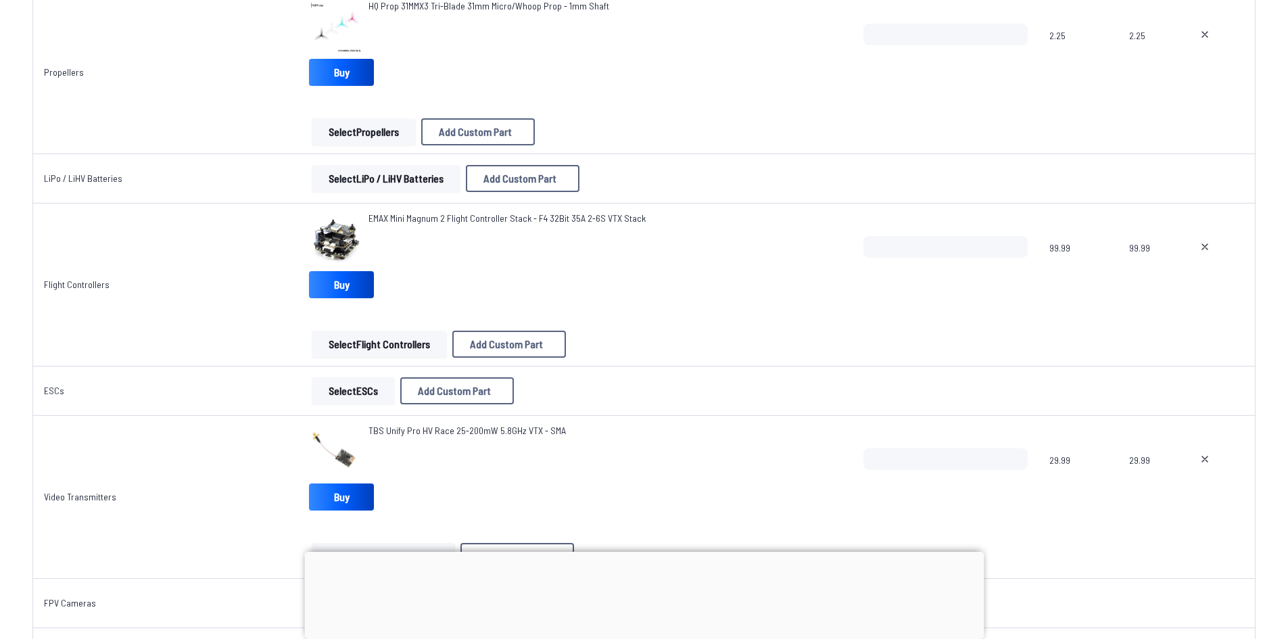
click at [485, 218] on span "EMAX Mini Magnum 2 Flight Controller Stack - F4 32Bit 35A 2-6S VTX Stack" at bounding box center [506, 217] width 277 height 11
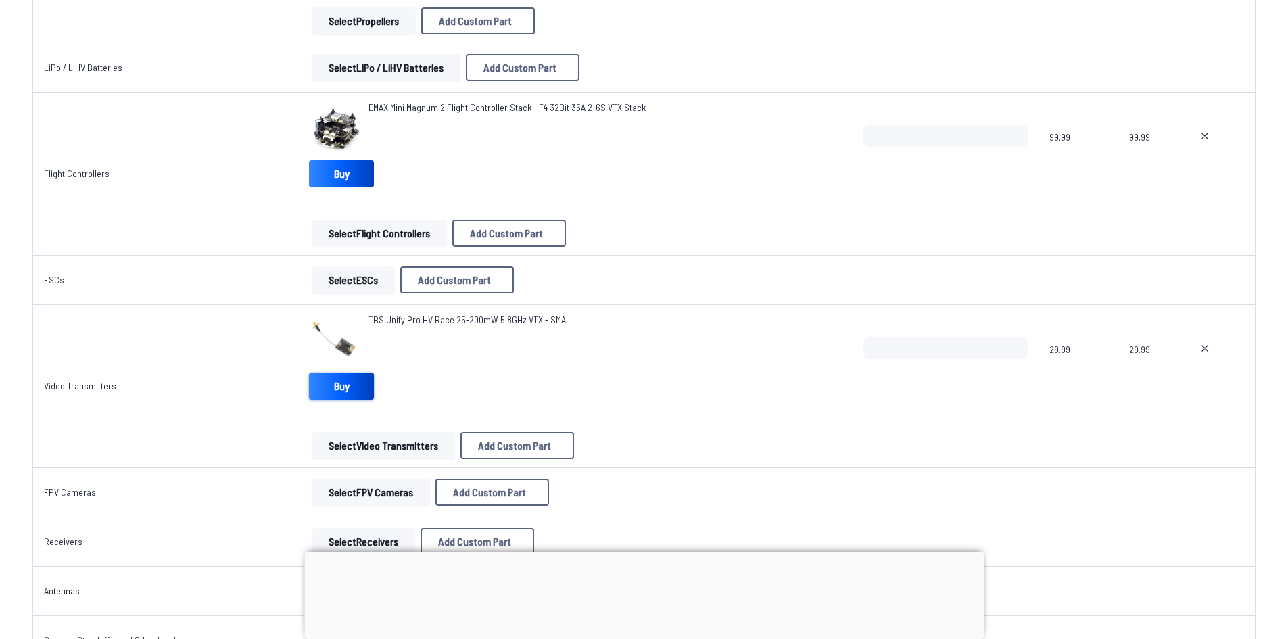
scroll to position [676, 0]
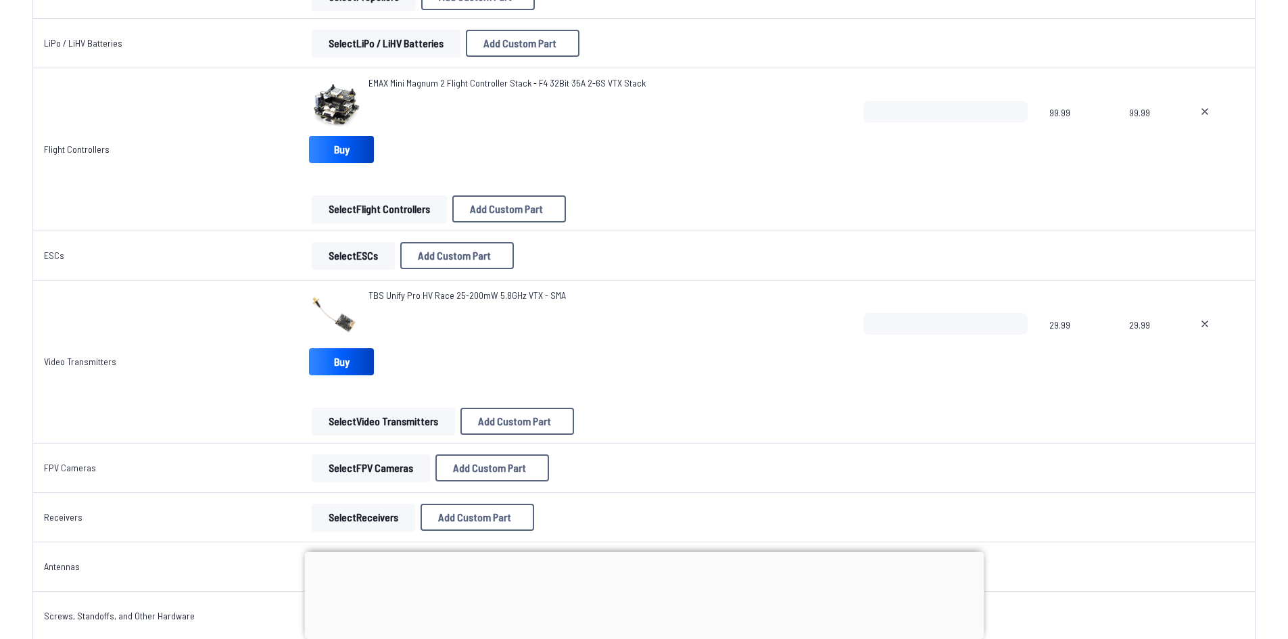
click at [376, 471] on button "Select FPV Cameras" at bounding box center [371, 467] width 118 height 27
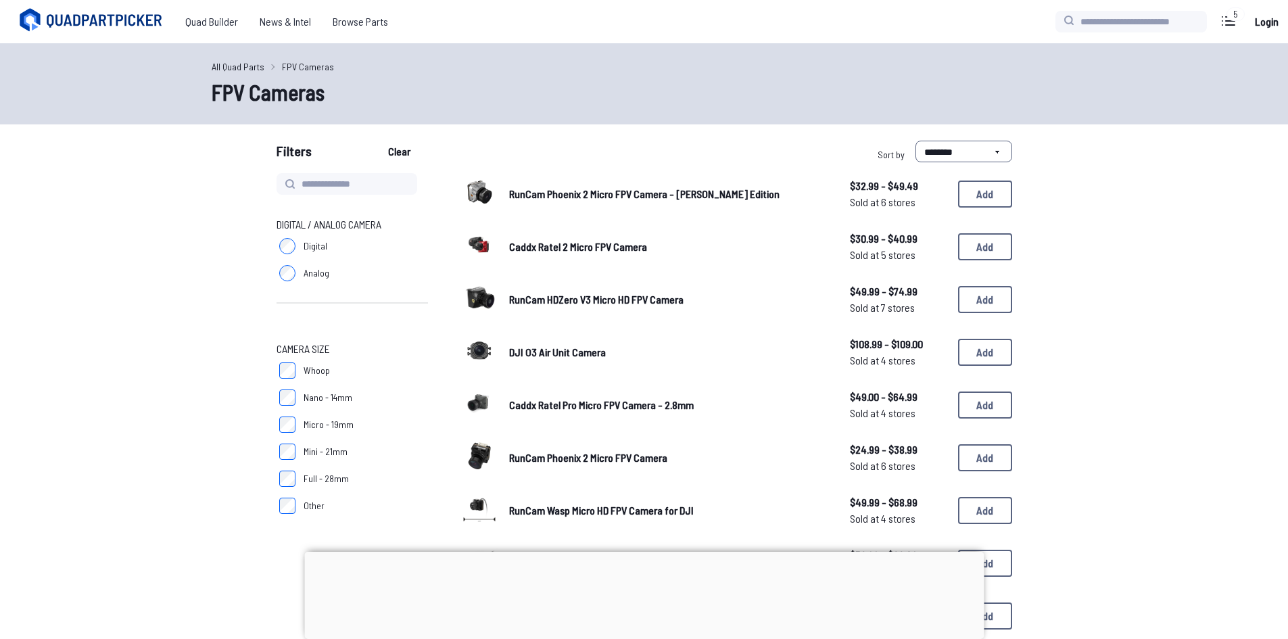
click at [329, 281] on label "Analog" at bounding box center [352, 273] width 151 height 27
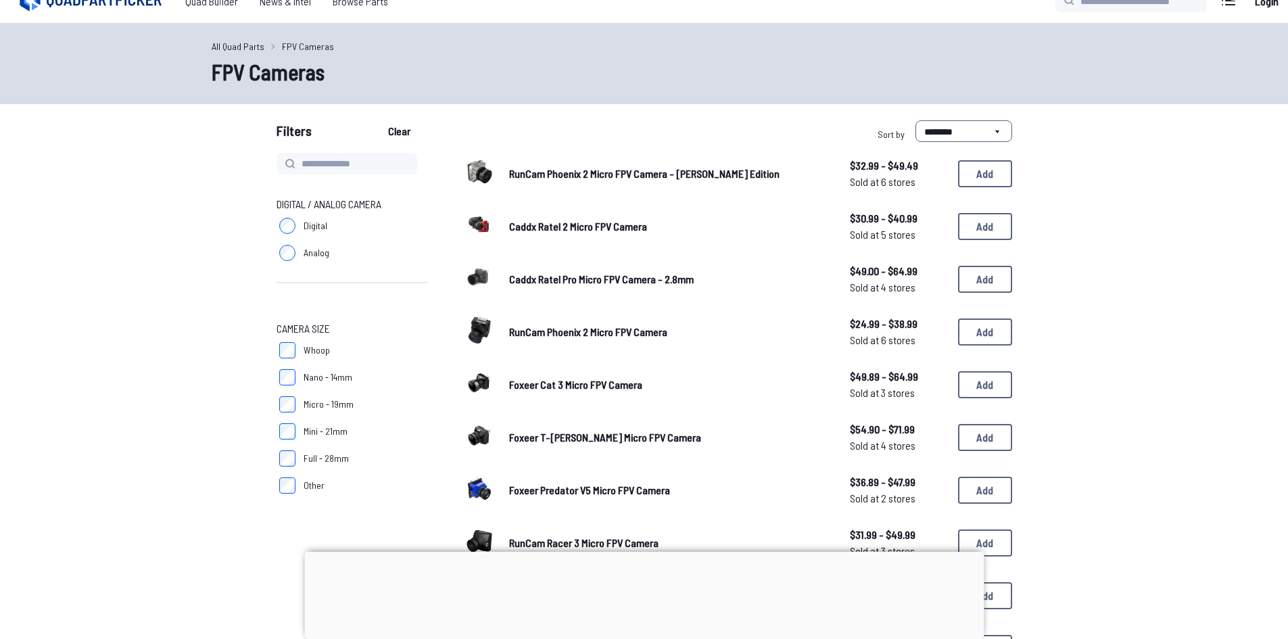
scroll to position [26, 0]
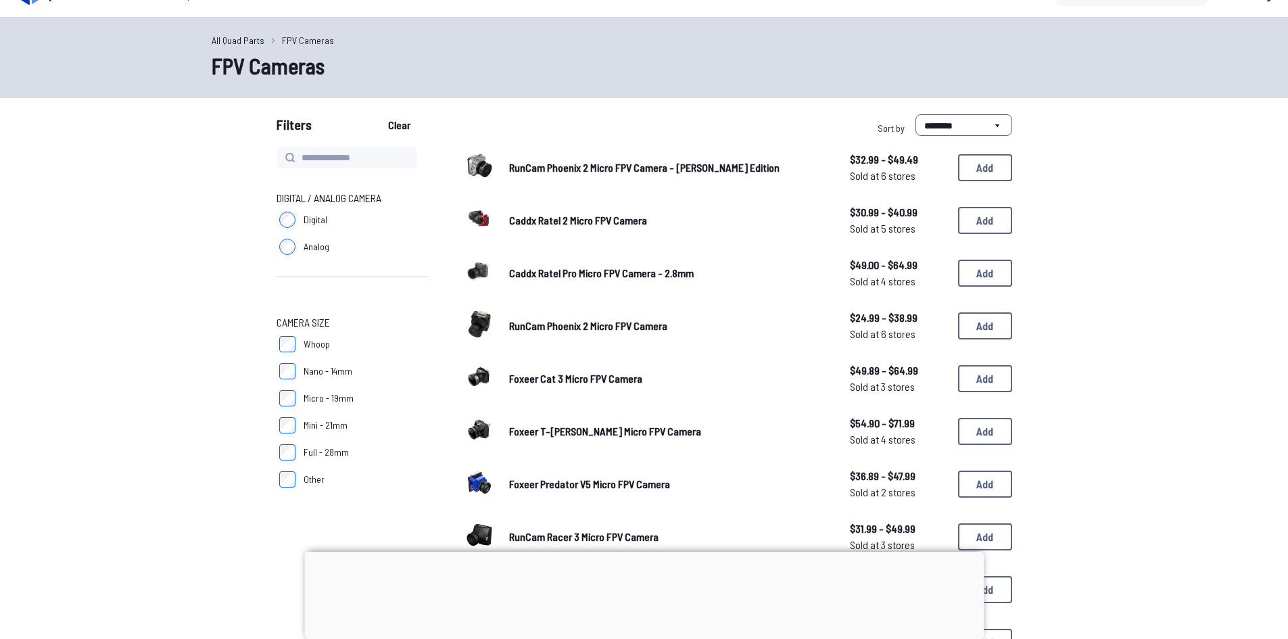
click at [319, 364] on span "Nano - 14mm" at bounding box center [328, 371] width 49 height 14
click at [320, 344] on span "Whoop" at bounding box center [317, 344] width 26 height 14
click at [297, 406] on label "Micro - 19mm" at bounding box center [352, 398] width 151 height 27
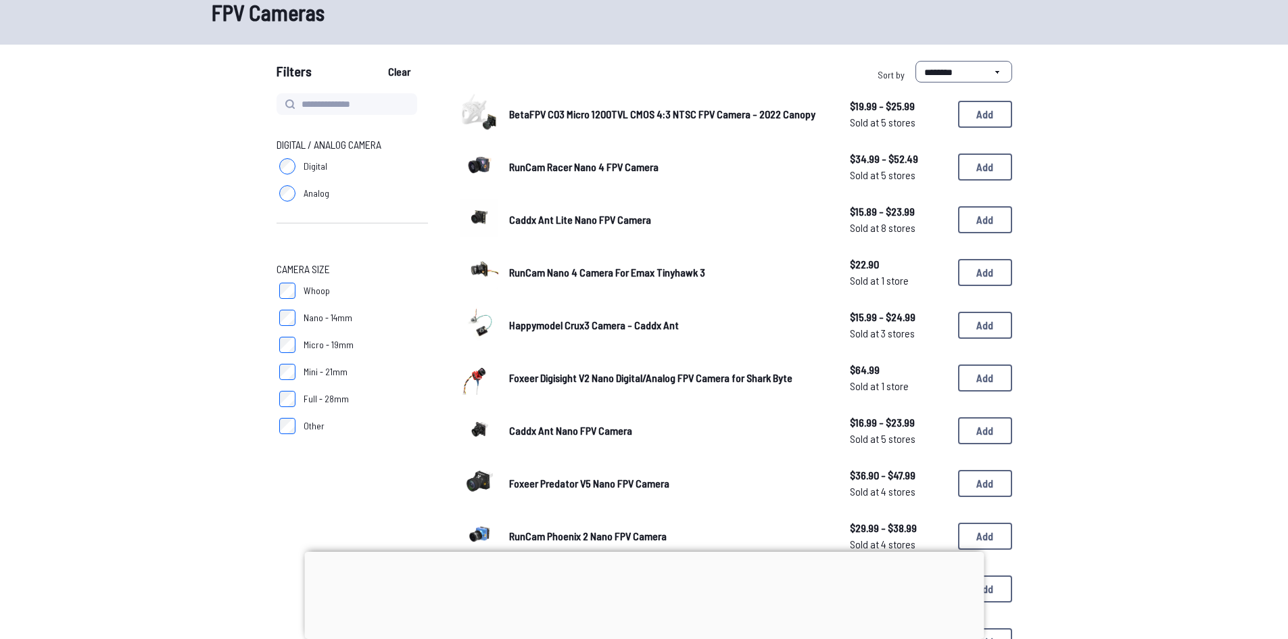
scroll to position [26, 0]
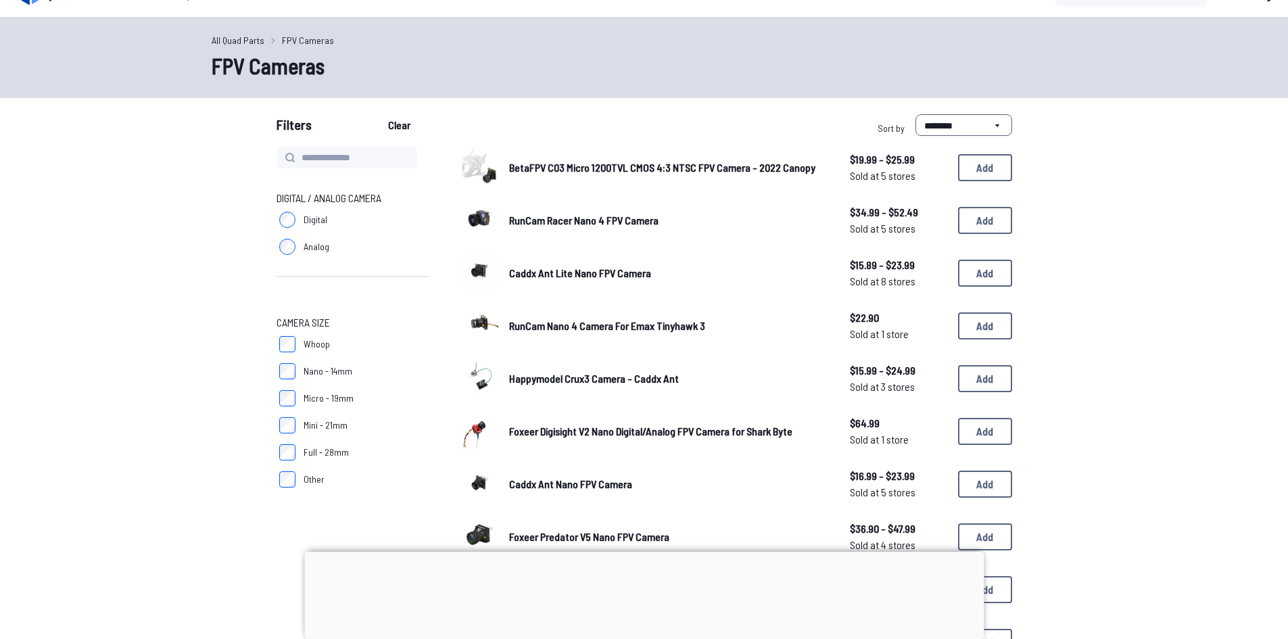
click at [682, 169] on span "BetaFPV C03 Micro 1200TVL CMOS 4:3 NTSC FPV Camera - 2022 Canopy" at bounding box center [662, 167] width 306 height 13
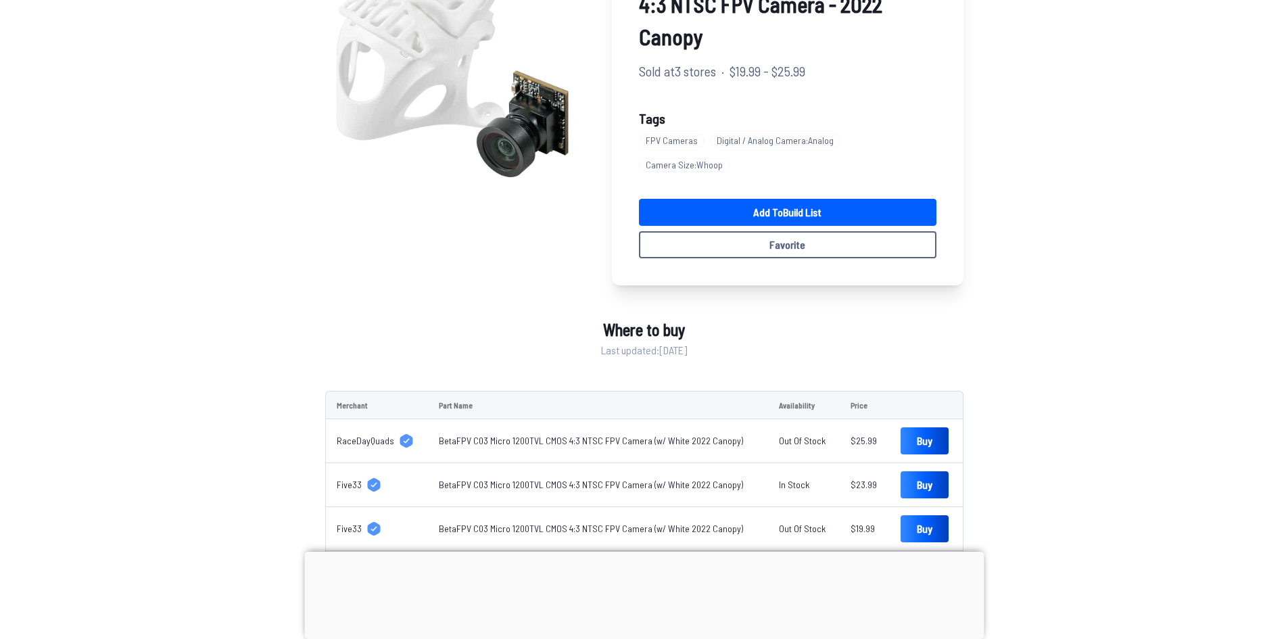
scroll to position [270, 0]
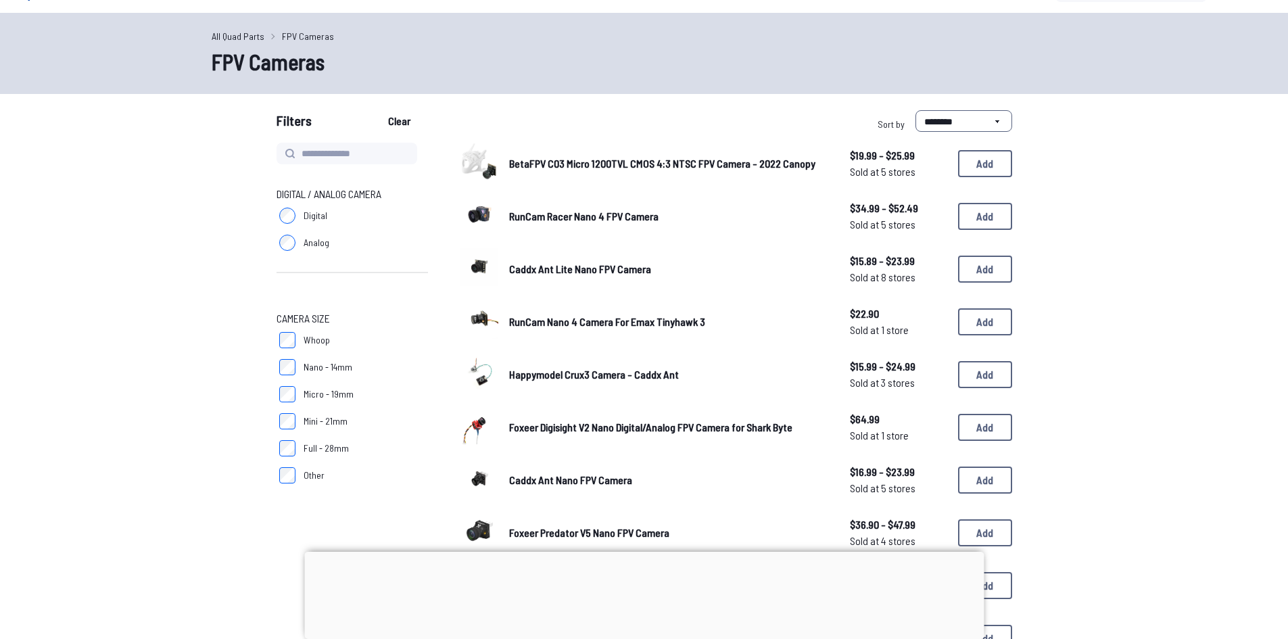
scroll to position [94, 0]
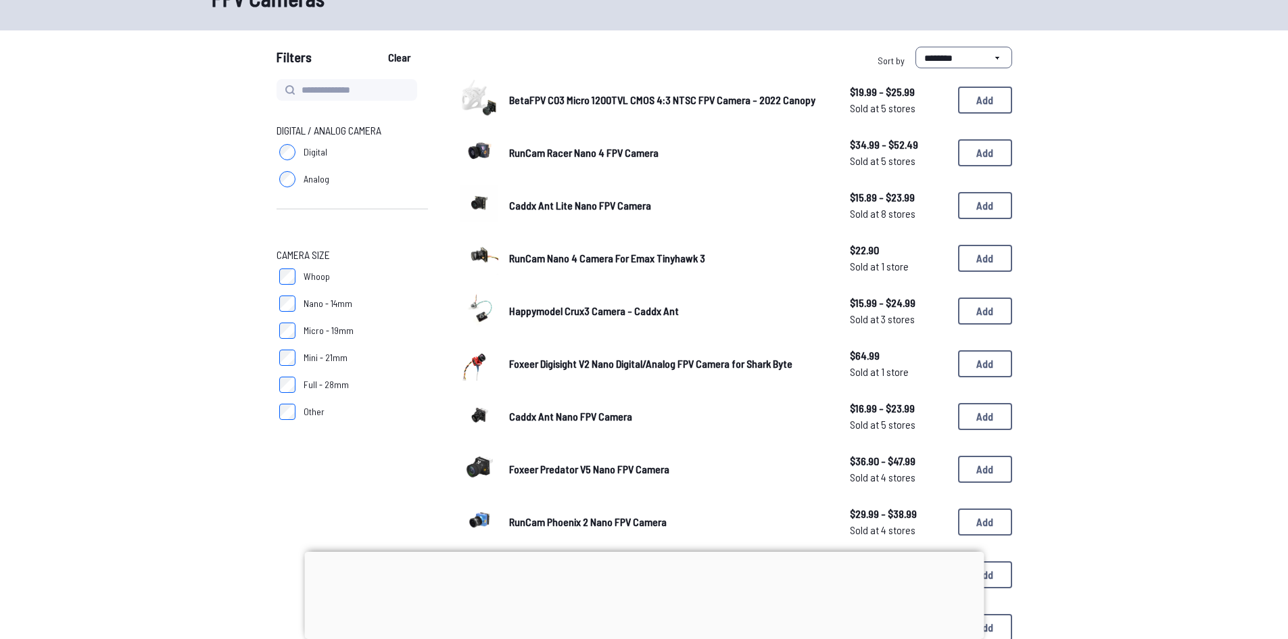
click at [629, 160] on link "RunCam Racer Nano 4 FPV Camera" at bounding box center [668, 153] width 319 height 16
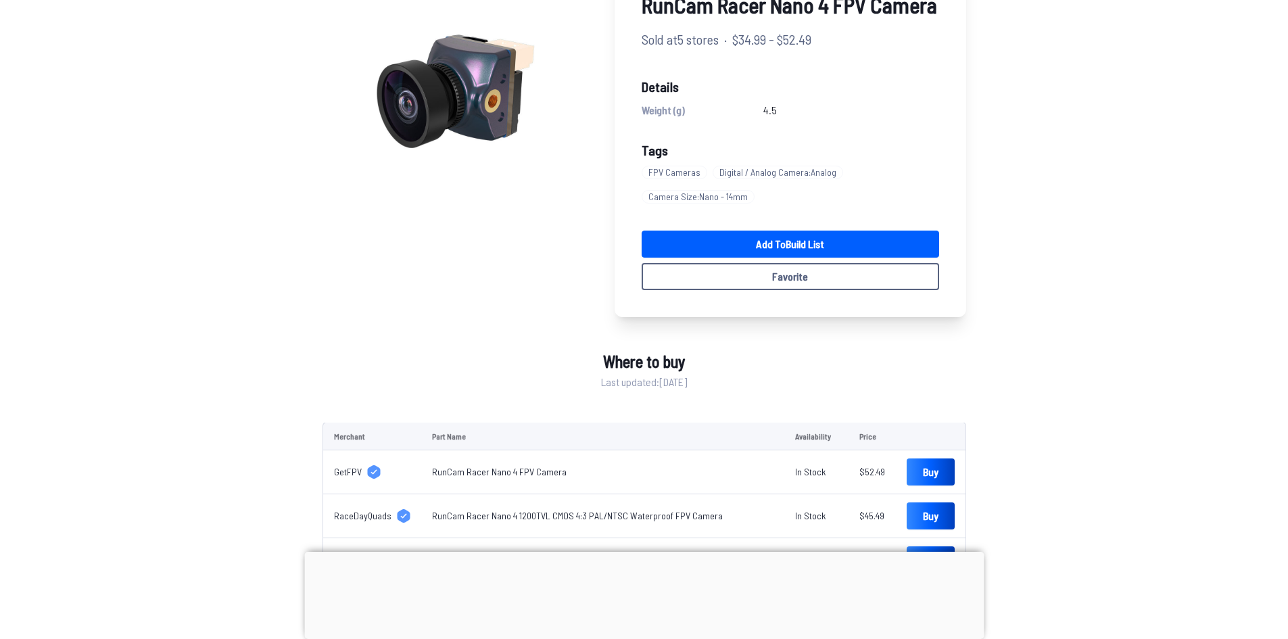
scroll to position [135, 0]
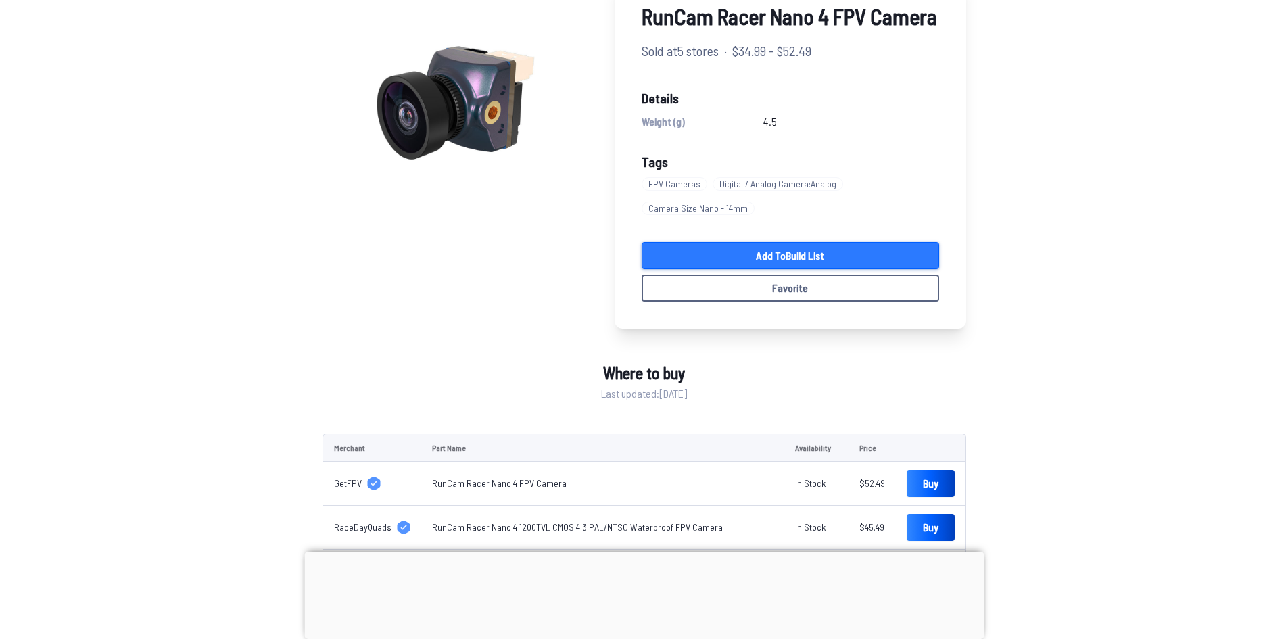
click at [735, 243] on link "Add to Build List" at bounding box center [790, 255] width 297 height 27
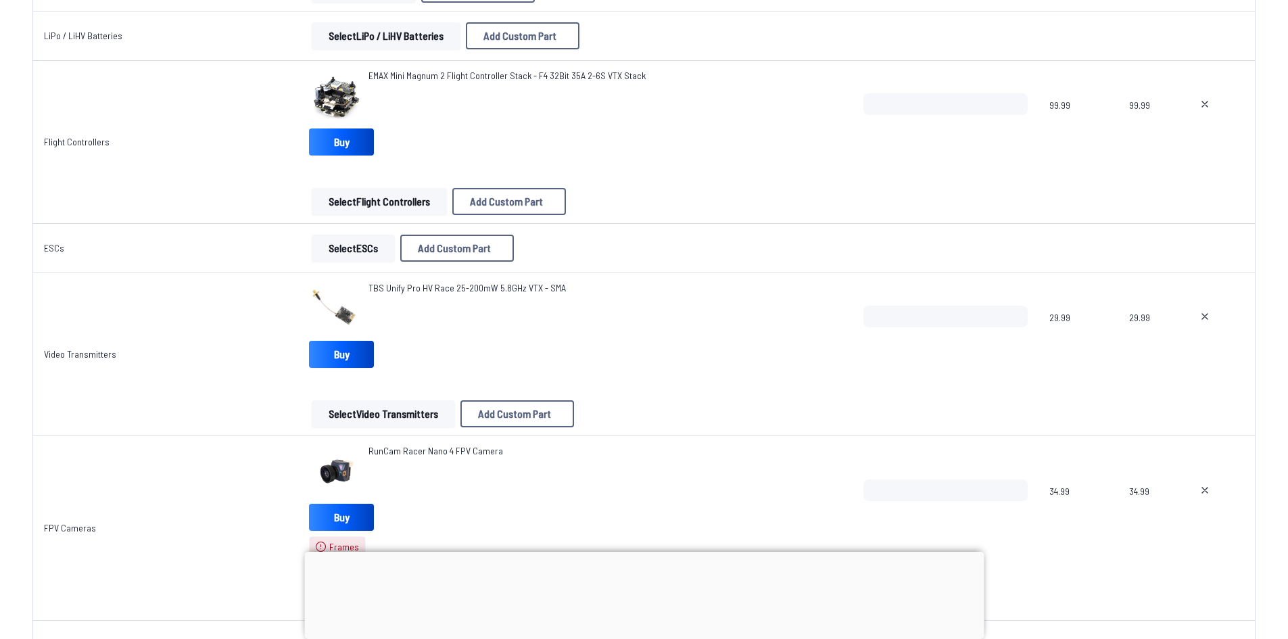
scroll to position [1014, 0]
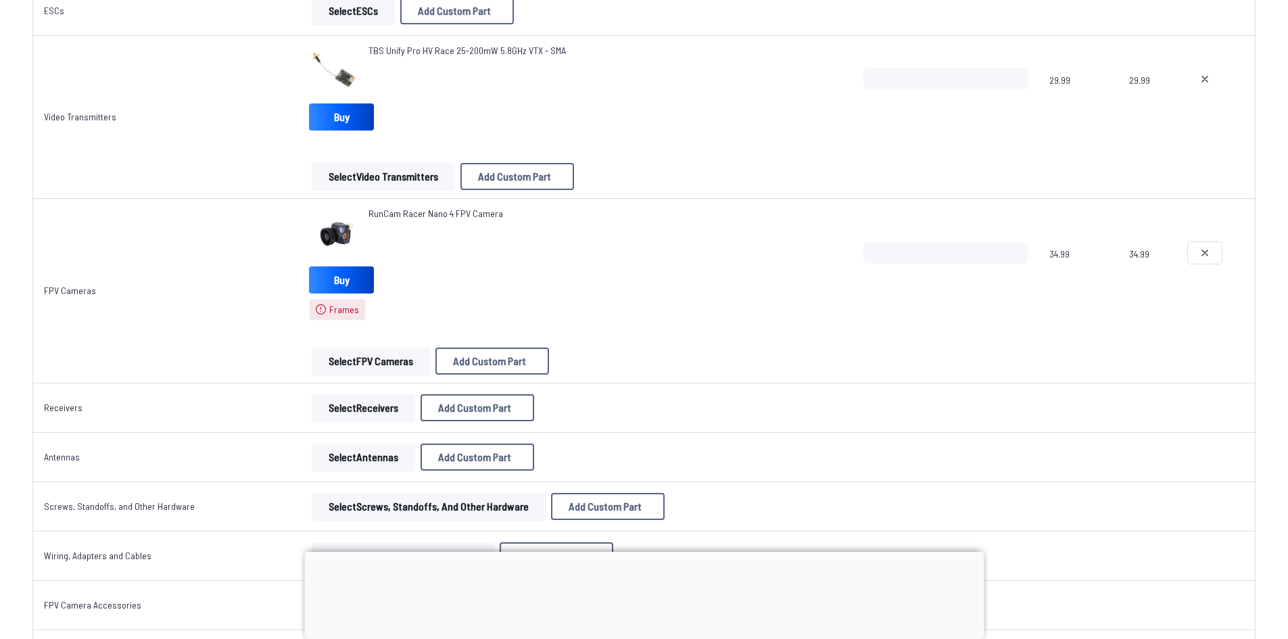
click at [1203, 254] on icon at bounding box center [1204, 252] width 5 height 5
type textarea "**********"
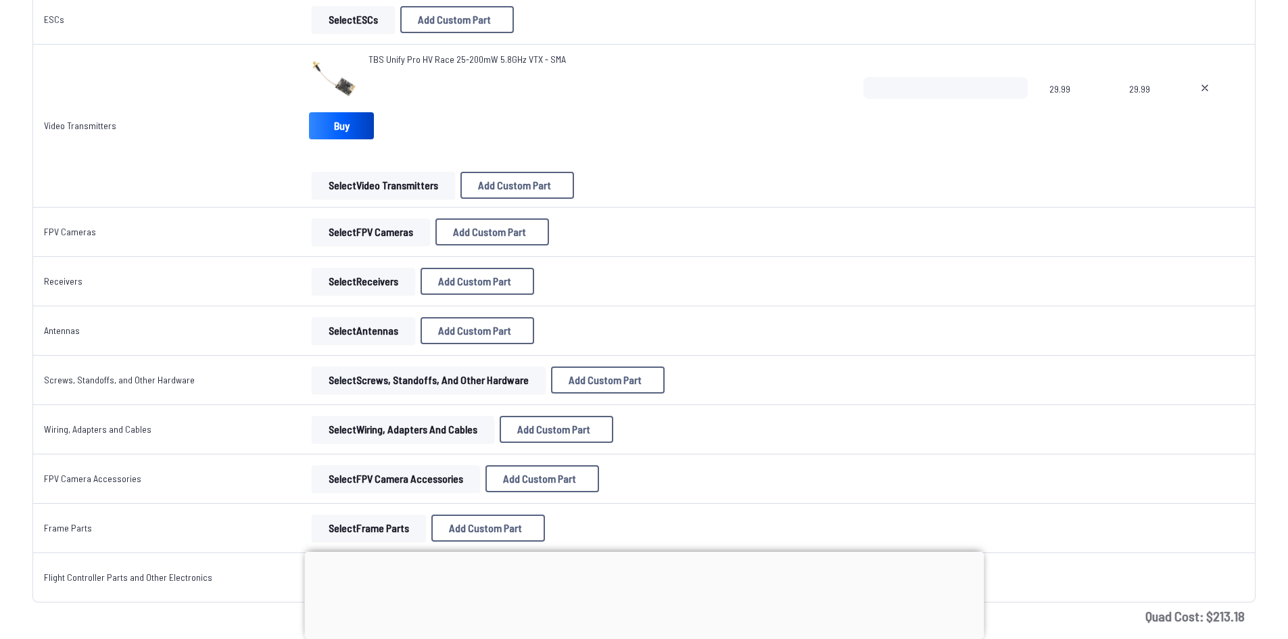
scroll to position [898, 0]
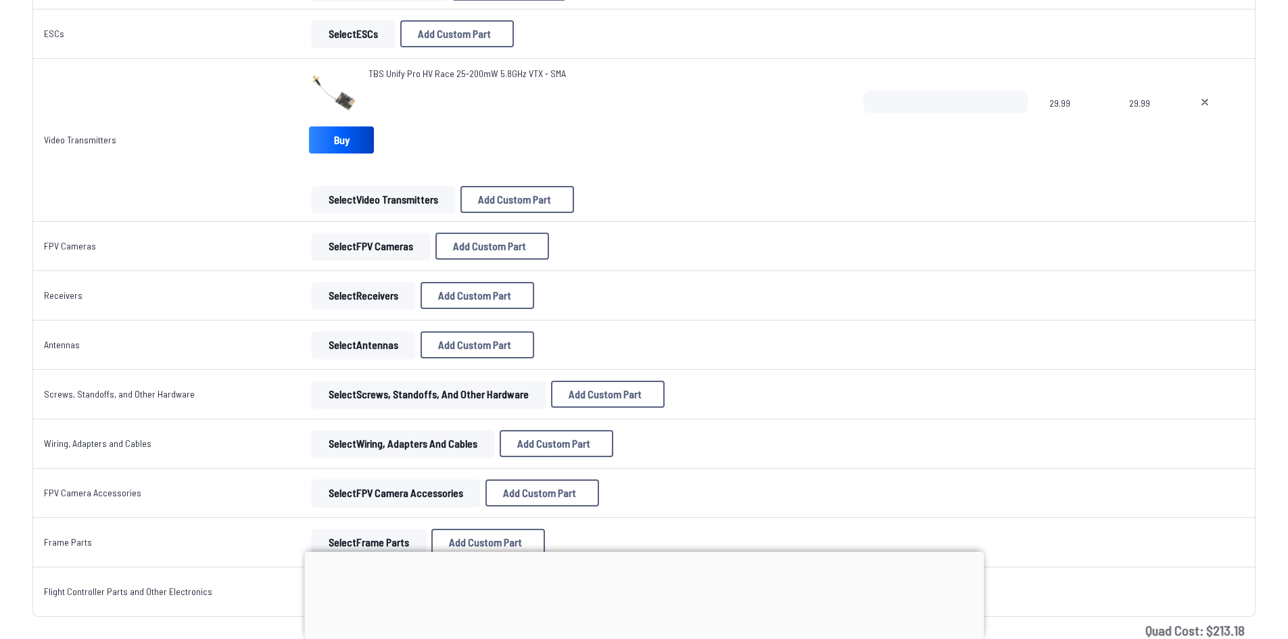
click at [370, 354] on button "Select Antennas" at bounding box center [363, 344] width 103 height 27
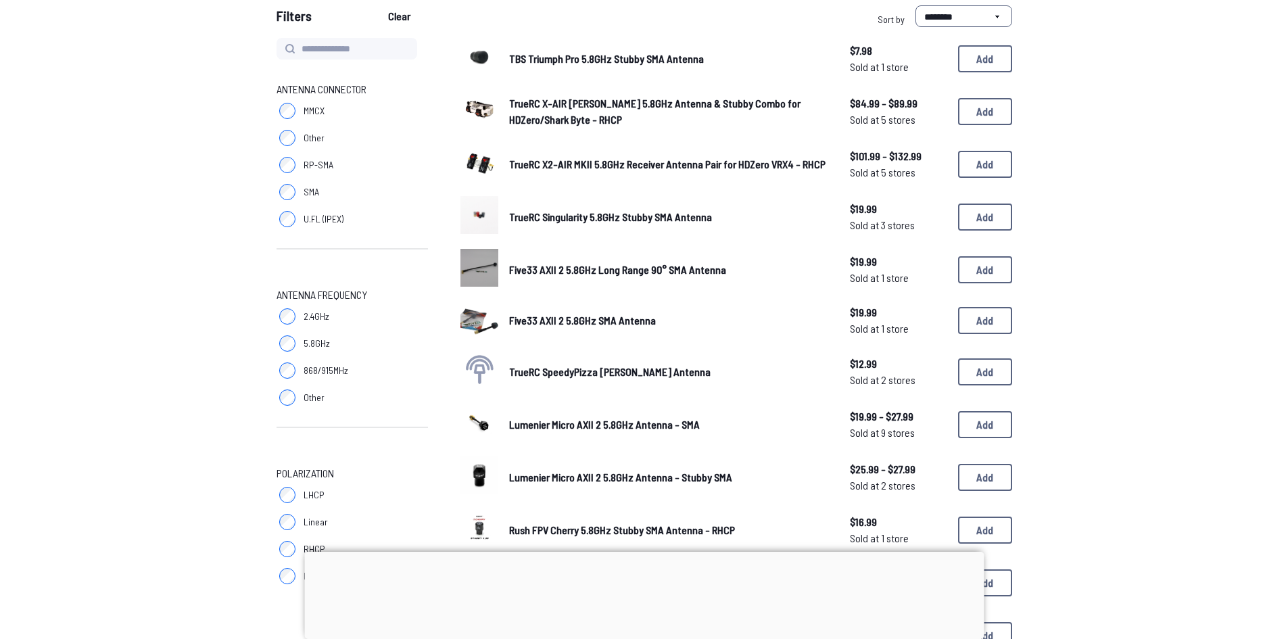
scroll to position [68, 0]
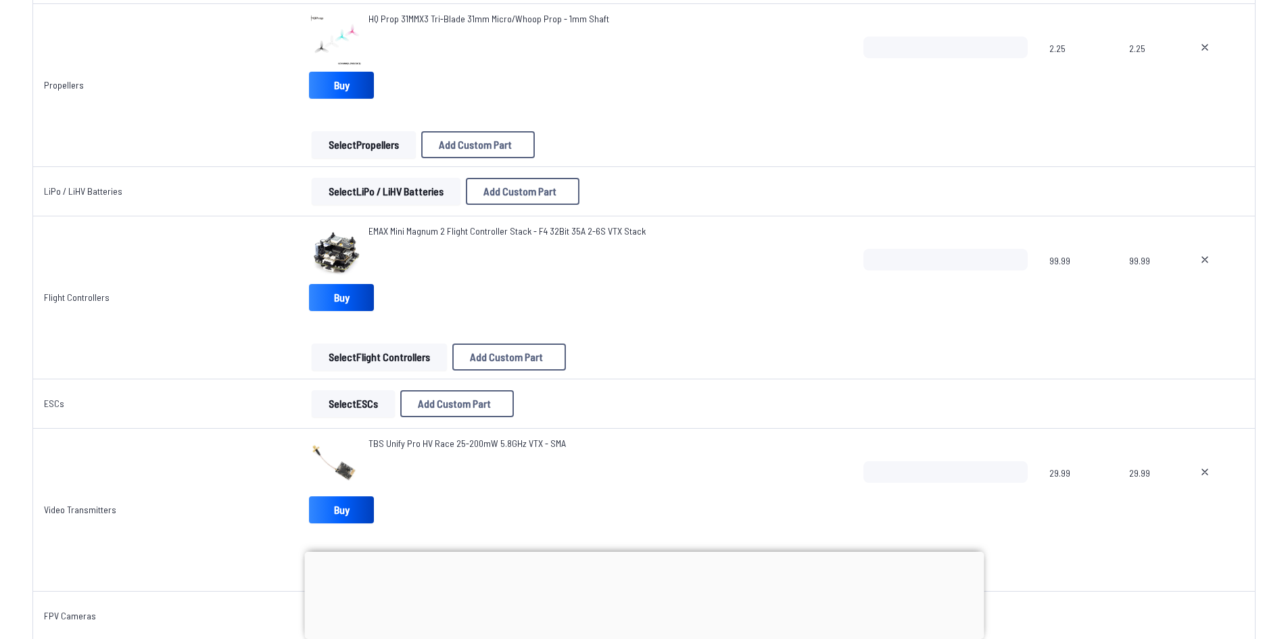
scroll to position [627, 0]
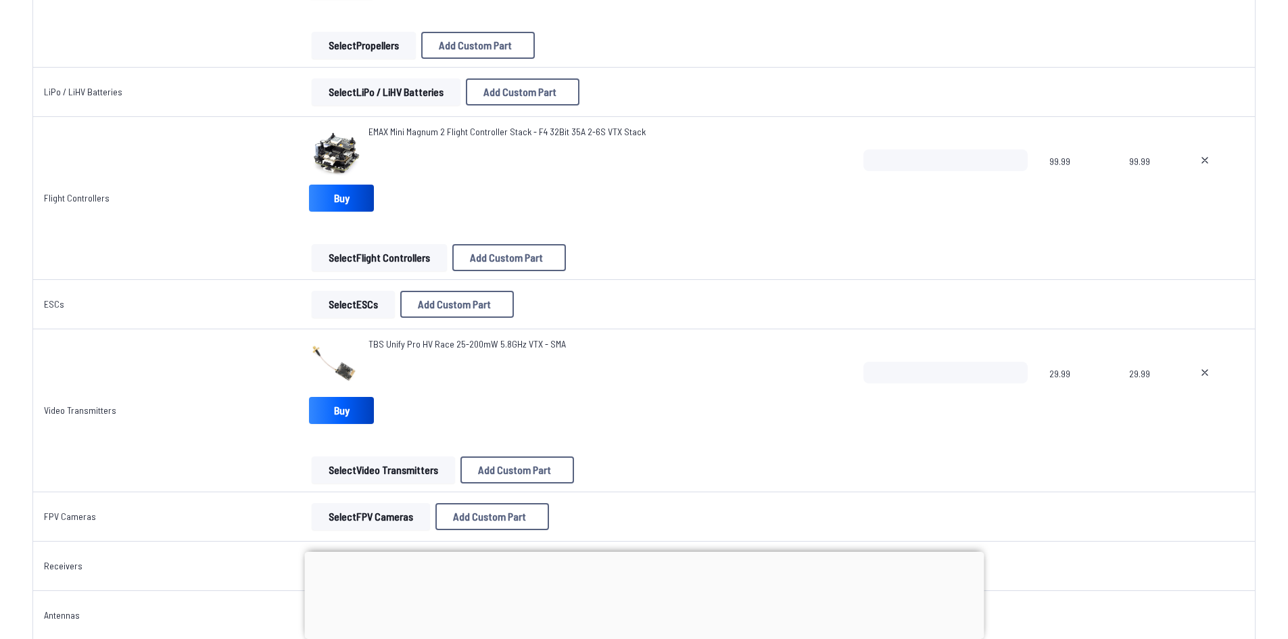
click at [449, 343] on span "TBS Unify Pro HV Race 25-200mW 5.8GHz VTX - SMA" at bounding box center [466, 343] width 197 height 11
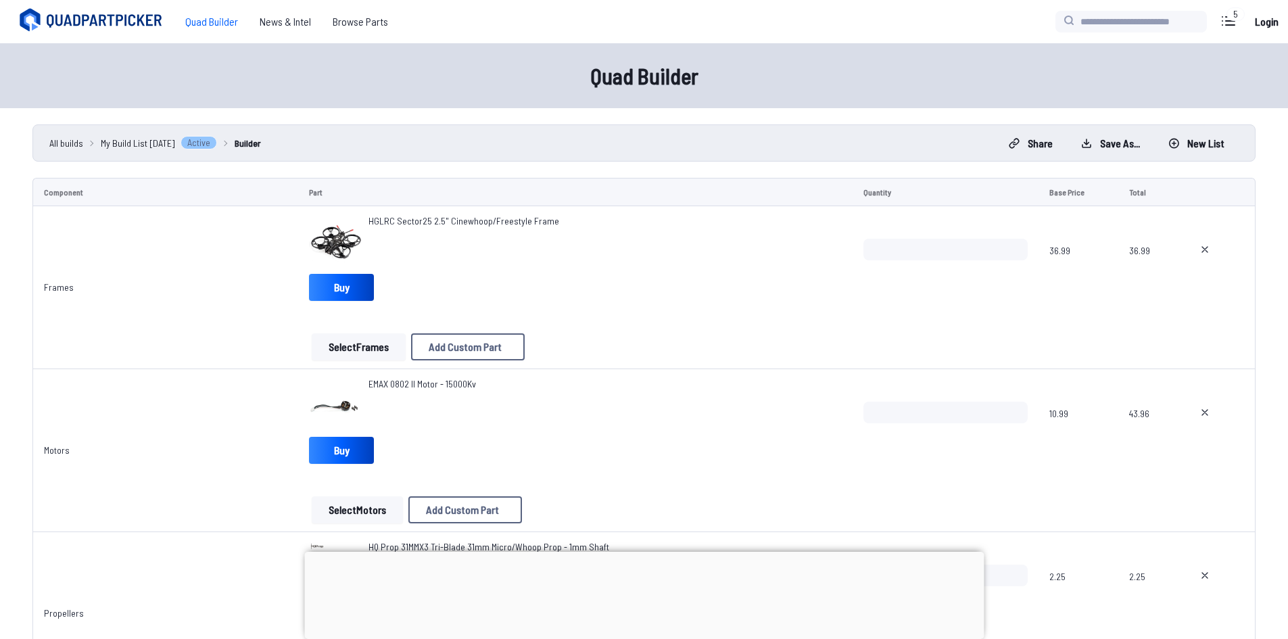
scroll to position [627, 0]
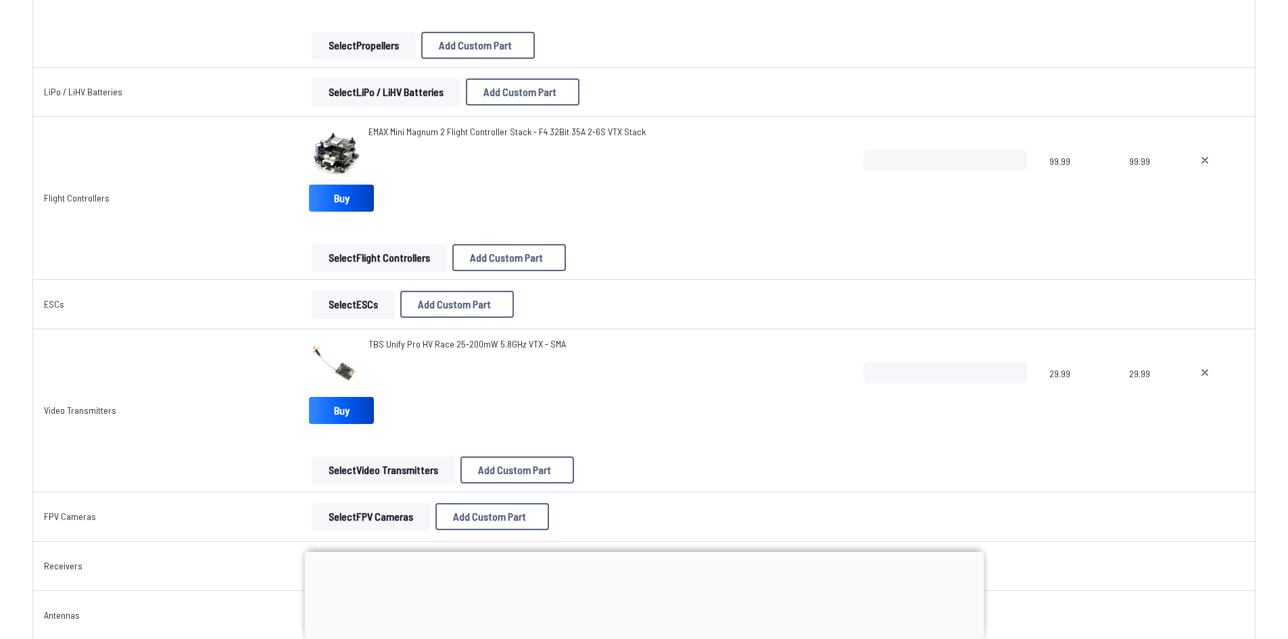
click at [396, 136] on span "EMAX Mini Magnum 2 Flight Controller Stack - F4 32Bit 35A 2-6S VTX Stack" at bounding box center [506, 131] width 277 height 11
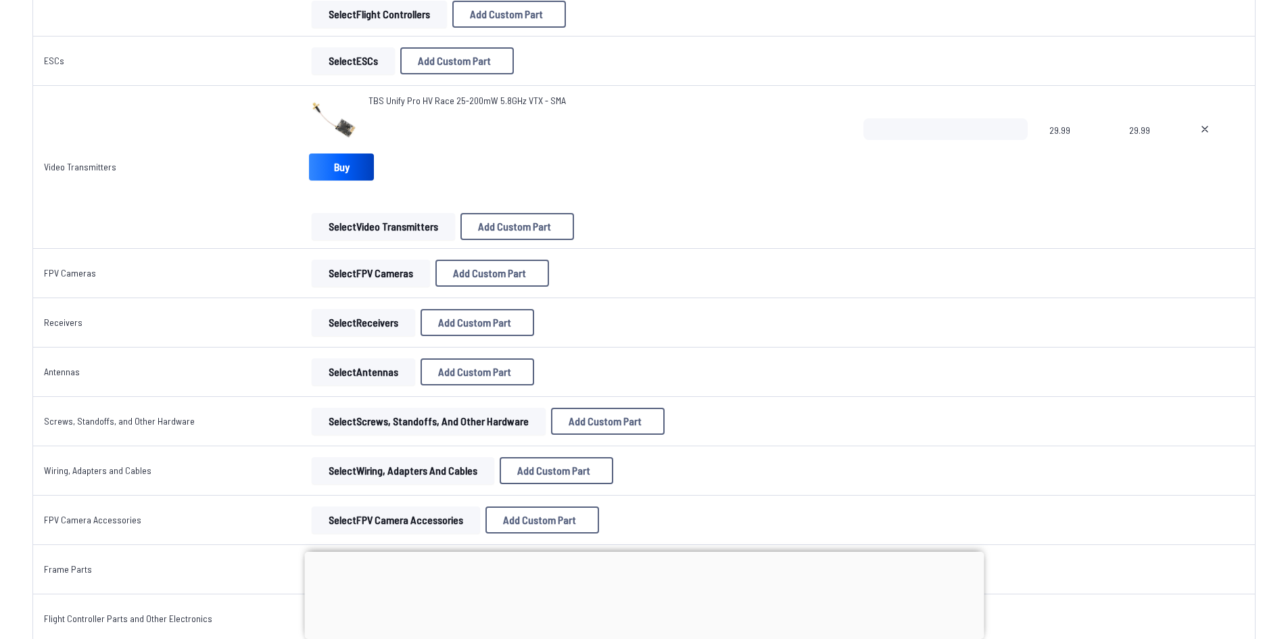
scroll to position [898, 0]
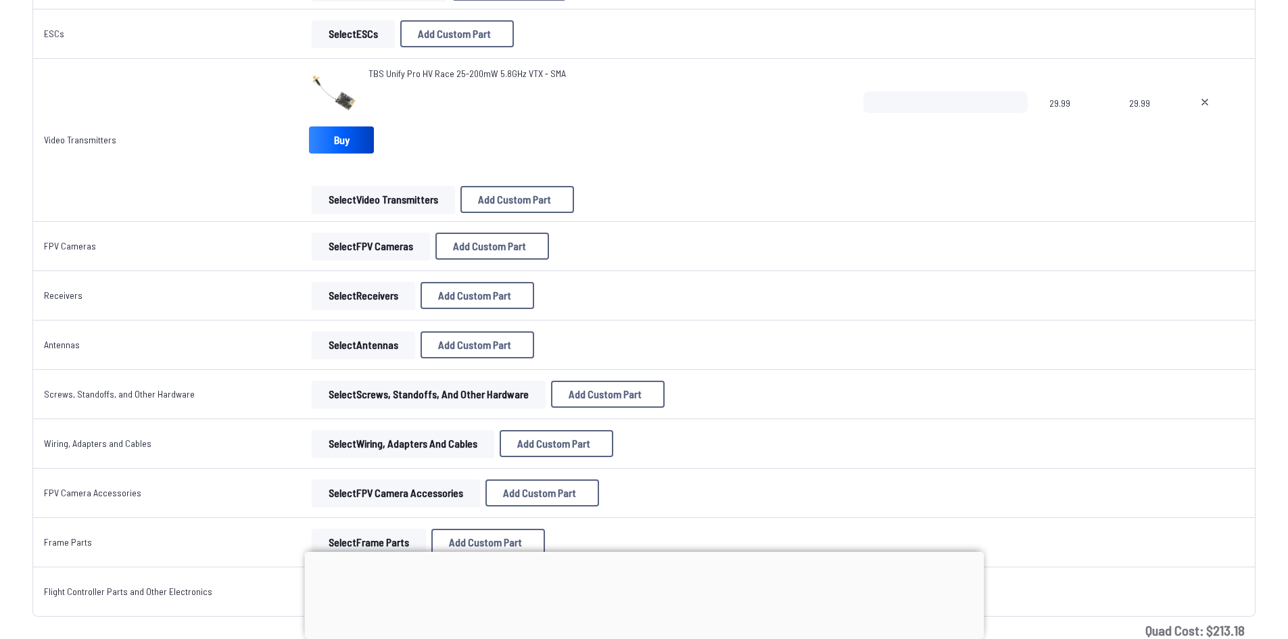
click at [360, 243] on button "Select FPV Cameras" at bounding box center [371, 246] width 118 height 27
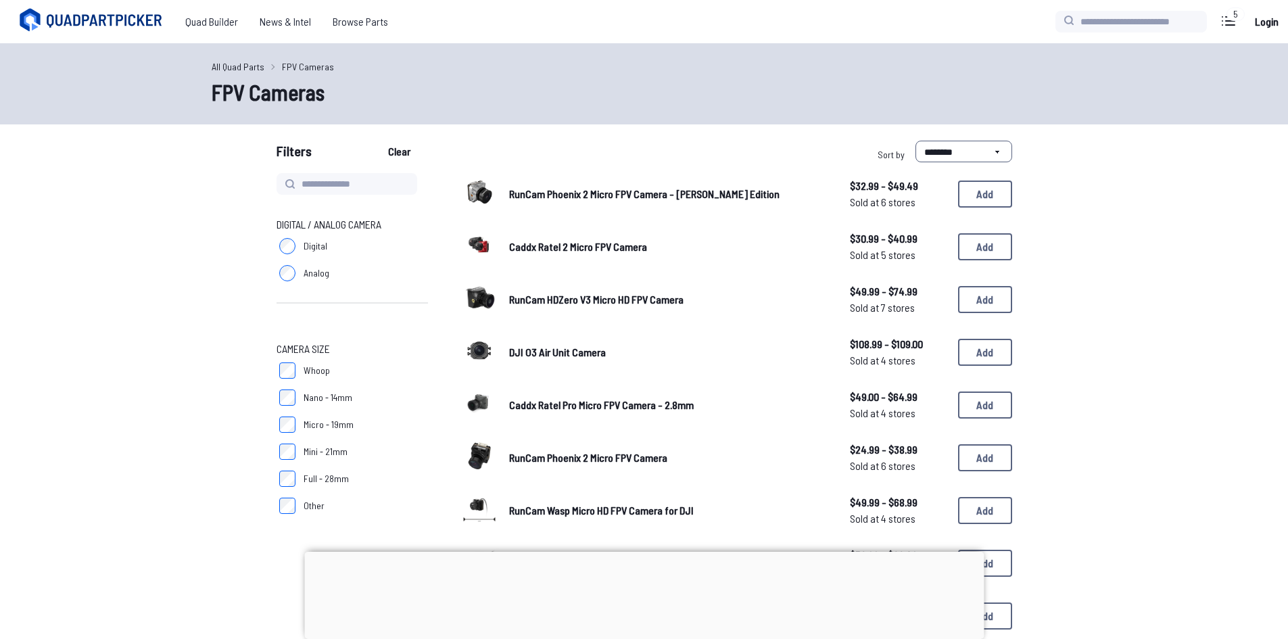
click at [316, 276] on span "Analog" at bounding box center [317, 273] width 26 height 14
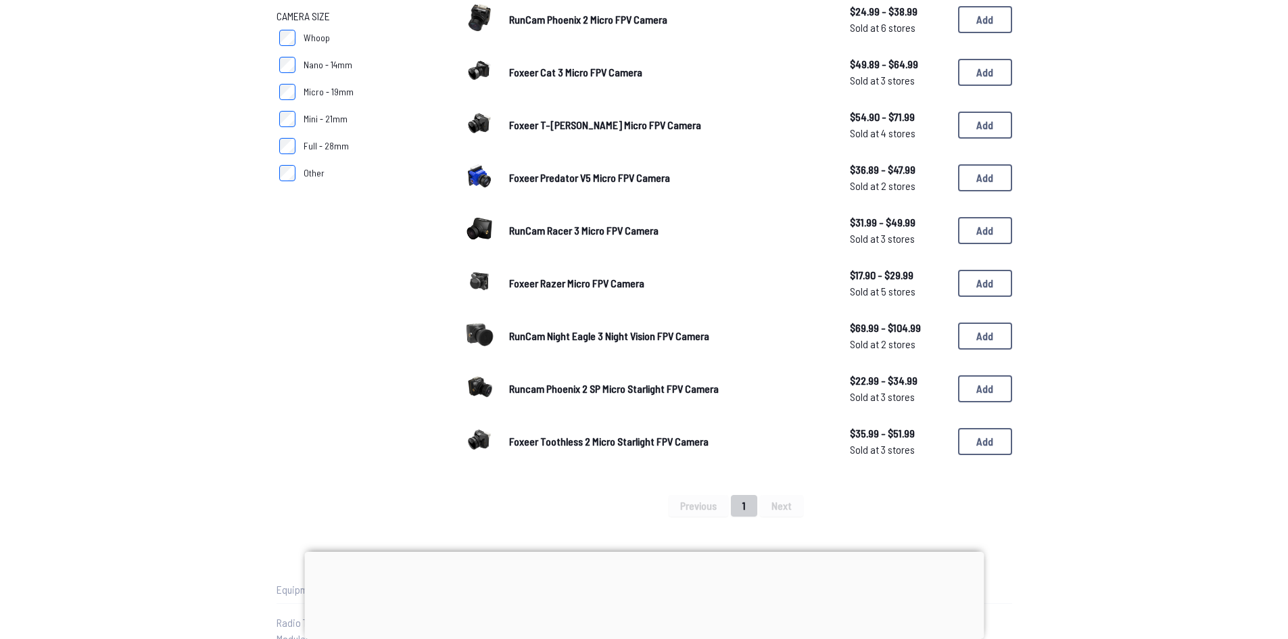
scroll to position [338, 0]
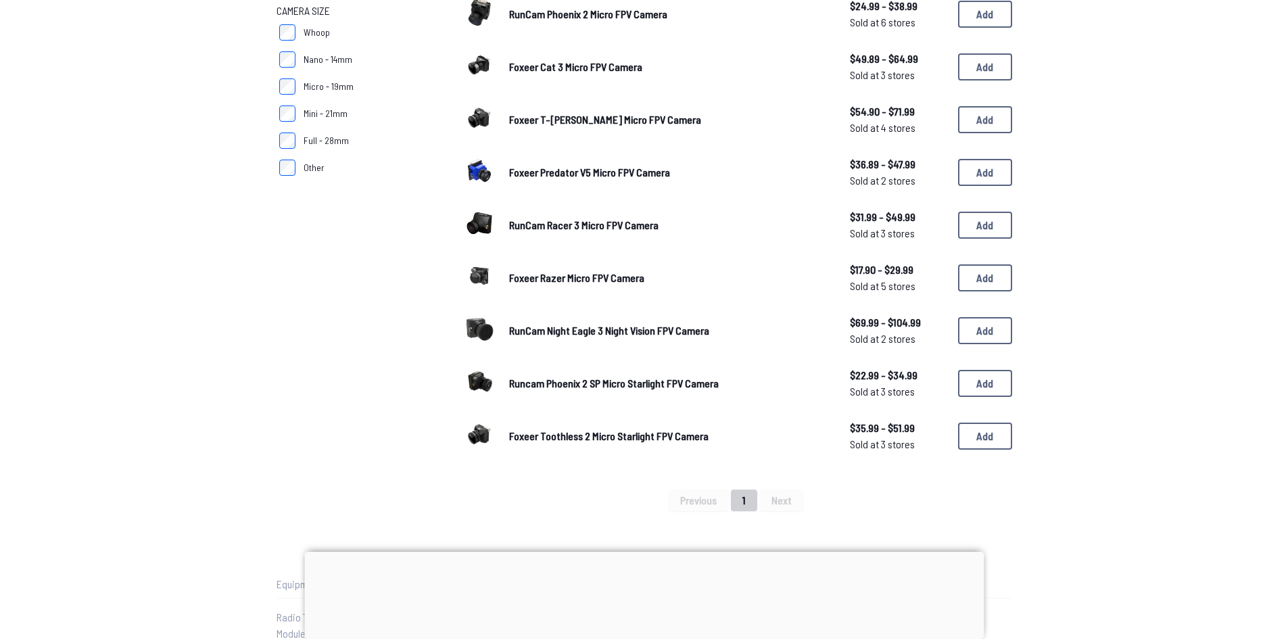
click at [654, 332] on span "RunCam Night Eagle 3 Night Vision FPV Camera" at bounding box center [609, 330] width 200 height 13
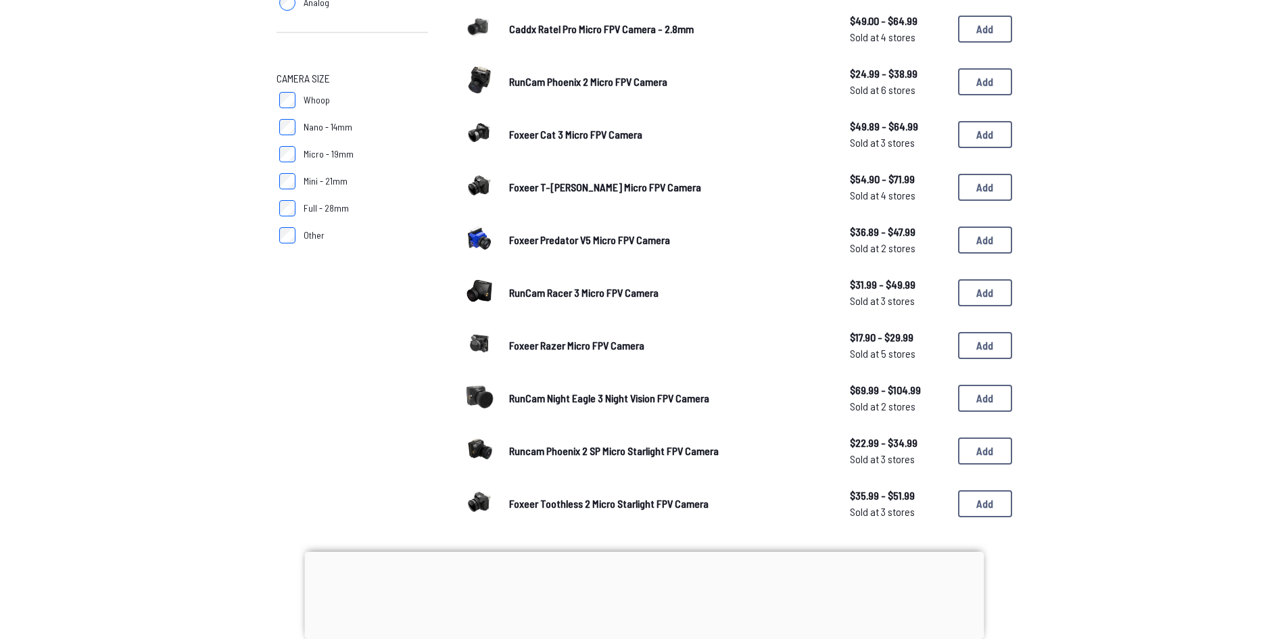
click at [627, 299] on link "RunCam Racer 3 Micro FPV Camera" at bounding box center [668, 293] width 319 height 16
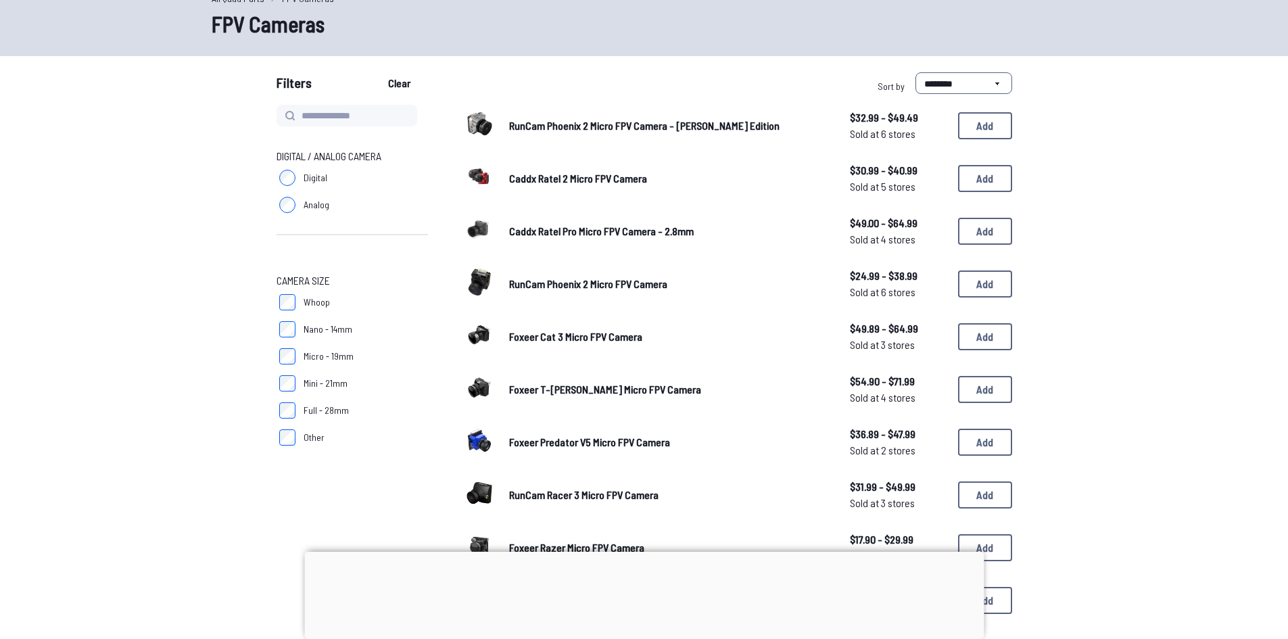
scroll to position [68, 0]
click at [593, 132] on span "RunCam Phoenix 2 Micro FPV Camera - [PERSON_NAME] Edition" at bounding box center [644, 126] width 270 height 13
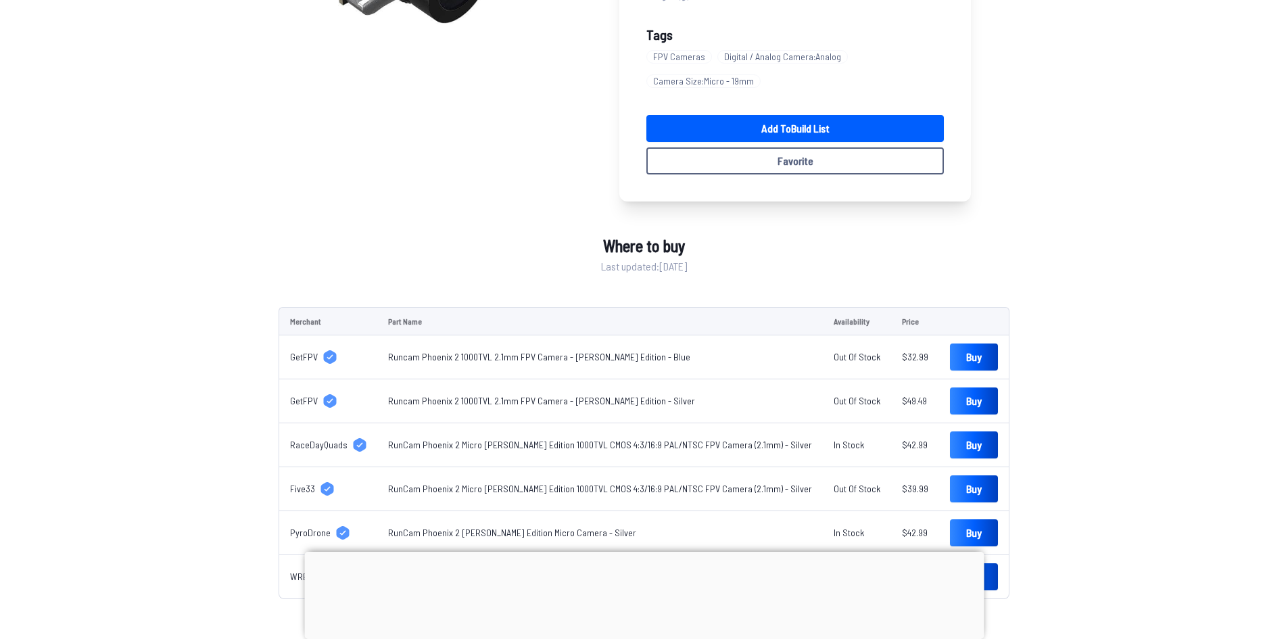
scroll to position [227, 0]
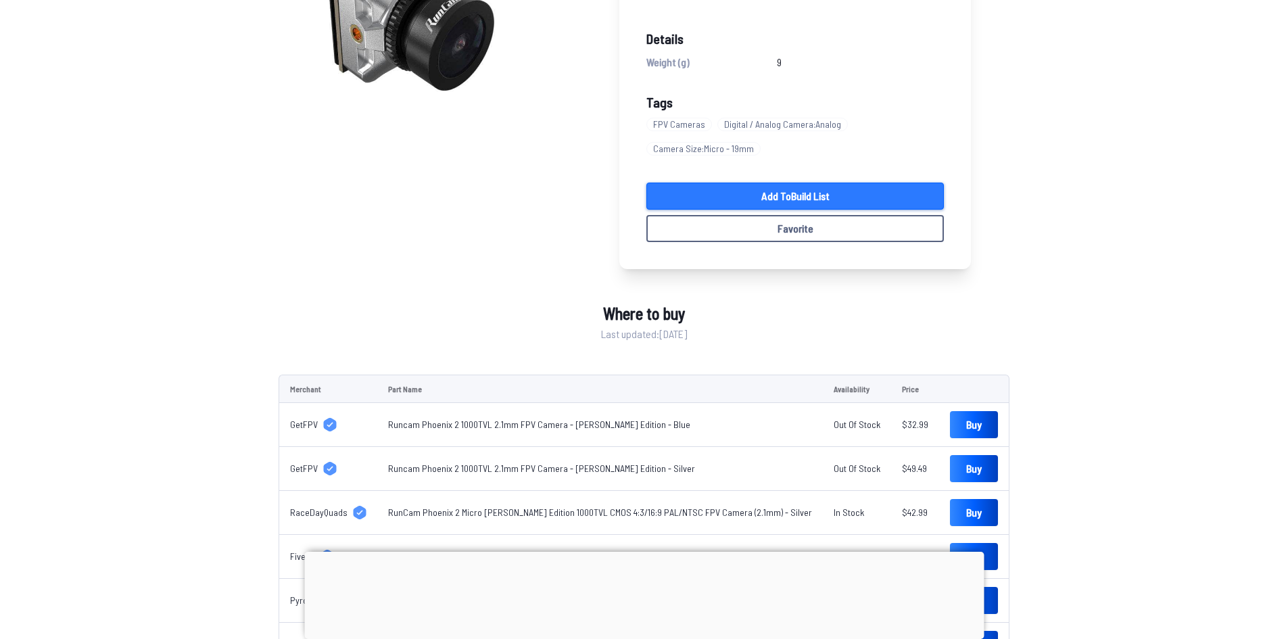
click at [809, 193] on link "Add to Build List" at bounding box center [794, 196] width 297 height 27
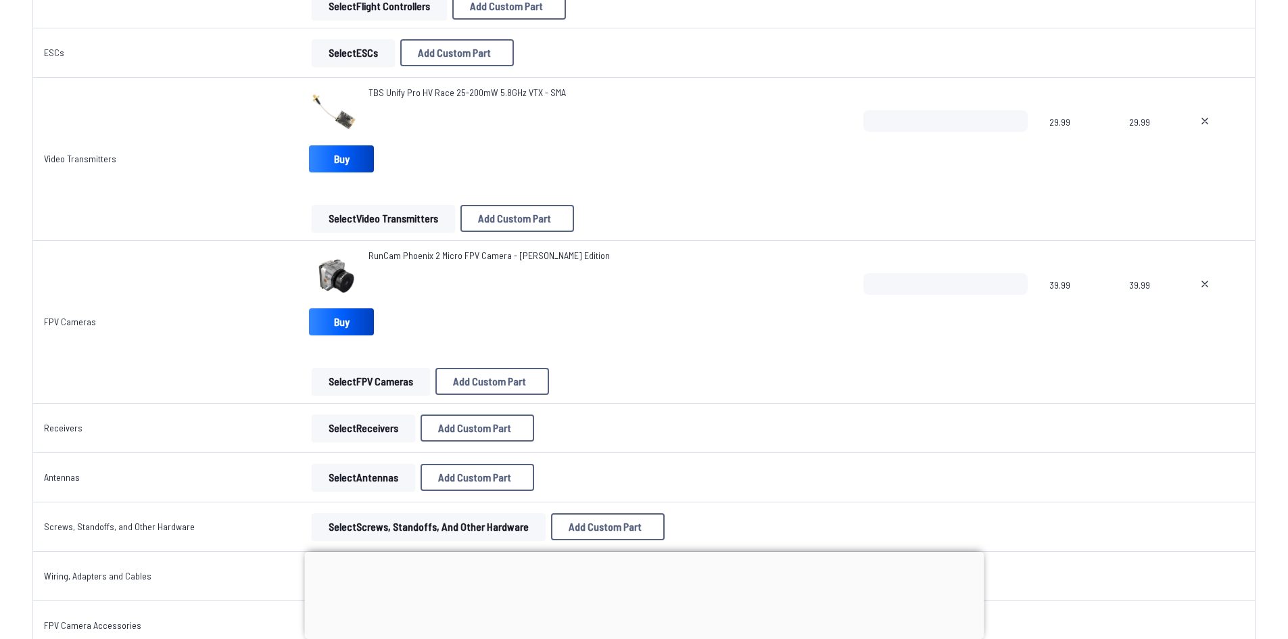
scroll to position [947, 0]
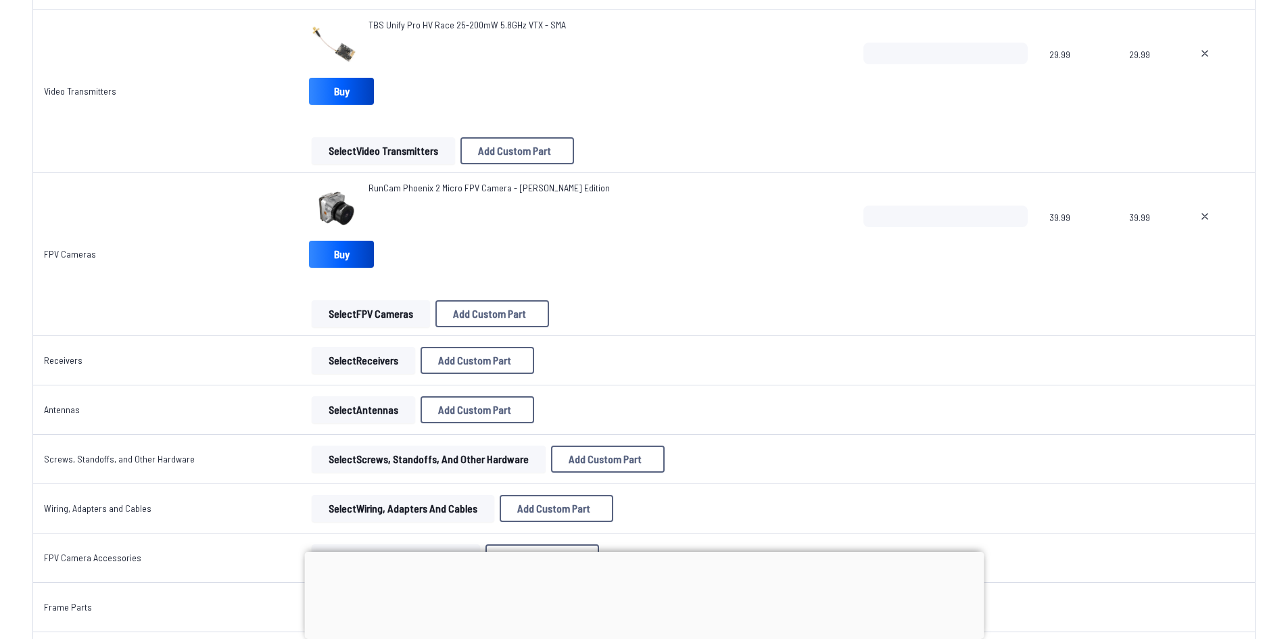
click at [362, 364] on button "Select Receivers" at bounding box center [363, 360] width 103 height 27
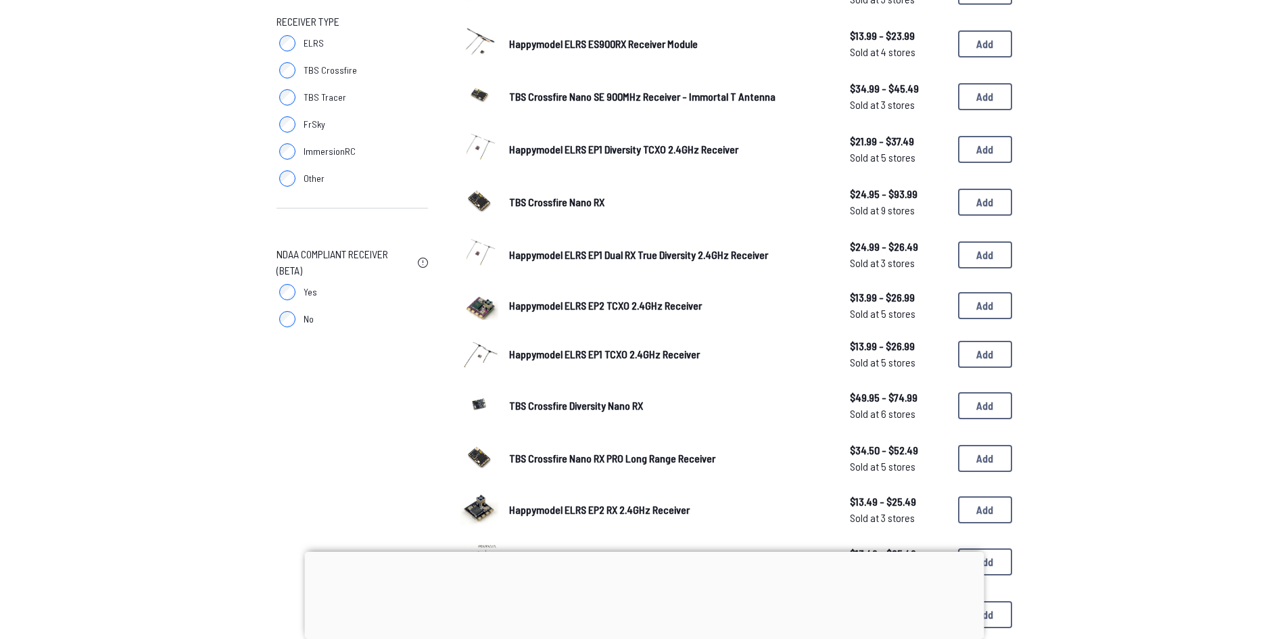
scroll to position [135, 0]
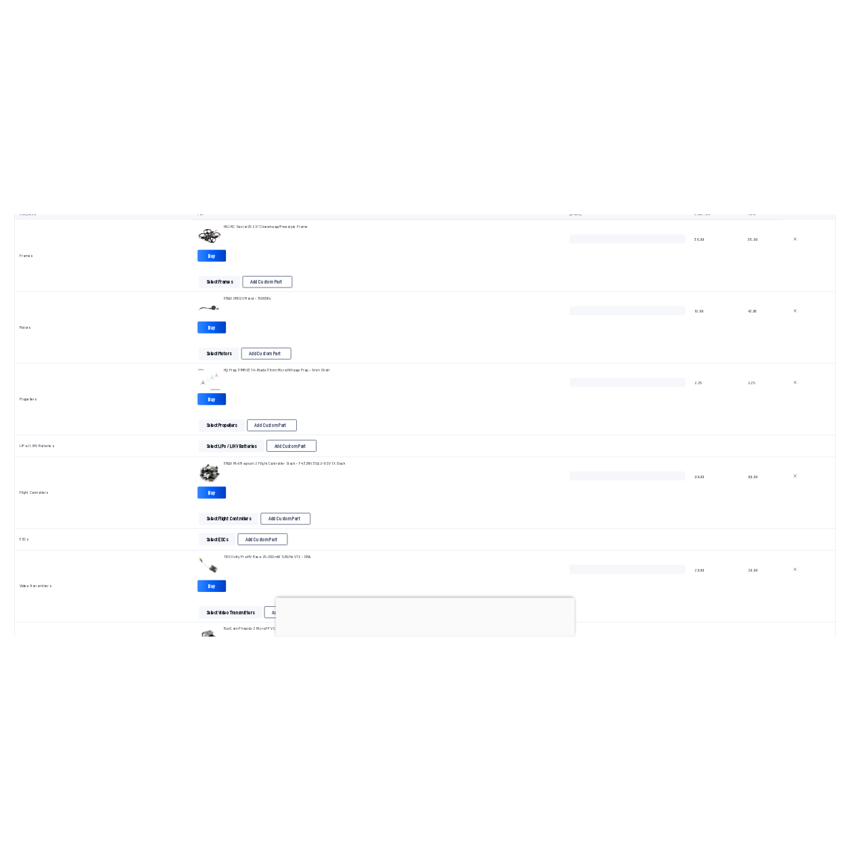
scroll to position [203, 0]
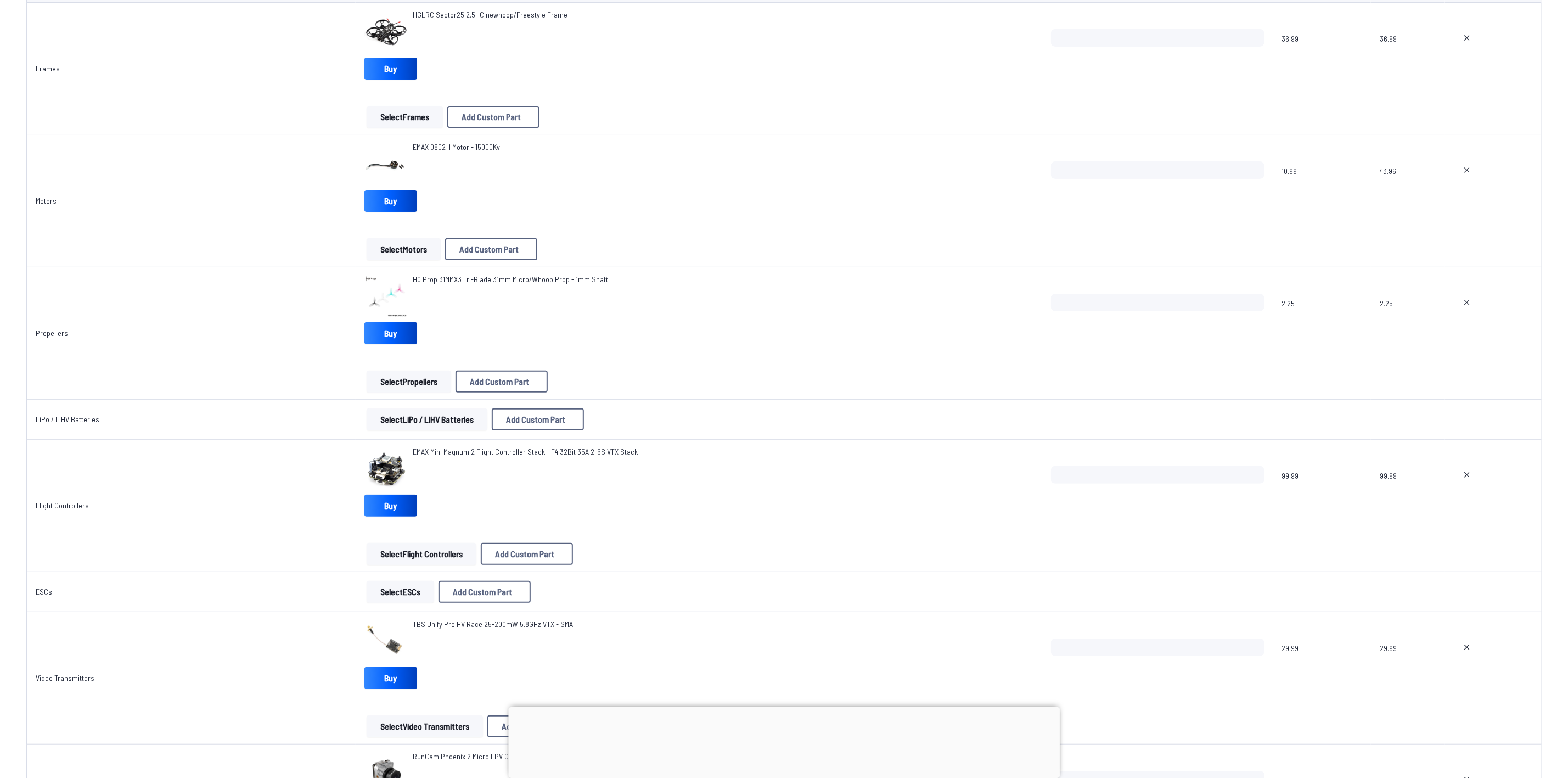
click at [781, 518] on div at bounding box center [783, 707] width 551 height 0
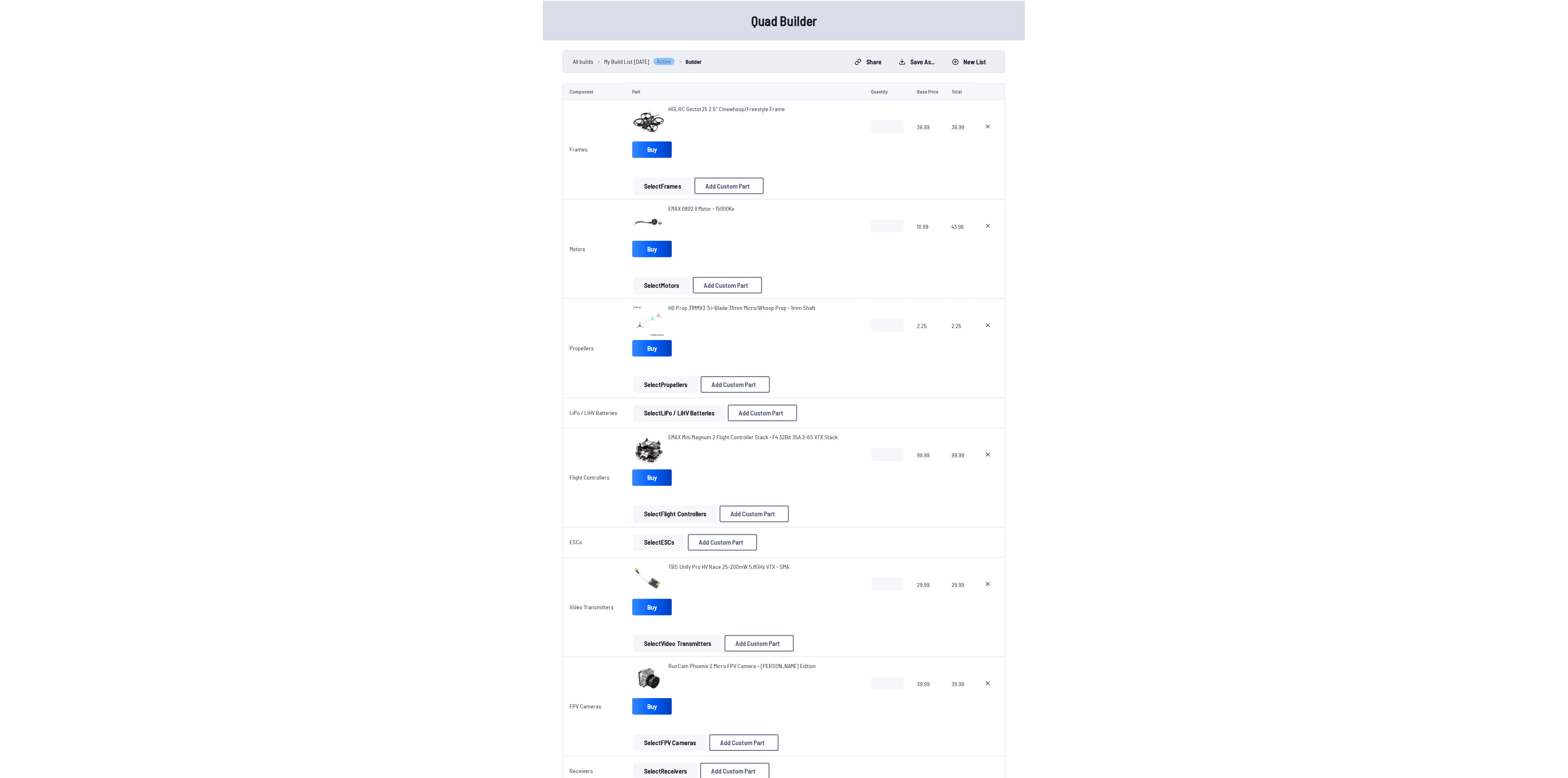
scroll to position [0, 0]
